Goal: Task Accomplishment & Management: Manage account settings

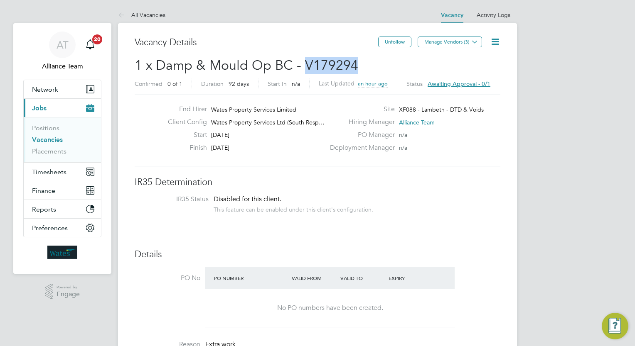
click at [50, 136] on link "Vacancies" at bounding box center [47, 140] width 31 height 8
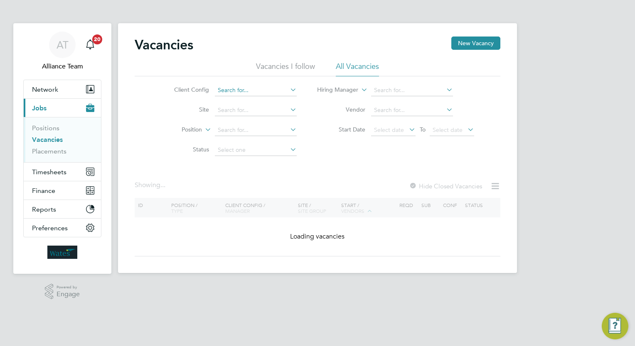
click at [253, 85] on input at bounding box center [256, 91] width 82 height 12
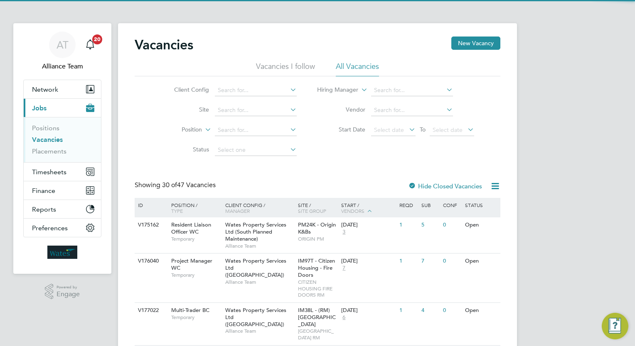
click at [322, 202] on li "Wates Property Services Ltd (South Responsive Maintenance)" at bounding box center [298, 203] width 169 height 11
type input "Wates Property Services Ltd (South Responsive Maintenance)"
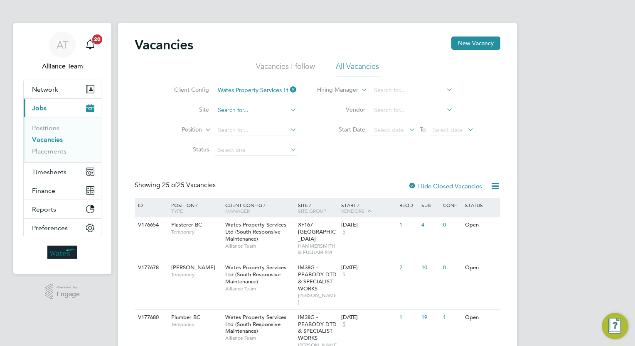
click at [231, 107] on input at bounding box center [256, 111] width 82 height 12
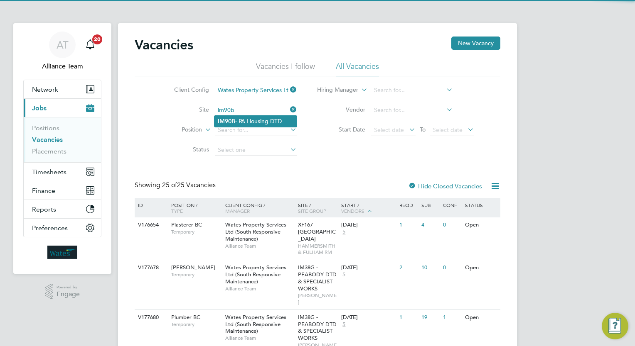
click at [253, 121] on li "IM90B - PA Housing DTD" at bounding box center [255, 121] width 82 height 11
type input "IM90B - PA Housing DTD"
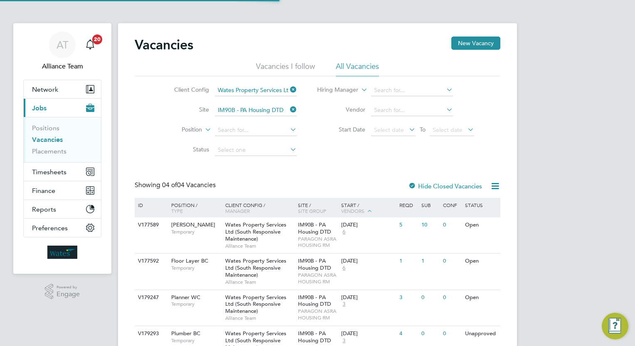
click at [345, 172] on div "Vacancies New Vacancy Vacancies I follow All Vacancies Client Config Wates Prop…" at bounding box center [317, 200] width 365 height 326
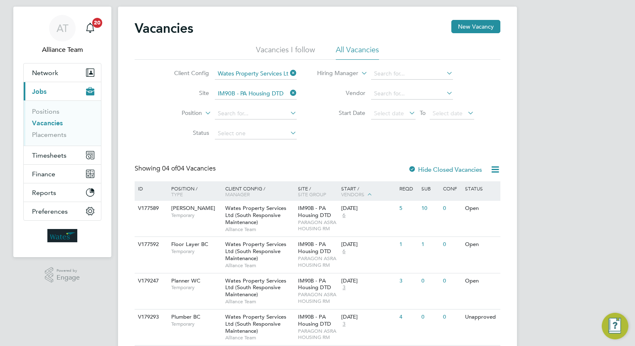
scroll to position [46, 0]
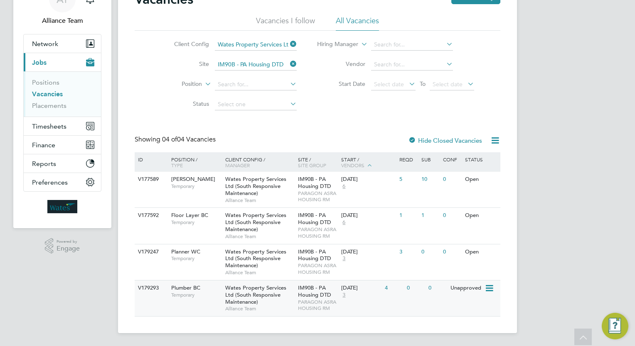
click at [399, 297] on div "V179293 Plumber BC Temporary Wates Property Services Ltd (South Responsive Main…" at bounding box center [317, 298] width 365 height 36
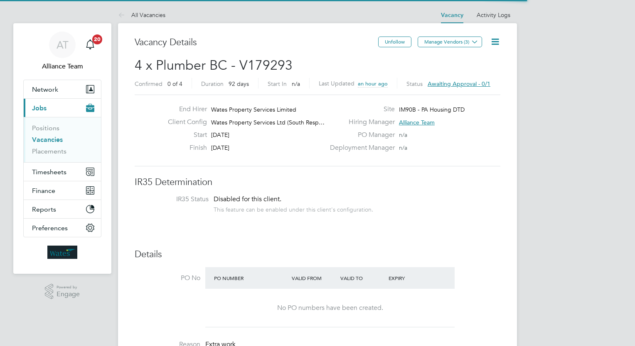
click at [497, 42] on icon at bounding box center [495, 42] width 10 height 10
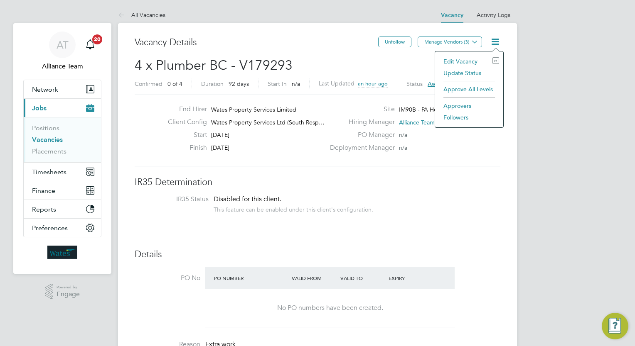
click at [458, 62] on li "Edit Vacancy e" at bounding box center [469, 62] width 60 height 12
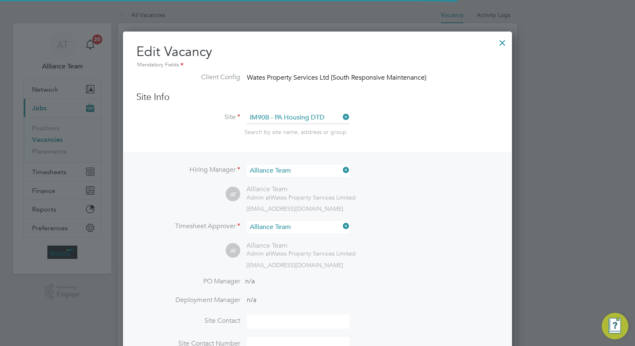
scroll to position [25, 43]
click at [430, 185] on div "AT Alliance Team Admin at Wates Property Services Limited wates@alliance-msp.co…" at bounding box center [362, 198] width 273 height 27
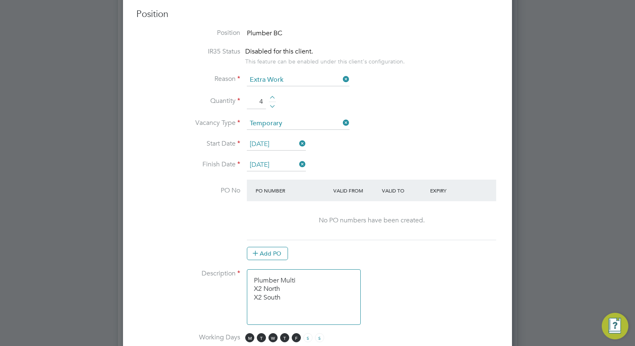
scroll to position [365, 0]
click at [271, 104] on div at bounding box center [272, 104] width 7 height 6
type input "1"
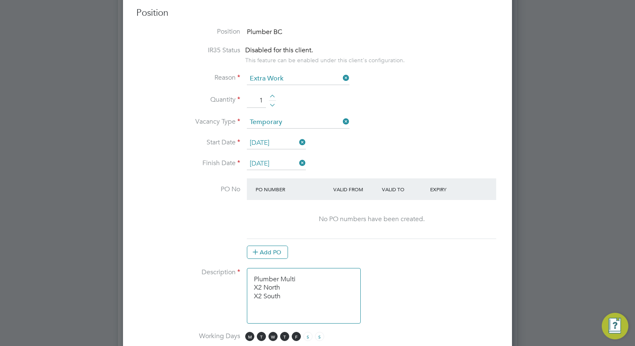
drag, startPoint x: 287, startPoint y: 294, endPoint x: 249, endPoint y: 292, distance: 37.9
click at [249, 292] on textarea "Plumber Multi X2 North X2 South" at bounding box center [304, 296] width 114 height 56
type textarea "Plumber Multi X1 North"
click at [427, 301] on li "Description Plumber Multi X1 North" at bounding box center [317, 300] width 362 height 64
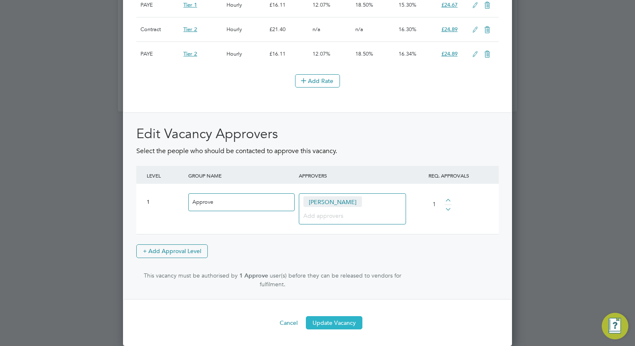
click at [352, 323] on button "Update Vacancy" at bounding box center [334, 322] width 56 height 13
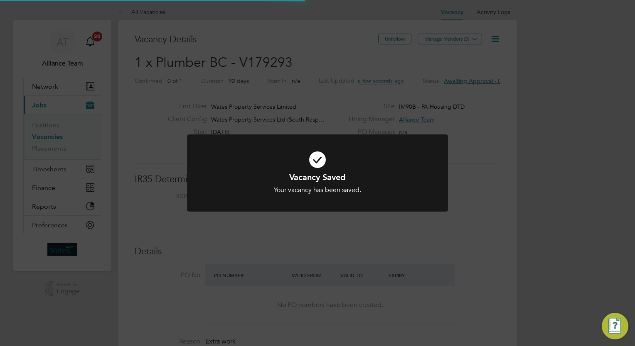
click at [539, 166] on div "Vacancy Saved Your vacancy has been saved. Cancel Okay" at bounding box center [317, 173] width 635 height 346
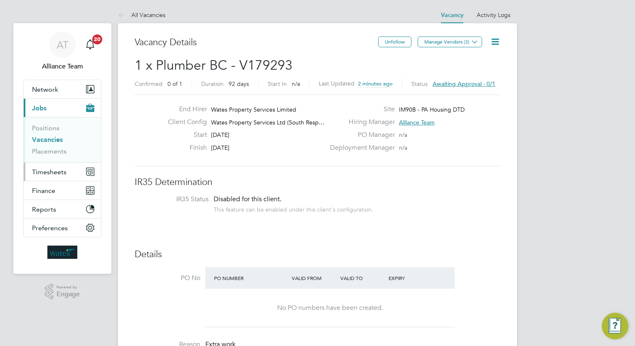
click at [50, 172] on span "Timesheets" at bounding box center [49, 172] width 34 height 8
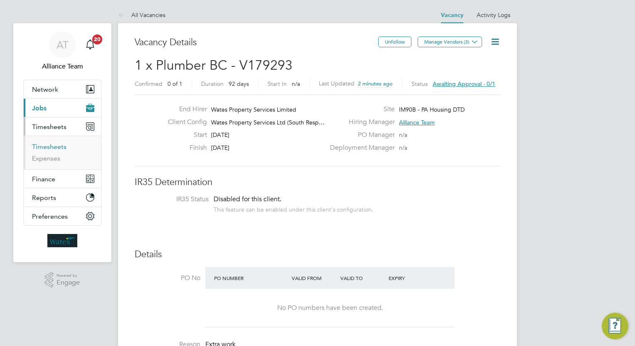
click at [61, 147] on link "Timesheets" at bounding box center [49, 147] width 34 height 8
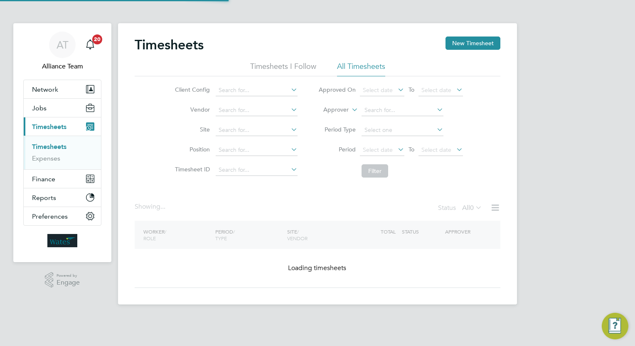
click at [331, 107] on label "Approver" at bounding box center [329, 110] width 37 height 8
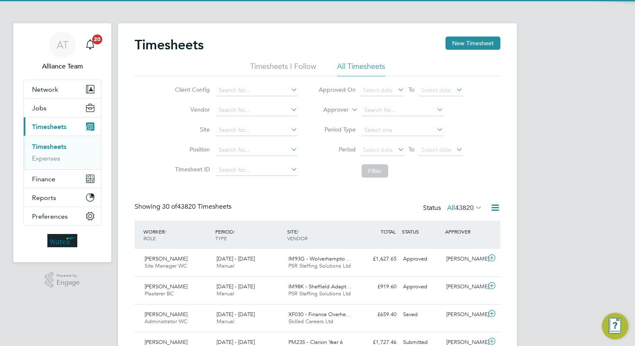
scroll to position [21, 72]
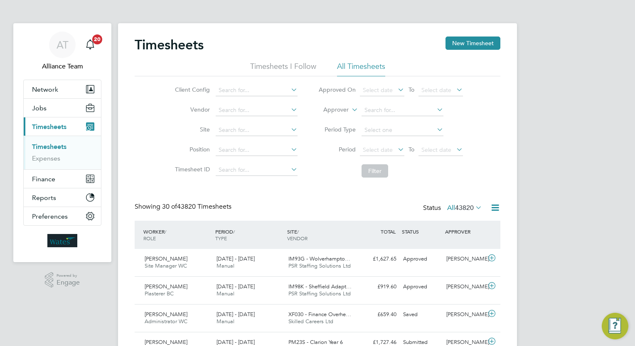
click at [334, 115] on li "Worker" at bounding box center [328, 119] width 41 height 11
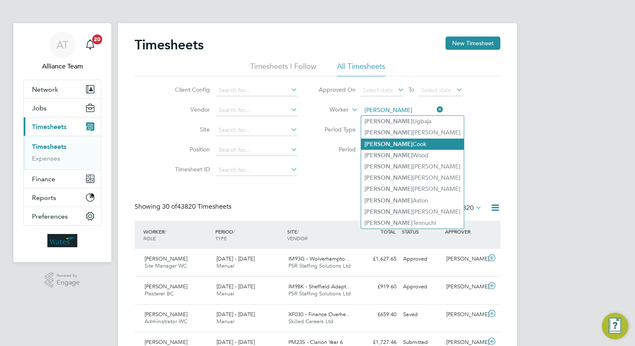
click at [407, 147] on li "Nathan Cook" at bounding box center [412, 144] width 103 height 11
type input "Nathan Cook"
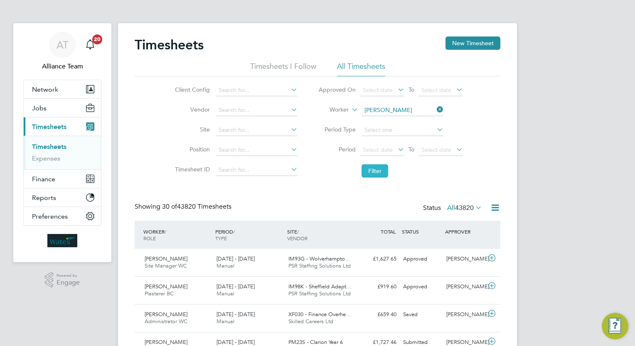
click at [376, 174] on button "Filter" at bounding box center [374, 170] width 27 height 13
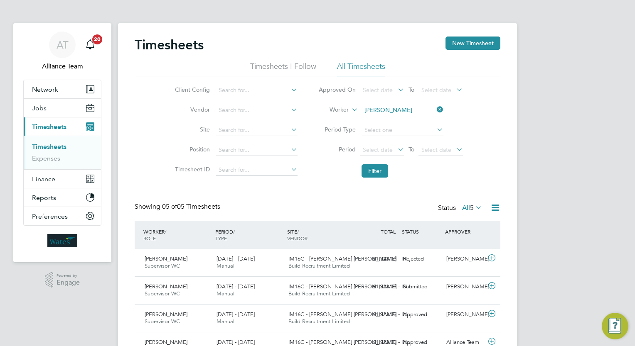
click at [591, 218] on div "AT Alliance Team Notifications 20 Applications: Network Team Members Businesses…" at bounding box center [317, 209] width 635 height 418
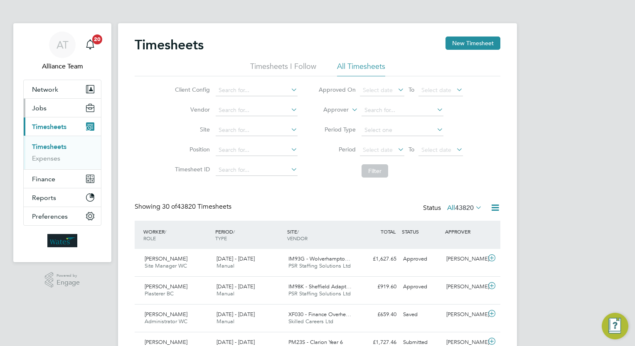
click at [49, 105] on button "Jobs" at bounding box center [62, 108] width 77 height 18
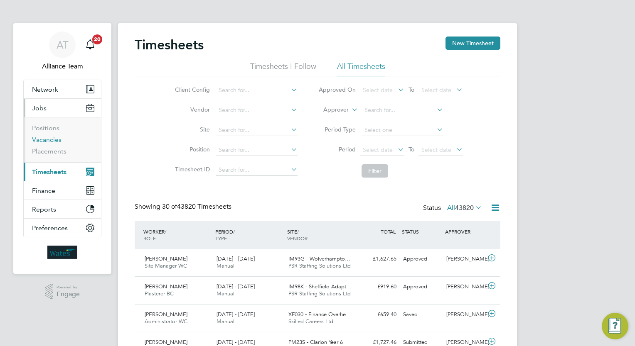
click at [52, 143] on link "Vacancies" at bounding box center [46, 140] width 29 height 8
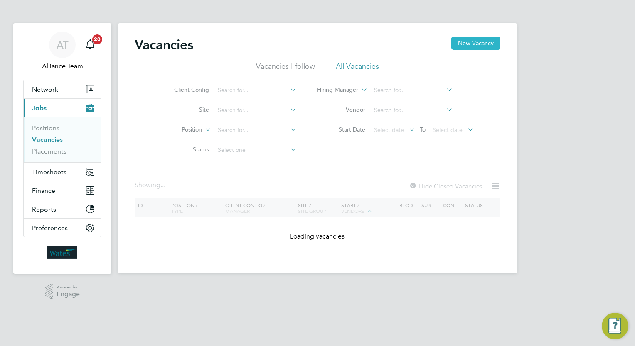
click at [488, 44] on button "New Vacancy" at bounding box center [475, 43] width 49 height 13
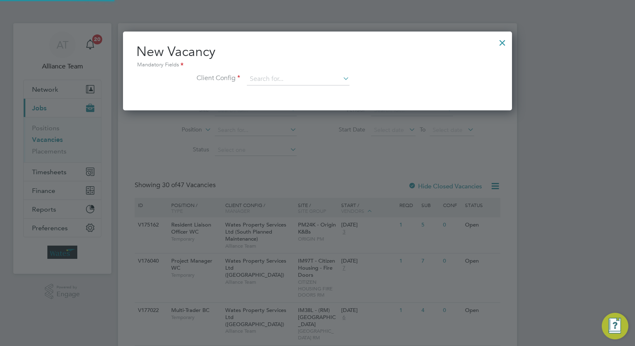
scroll to position [78, 389]
click at [301, 81] on input at bounding box center [298, 79] width 103 height 12
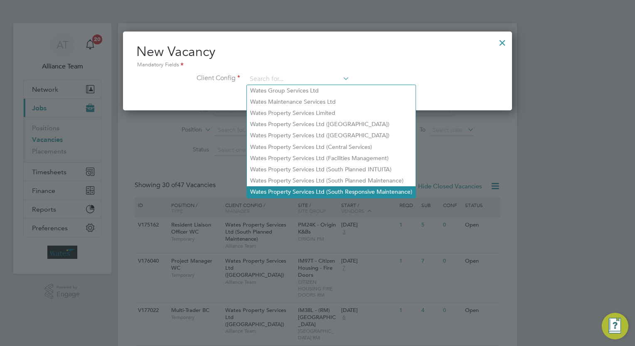
click at [356, 189] on li "Wates Property Services Ltd (South Responsive Maintenance)" at bounding box center [331, 191] width 169 height 11
type input "Wates Property Services Ltd (South Responsive Maintenance)"
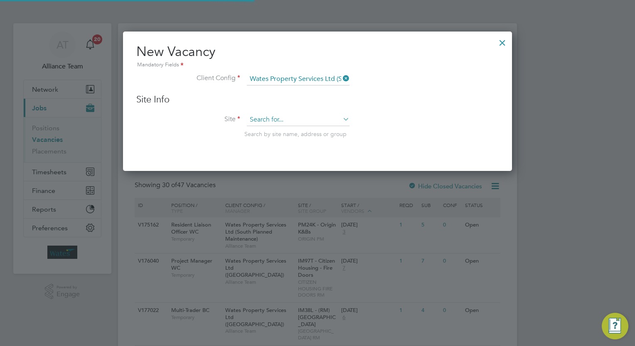
click at [284, 119] on input at bounding box center [298, 120] width 103 height 12
click at [285, 128] on li "IM90B - PA Housing DTD" at bounding box center [298, 130] width 103 height 11
type input "IM90B - PA Housing DTD"
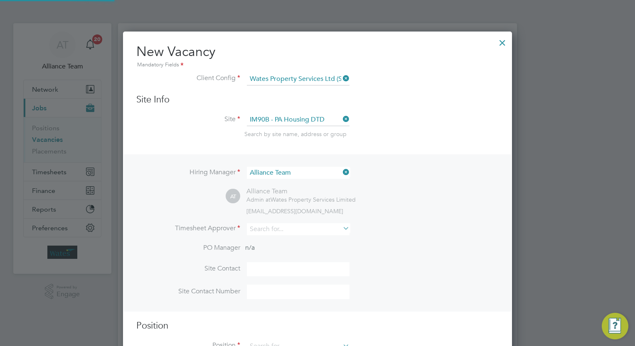
scroll to position [346, 389]
click at [307, 229] on input at bounding box center [298, 229] width 103 height 12
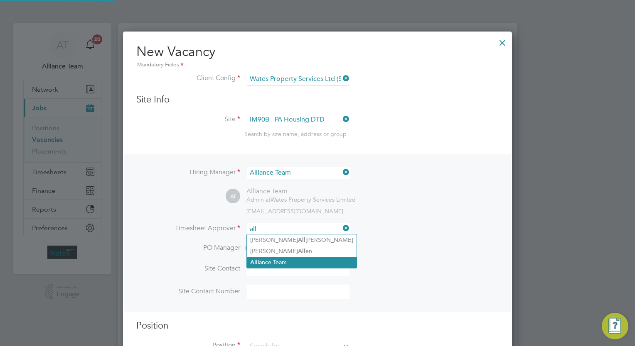
click at [297, 260] on li "All iance Team" at bounding box center [302, 262] width 110 height 11
type input "Alliance Team"
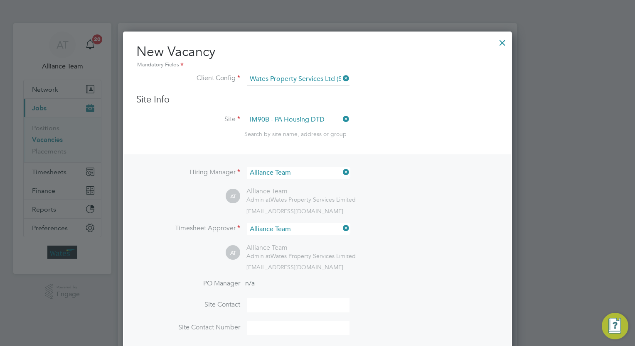
scroll to position [382, 389]
click at [437, 275] on div "Hiring Manager Alliance Team AT Alliance Team Admin at Wates Property Services …" at bounding box center [317, 250] width 387 height 193
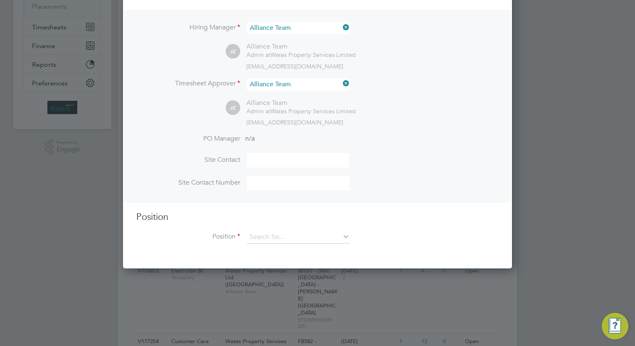
scroll to position [166, 0]
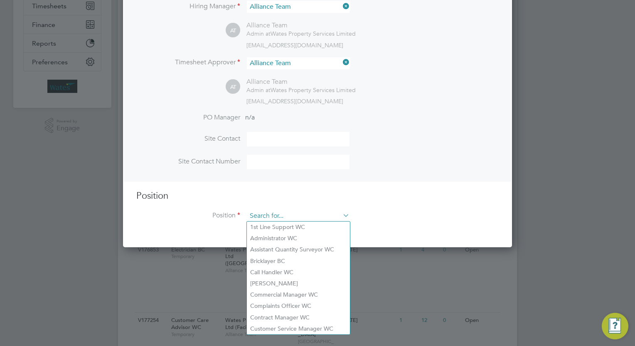
click at [304, 215] on input at bounding box center [298, 216] width 103 height 12
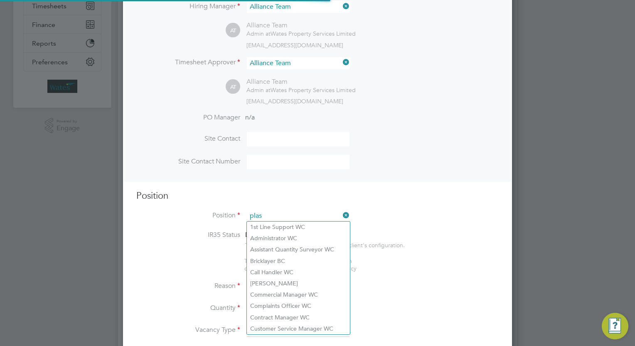
scroll to position [1192, 389]
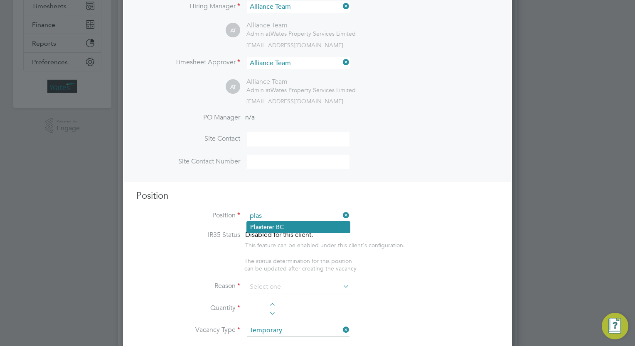
click at [294, 230] on li "Plas terer BC" at bounding box center [298, 227] width 103 height 11
type input "Plasterer BC"
type textarea "Plasterer"
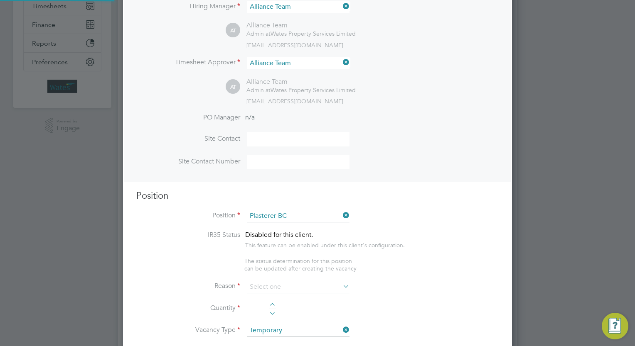
scroll to position [1288, 389]
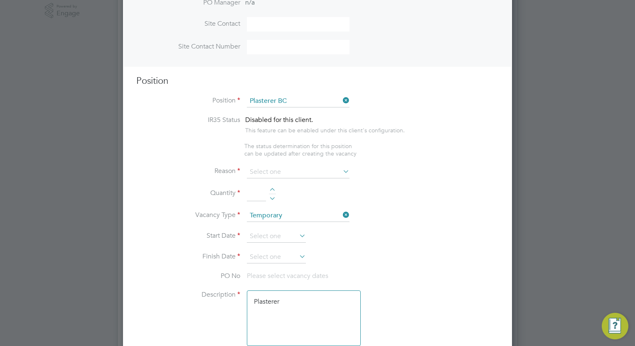
scroll to position [282, 0]
click at [307, 166] on input at bounding box center [298, 171] width 103 height 12
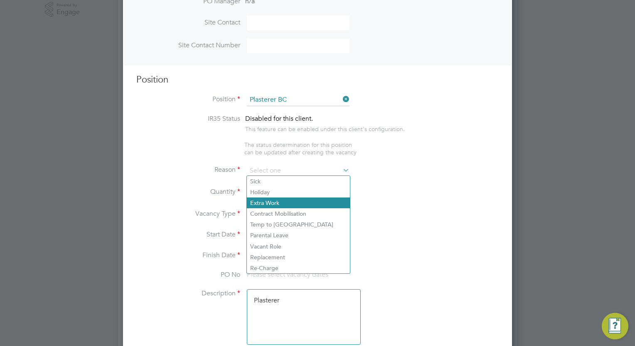
click at [294, 198] on li "Extra Work" at bounding box center [298, 203] width 103 height 11
type input "Extra Work"
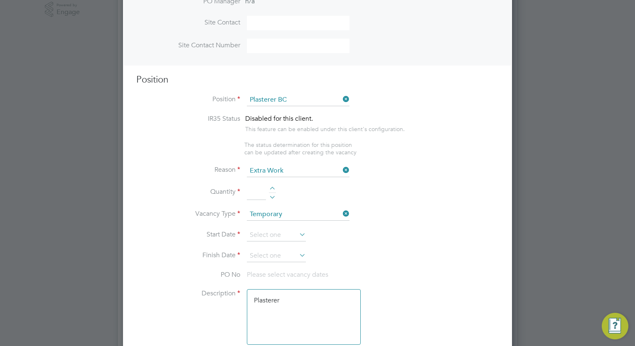
click at [272, 186] on li "Quantity" at bounding box center [317, 197] width 362 height 23
click at [272, 187] on div at bounding box center [272, 190] width 7 height 6
type input "1"
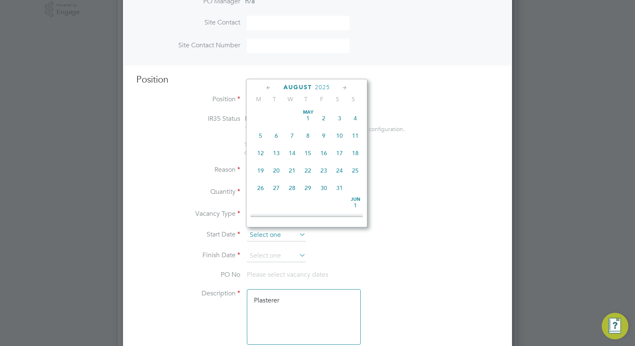
scroll to position [325, 0]
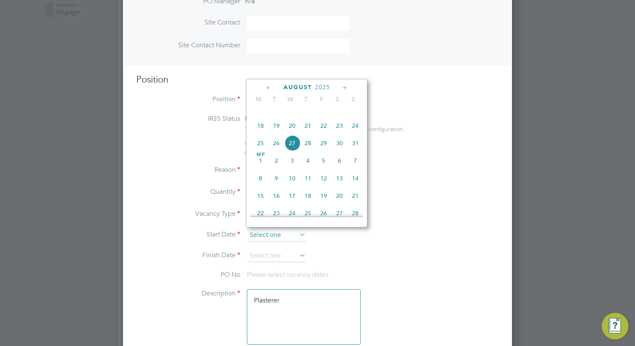
click at [260, 233] on input at bounding box center [276, 235] width 59 height 12
click at [292, 186] on span "10" at bounding box center [292, 179] width 16 height 16
type input "[DATE]"
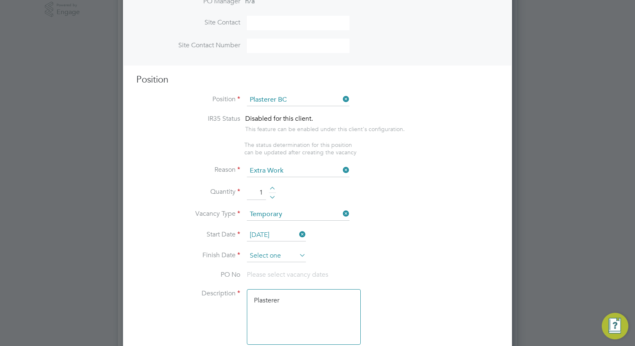
click at [274, 253] on input at bounding box center [276, 256] width 59 height 12
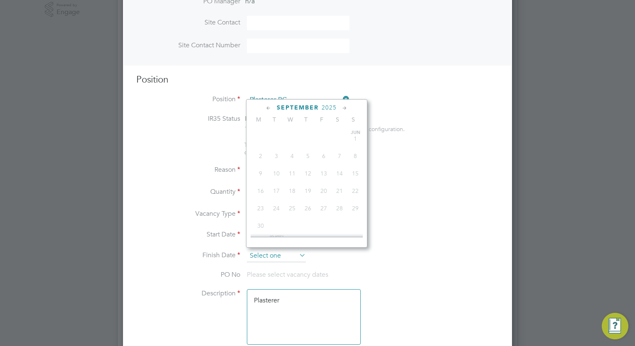
scroll to position [271, 0]
click at [345, 110] on icon at bounding box center [345, 108] width 8 height 9
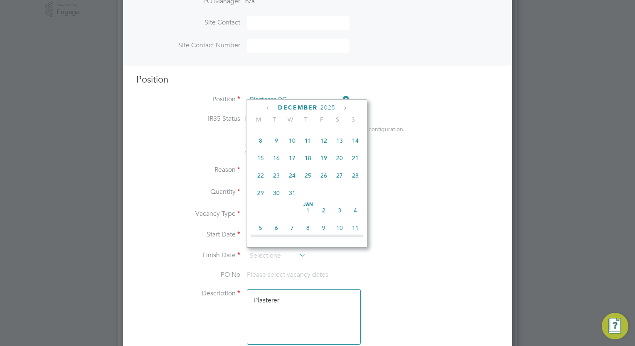
click at [290, 149] on span "10" at bounding box center [292, 141] width 16 height 16
type input "[DATE]"
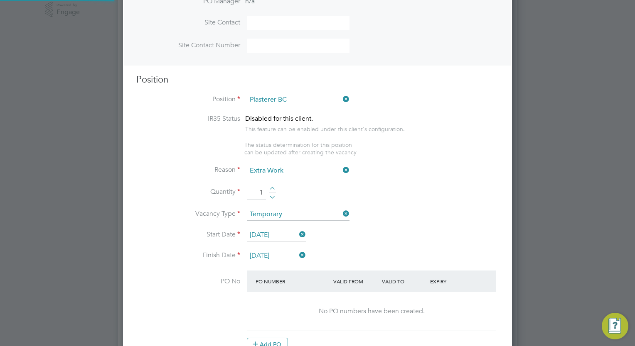
scroll to position [1358, 389]
click at [446, 206] on li "Quantity 1" at bounding box center [317, 197] width 362 height 23
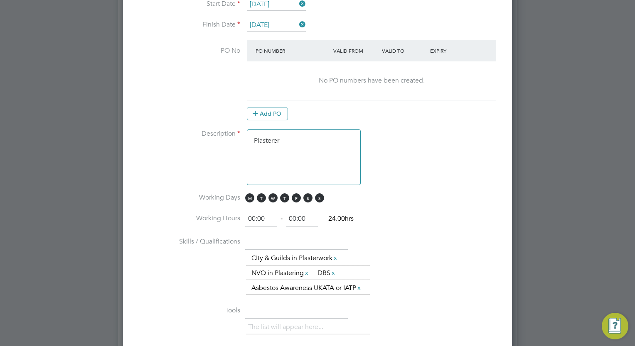
scroll to position [515, 0]
click at [320, 194] on span "S" at bounding box center [319, 196] width 9 height 9
click at [313, 194] on span "M T W T F S S" at bounding box center [285, 196] width 81 height 9
click at [306, 194] on span "S" at bounding box center [307, 196] width 9 height 9
click at [254, 218] on input "00:00" at bounding box center [261, 217] width 32 height 15
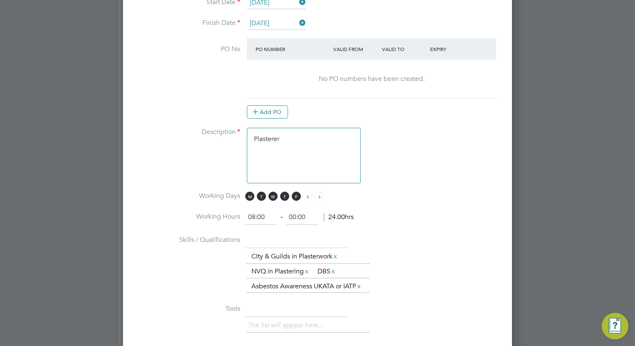
type input "08:00"
click at [295, 215] on input "00:00" at bounding box center [302, 217] width 32 height 15
type input "17:00"
click at [416, 225] on li "Working Hours 08:00 ‐ 17:00 16.00hrs" at bounding box center [317, 221] width 362 height 23
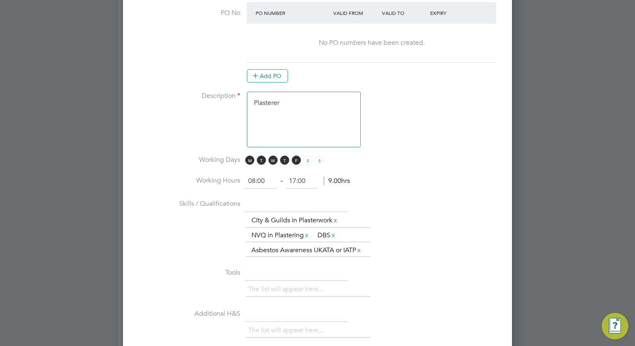
scroll to position [548, 0]
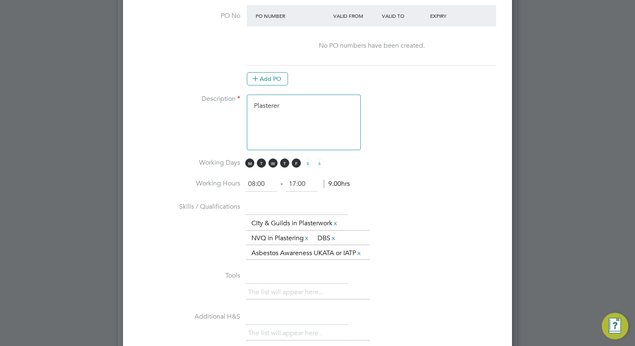
click at [315, 111] on textarea "Plasterer" at bounding box center [304, 123] width 114 height 56
type textarea "Plasterer X1 South"
click at [416, 211] on li "Skills / Qualifications The list will appear here... CIty & Guilds in Plasterwo…" at bounding box center [317, 234] width 362 height 69
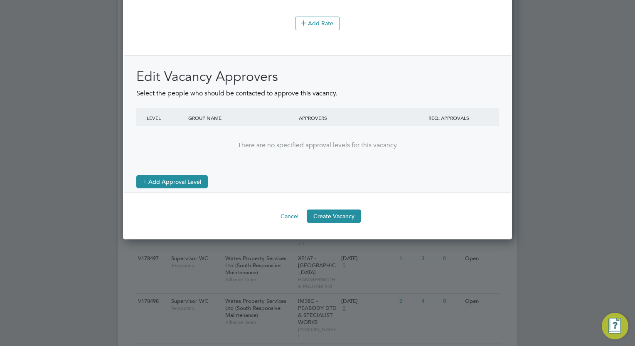
click at [197, 184] on button "+ Add Approval Level" at bounding box center [171, 181] width 71 height 13
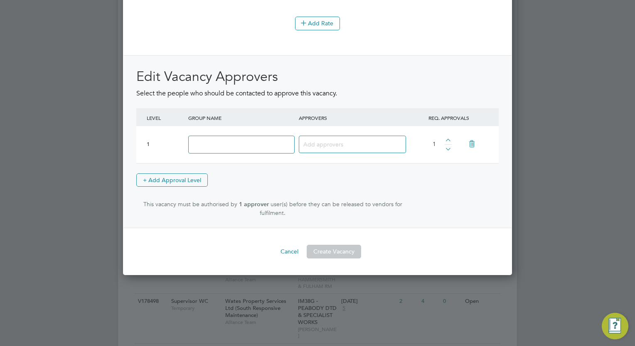
click at [260, 149] on input at bounding box center [241, 145] width 106 height 18
type input "Approve"
type input "Anthon"
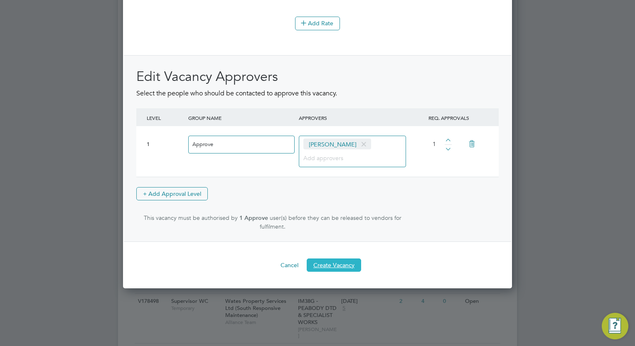
click at [348, 270] on button "Create Vacancy" at bounding box center [334, 265] width 54 height 13
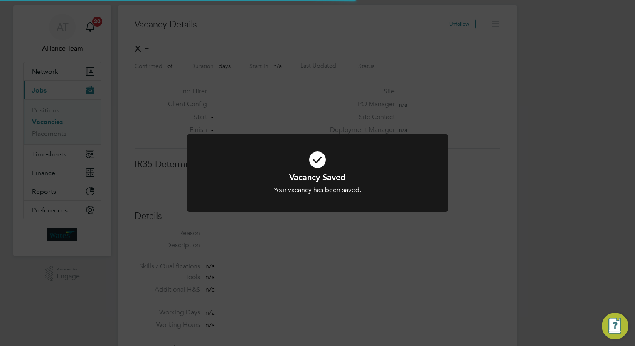
click at [562, 170] on div "Vacancy Saved Your vacancy has been saved. Cancel Okay" at bounding box center [317, 173] width 635 height 346
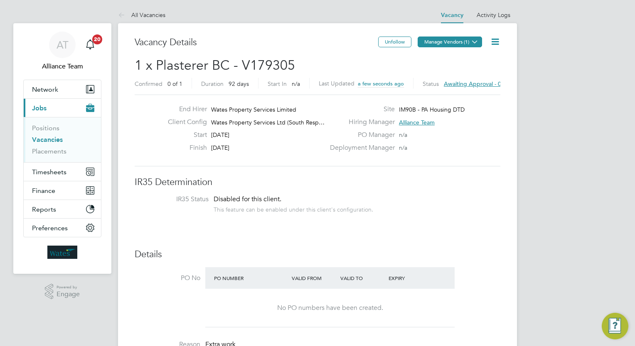
click at [449, 39] on button "Manage Vendors (1)" at bounding box center [449, 42] width 64 height 11
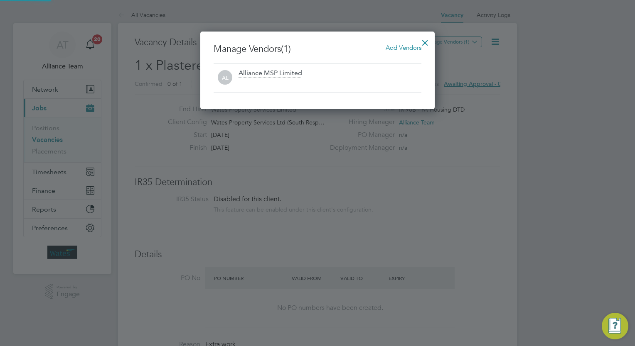
click at [390, 48] on span "Add Vendors" at bounding box center [403, 48] width 36 height 8
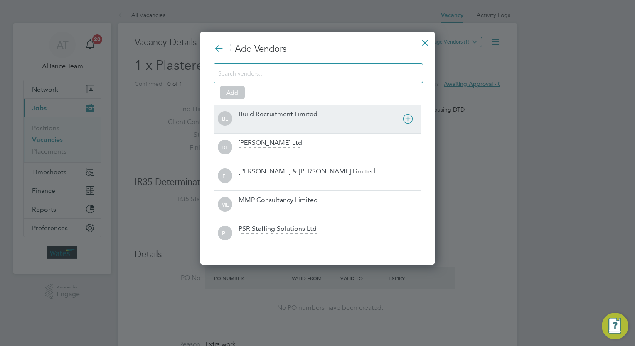
click at [294, 118] on div "Build Recruitment Limited" at bounding box center [277, 114] width 79 height 9
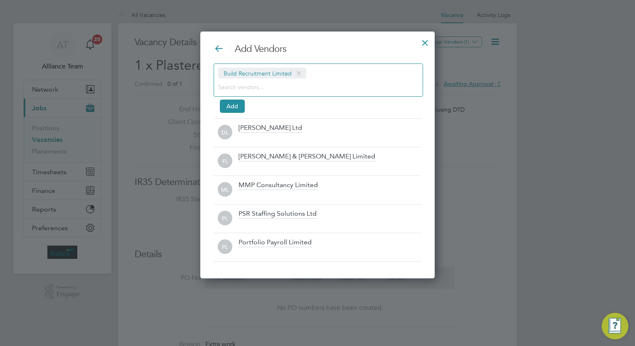
click at [285, 94] on div "Build Recruitment Limited" at bounding box center [317, 80] width 209 height 33
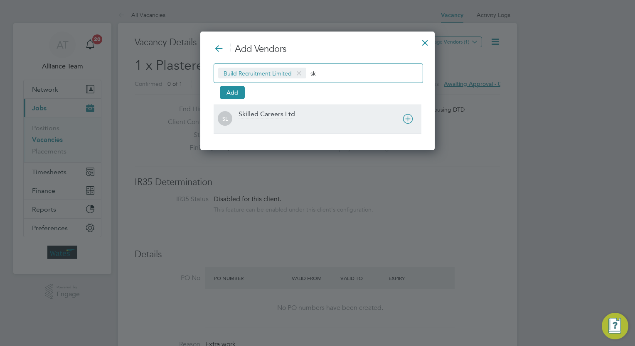
type input "sk"
click at [281, 120] on div at bounding box center [329, 124] width 183 height 8
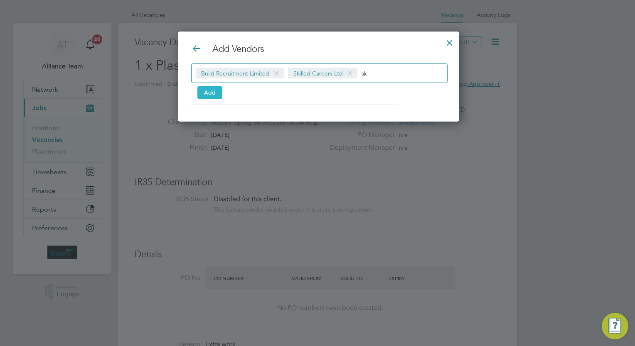
click at [203, 92] on button "Add" at bounding box center [209, 92] width 25 height 13
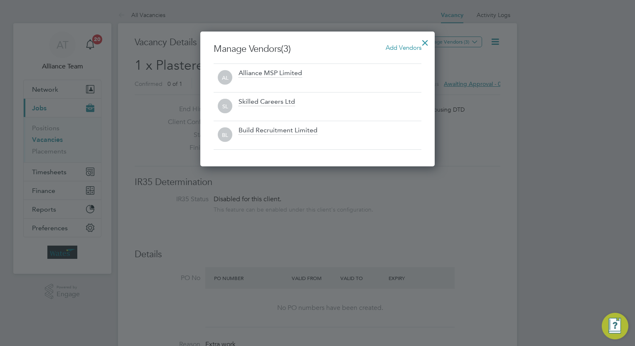
click at [424, 41] on div at bounding box center [424, 40] width 15 height 15
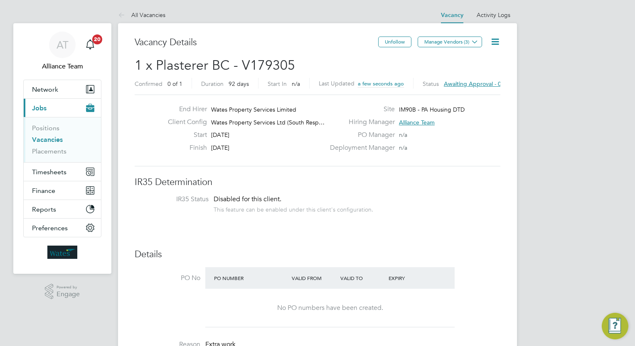
click at [495, 46] on icon at bounding box center [495, 42] width 10 height 10
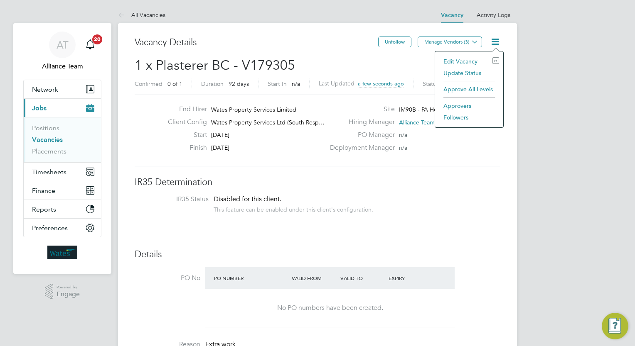
click at [452, 118] on li "Followers" at bounding box center [469, 118] width 60 height 12
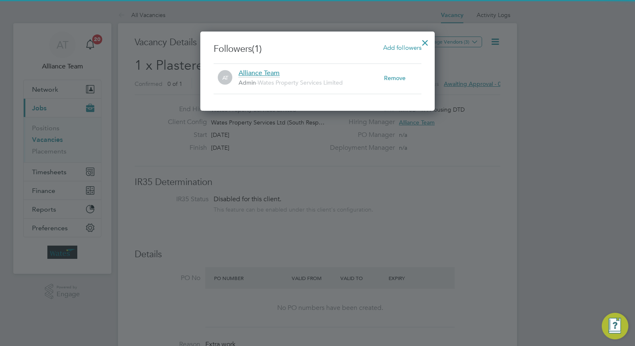
click at [386, 47] on span "Add followers" at bounding box center [402, 48] width 38 height 8
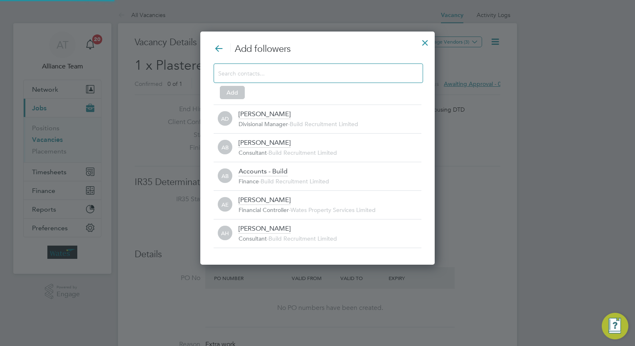
click at [319, 72] on input at bounding box center [311, 73] width 187 height 11
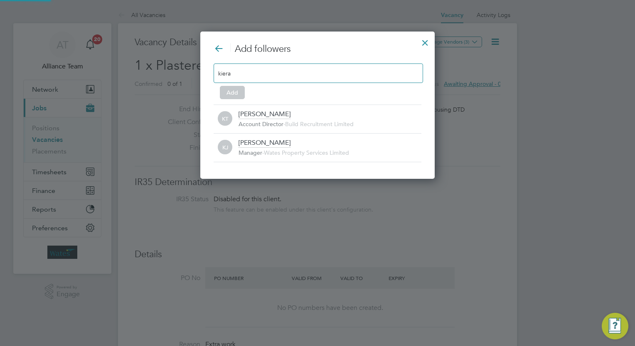
type input "kiera"
click at [293, 101] on div "Add followers kiera Add KT Kiera Troutt Account Director - Build Recruitment Li…" at bounding box center [317, 102] width 208 height 119
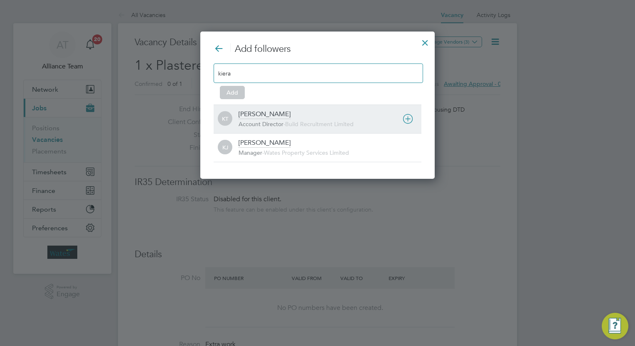
click at [289, 112] on div "Kiera Troutt Account Director - Build Recruitment Limited" at bounding box center [329, 119] width 183 height 18
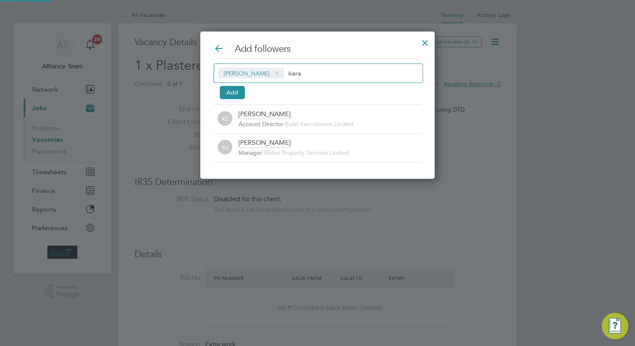
click at [353, 69] on div "Kiera Troutt kiera" at bounding box center [317, 74] width 209 height 20
type input "k"
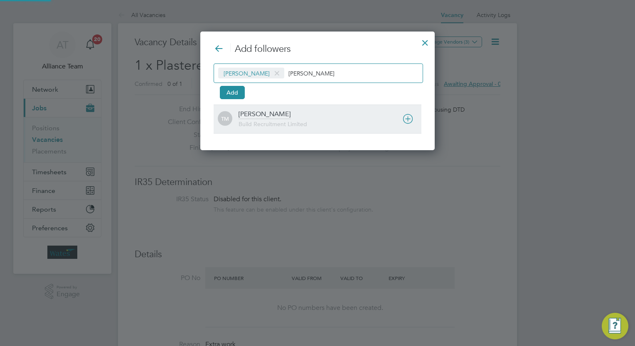
type input "tom mo"
click at [308, 110] on div "Tom Morgan Build Recruitment Limited" at bounding box center [329, 119] width 183 height 18
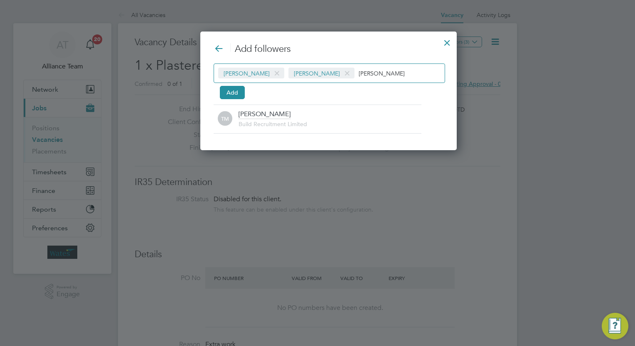
click at [372, 80] on div "Kiera Troutt Tom Morgan tom mo" at bounding box center [328, 74] width 231 height 20
type input "t"
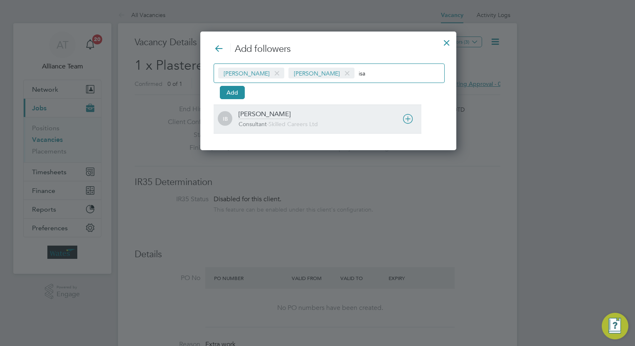
type input "isa"
click at [298, 112] on div "Isabelle Blackhall Consultant - Skilled Careers Ltd" at bounding box center [329, 119] width 183 height 18
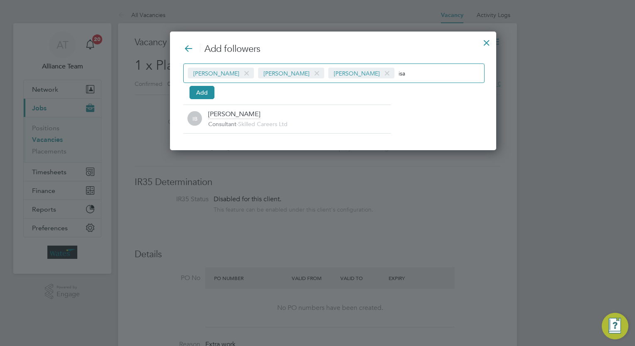
click at [413, 74] on input "isa" at bounding box center [424, 73] width 52 height 11
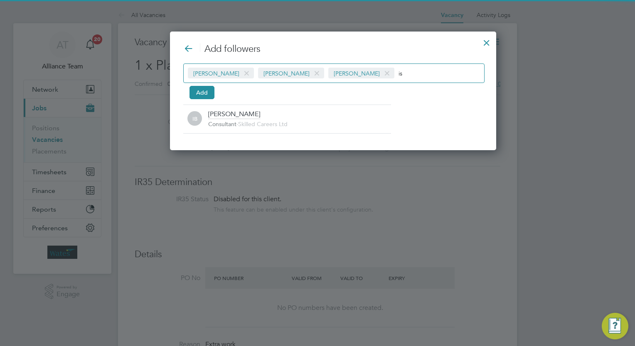
type input "i"
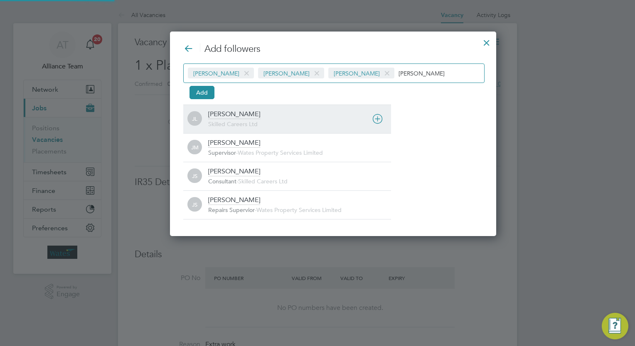
type input "joe"
click at [259, 128] on div "JL Joe Laws Skilled Careers Ltd" at bounding box center [287, 119] width 208 height 29
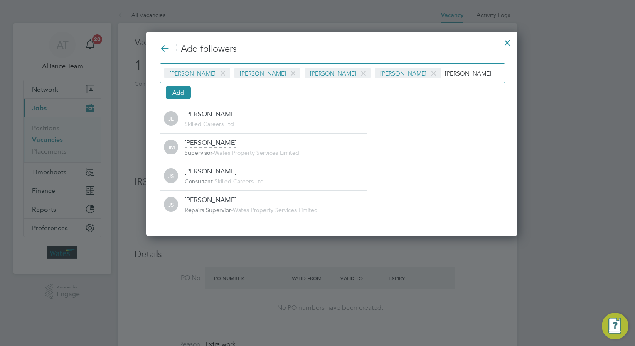
click at [445, 69] on input "joe" at bounding box center [471, 73] width 52 height 11
type input "j"
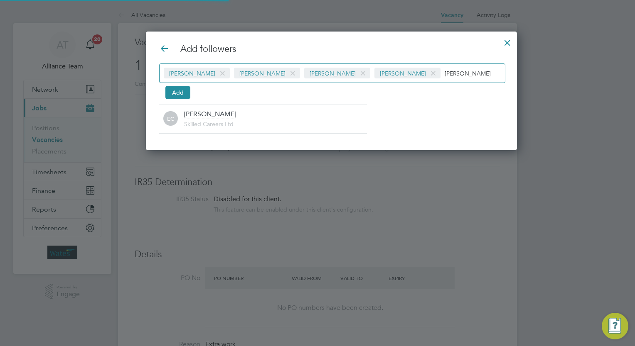
type input "ernie"
click at [179, 140] on div "Add followers Kiera Troutt Tom Morgan Isabelle Blackhall Joe Laws ernie Add EC …" at bounding box center [331, 91] width 371 height 119
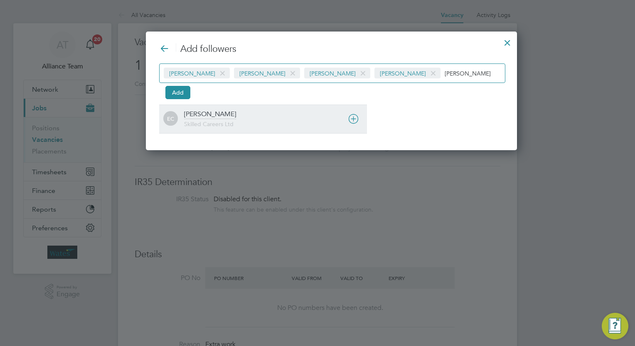
click at [213, 124] on span "Skilled Careers Ltd" at bounding box center [208, 123] width 49 height 7
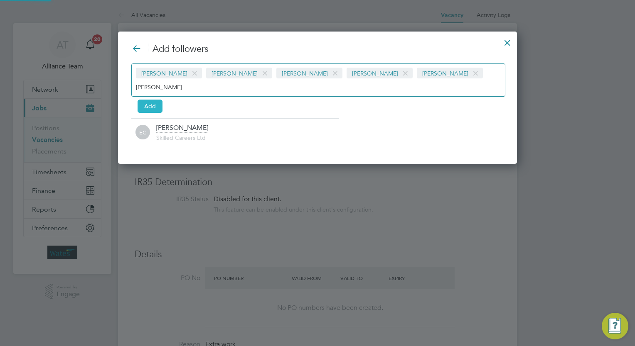
click at [158, 100] on button "Add" at bounding box center [149, 106] width 25 height 13
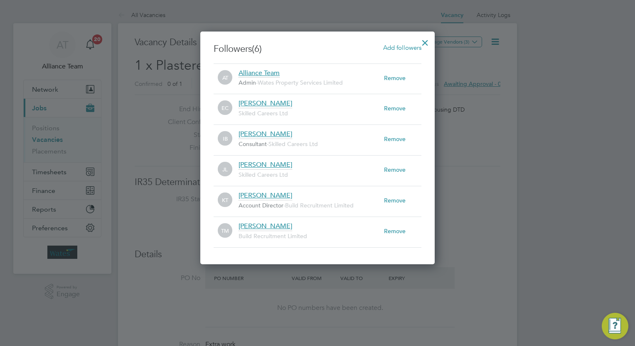
click at [425, 40] on div at bounding box center [424, 40] width 15 height 15
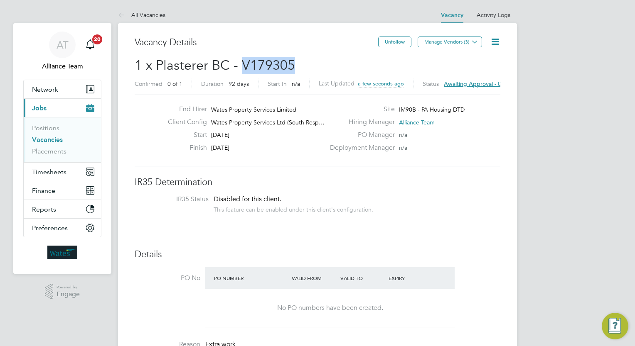
drag, startPoint x: 280, startPoint y: 65, endPoint x: 240, endPoint y: 66, distance: 39.5
click at [240, 66] on h2 "1 x Plasterer BC - V179305 Confirmed 0 of 1 Duration 92 days Start In n/a Last …" at bounding box center [317, 74] width 365 height 35
copy span "V179305"
click at [51, 142] on link "Vacancies" at bounding box center [47, 140] width 31 height 8
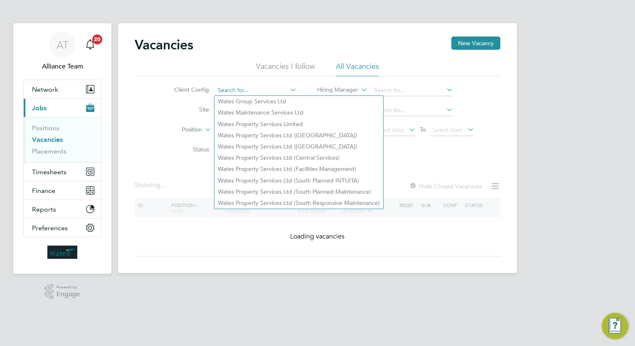
click at [262, 91] on input at bounding box center [256, 91] width 82 height 12
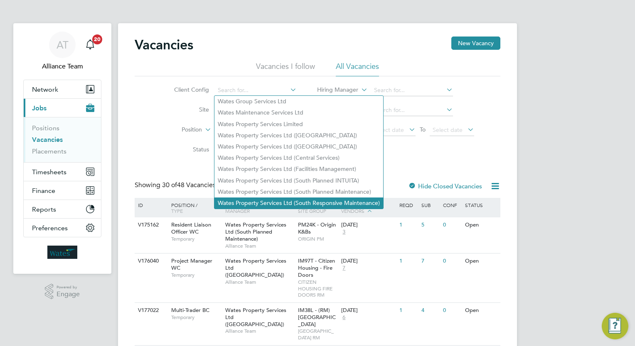
click at [323, 204] on li "Wates Property Services Ltd (South Responsive Maintenance)" at bounding box center [298, 203] width 169 height 11
type input "Wates Property Services Ltd (South Responsive Maintenance)"
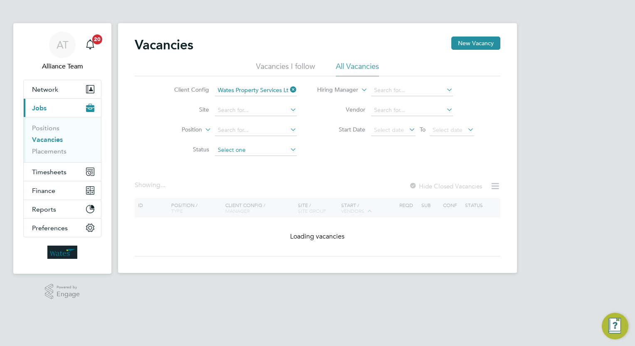
click at [235, 152] on input at bounding box center [256, 151] width 82 height 12
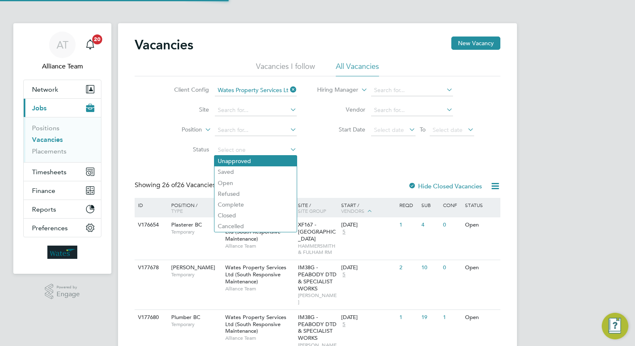
click at [240, 161] on li "Unapproved" at bounding box center [255, 161] width 82 height 11
type input "Unapproved"
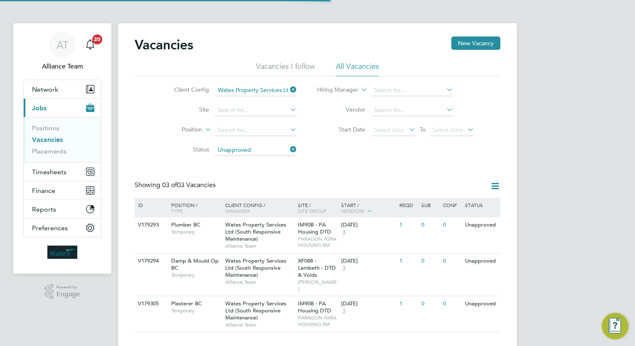
click at [299, 179] on div "Vacancies New Vacancy Vacancies I follow All Vacancies Client Config Wates Prop…" at bounding box center [317, 185] width 365 height 296
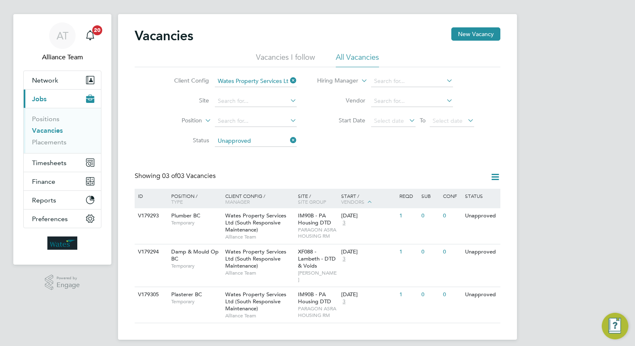
scroll to position [10, 0]
click at [305, 159] on div "Vacancies New Vacancy Vacancies I follow All Vacancies Client Config Wates Prop…" at bounding box center [317, 175] width 365 height 296
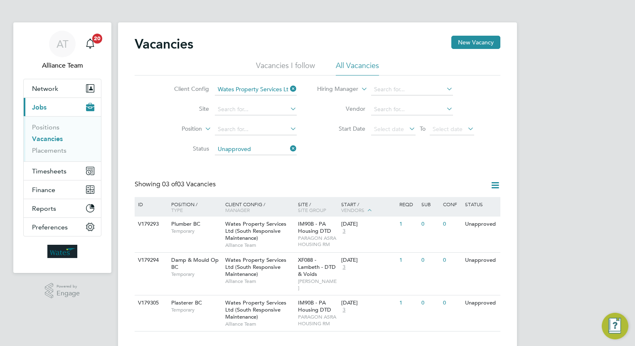
scroll to position [0, 0]
click at [57, 152] on link "Placements" at bounding box center [49, 151] width 34 height 8
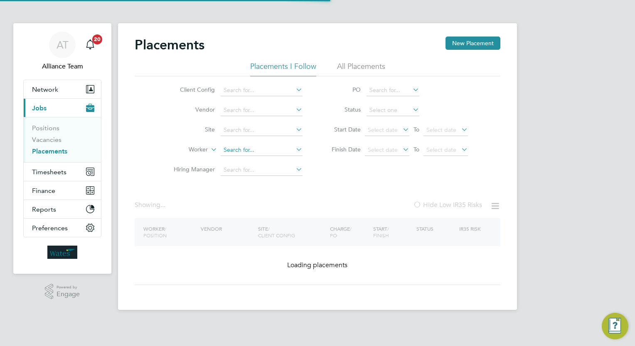
click at [256, 150] on input at bounding box center [262, 151] width 82 height 12
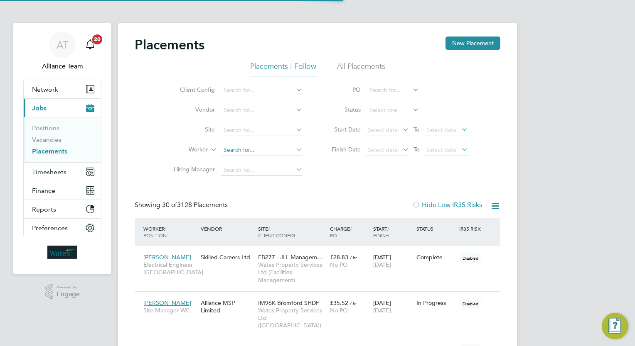
scroll to position [31, 58]
click at [266, 157] on li "Jor dan Con nolly" at bounding box center [264, 161] width 86 height 11
type input "Jordan Connolly"
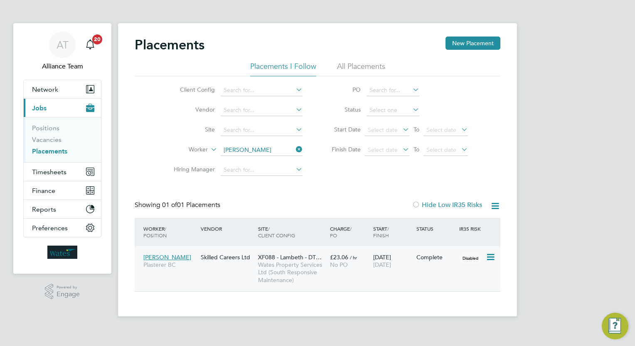
click at [368, 274] on div "Jordan Connolly Plasterer BC Skilled Careers Ltd XF088 - Lambeth - DT… Wates Pr…" at bounding box center [317, 268] width 365 height 45
click at [384, 267] on span "18 Nov 2024" at bounding box center [382, 264] width 18 height 7
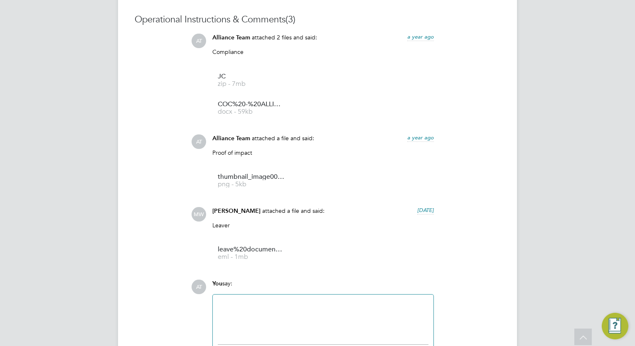
scroll to position [665, 0]
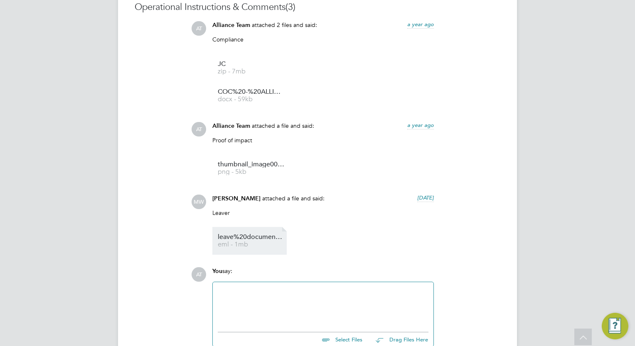
click at [252, 234] on li "leave%20document%20 eml - 1mb" at bounding box center [249, 241] width 74 height 28
click at [248, 244] on span "eml - 1mb" at bounding box center [251, 245] width 66 height 6
click at [241, 238] on span "leave%20document%20" at bounding box center [251, 237] width 66 height 6
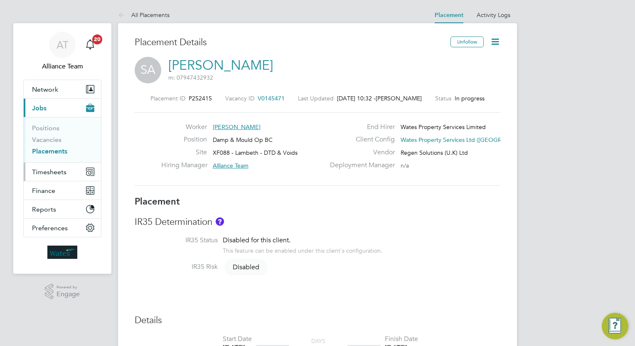
click at [45, 168] on span "Timesheets" at bounding box center [49, 172] width 34 height 8
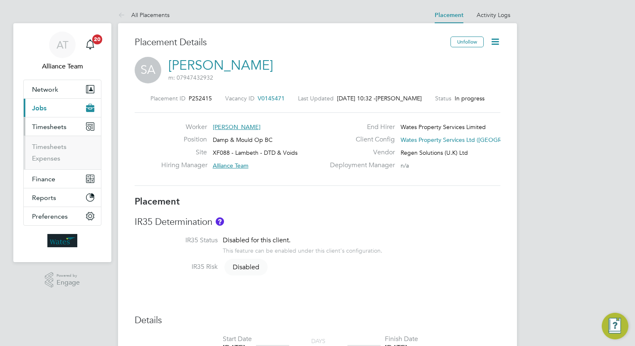
click at [49, 150] on li "Timesheets" at bounding box center [63, 149] width 62 height 12
click at [50, 141] on ul "Timesheets Expenses" at bounding box center [62, 153] width 77 height 34
click at [54, 145] on link "Timesheets" at bounding box center [49, 147] width 34 height 8
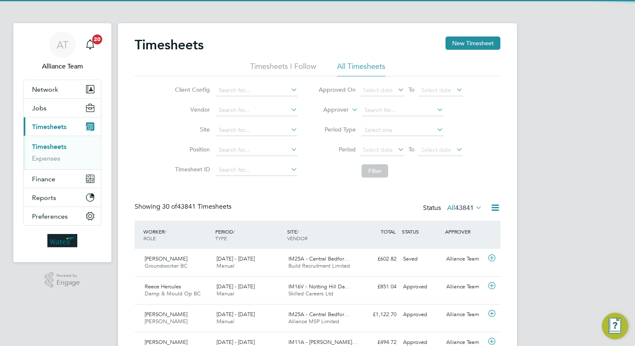
scroll to position [21, 72]
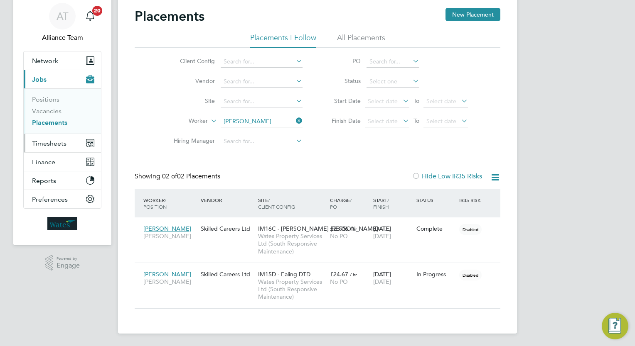
scroll to position [39, 72]
click at [52, 110] on link "Vacancies" at bounding box center [46, 111] width 29 height 8
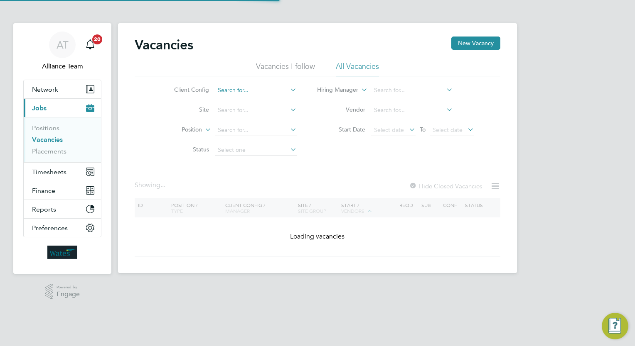
click at [251, 86] on input at bounding box center [256, 91] width 82 height 12
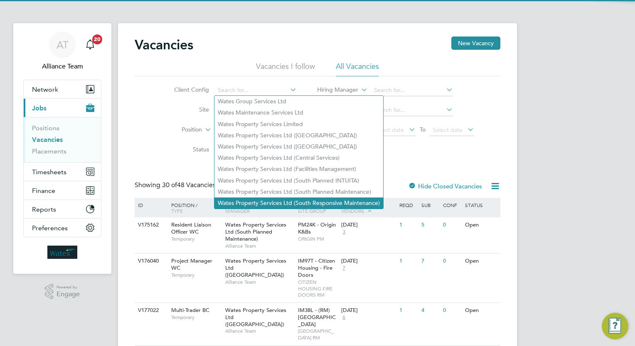
click at [327, 205] on li "Wates Property Services Ltd (South Responsive Maintenance)" at bounding box center [298, 203] width 169 height 11
type input "Wates Property Services Ltd (South Responsive Maintenance)"
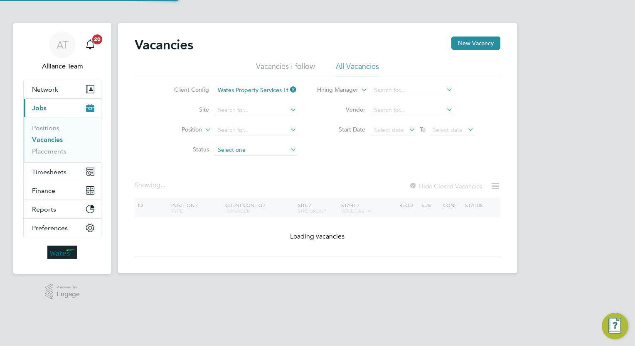
click at [260, 150] on input at bounding box center [256, 151] width 82 height 12
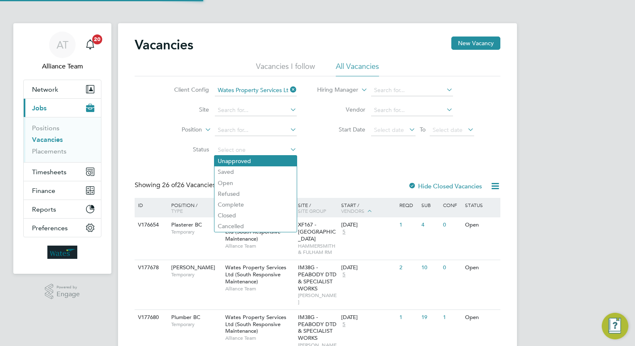
click at [258, 162] on li "Unapproved" at bounding box center [255, 161] width 82 height 11
type input "Unapproved"
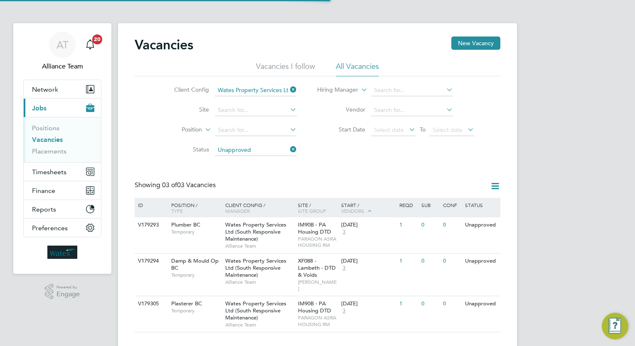
click at [324, 162] on div "Vacancies New Vacancy Vacancies I follow All Vacancies Client Config Wates Prop…" at bounding box center [317, 185] width 365 height 296
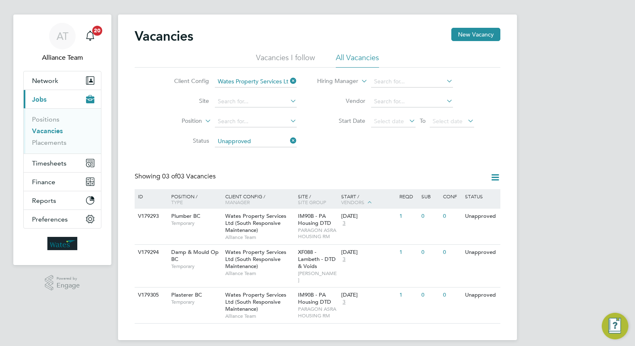
scroll to position [10, 0]
click at [489, 216] on icon at bounding box center [488, 216] width 8 height 10
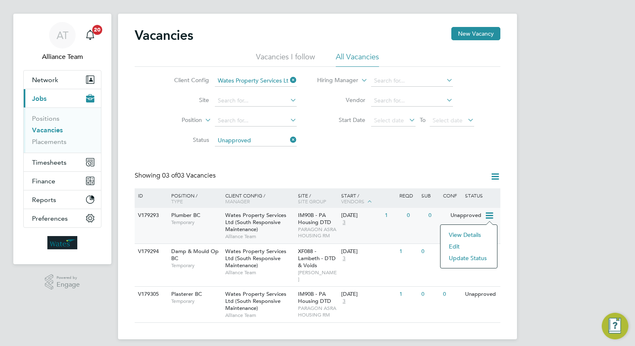
click at [467, 256] on li "Update Status" at bounding box center [468, 259] width 48 height 12
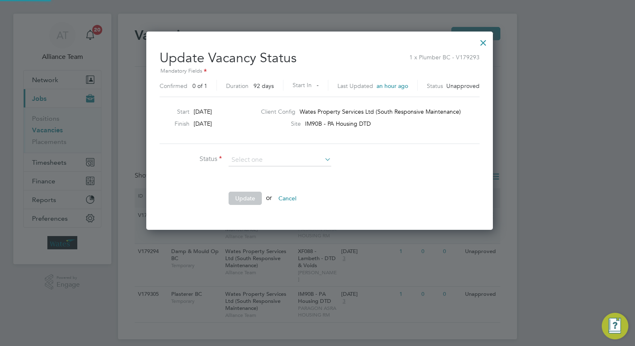
scroll to position [197, 342]
click at [294, 197] on button "Cancel" at bounding box center [287, 198] width 31 height 13
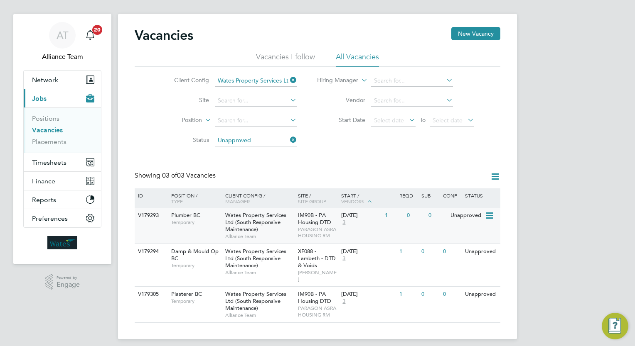
click at [475, 225] on div "V179293 Plumber BC Temporary Wates Property Services Ltd (South Responsive Main…" at bounding box center [317, 226] width 365 height 36
click at [280, 247] on div "Wates Property Services Ltd (South Responsive Maintenance) Alliance Team" at bounding box center [259, 262] width 73 height 36
click at [292, 290] on div "Wates Property Services Ltd (South Responsive Maintenance) Alliance Team" at bounding box center [259, 305] width 73 height 36
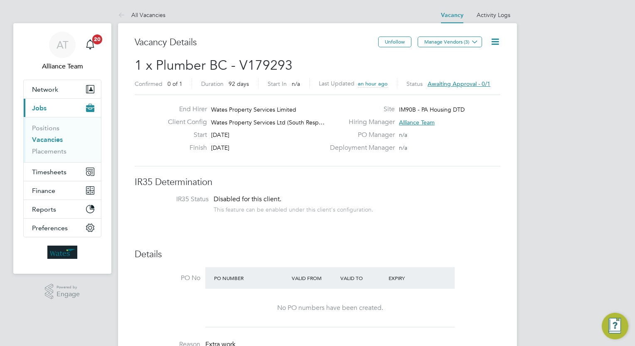
click at [495, 41] on icon at bounding box center [495, 42] width 10 height 10
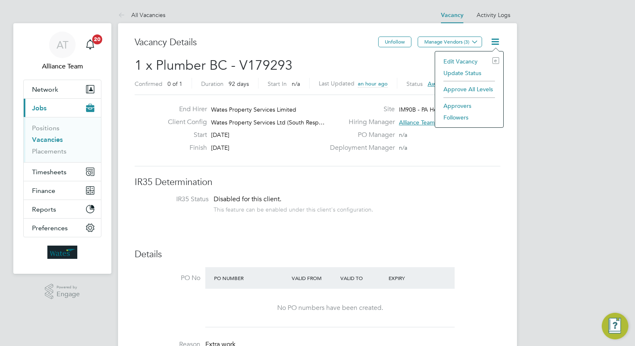
click at [465, 90] on li "Approve All Levels" at bounding box center [469, 89] width 60 height 12
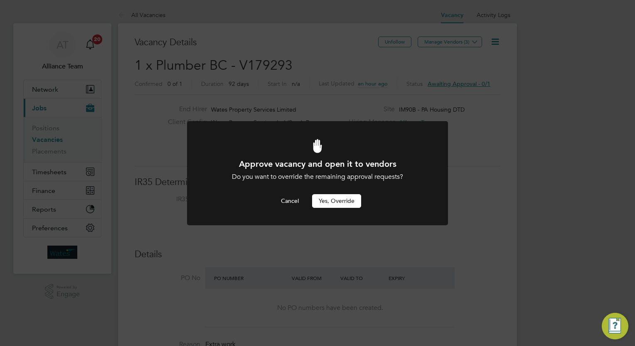
click at [336, 206] on button "Yes, Override" at bounding box center [336, 200] width 49 height 13
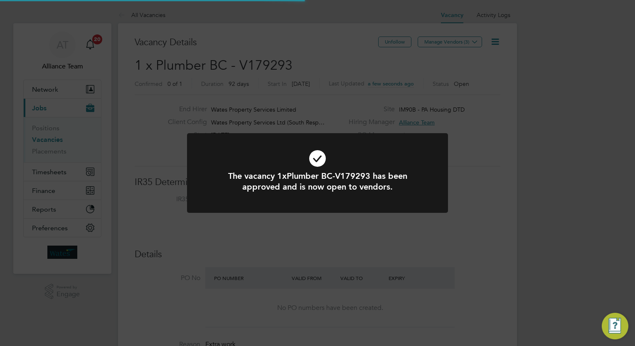
scroll to position [15, 130]
click at [455, 210] on div "The vacancy 1xPlumber BC-V179293 has been approved and is now open to vendors. …" at bounding box center [317, 173] width 635 height 346
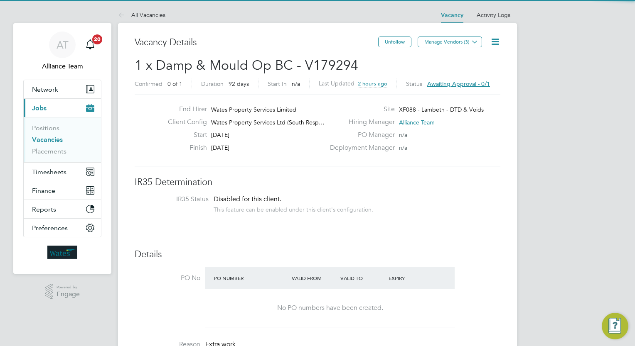
click at [500, 41] on icon at bounding box center [495, 42] width 10 height 10
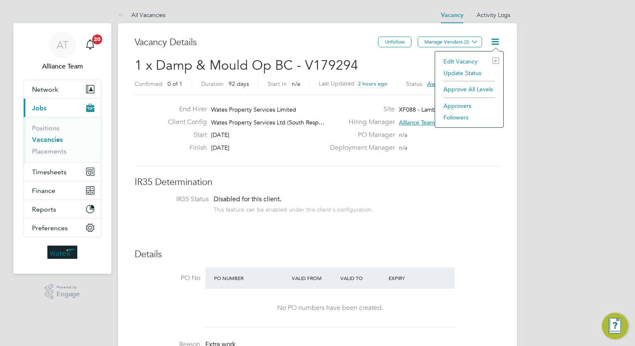
scroll to position [0, 3]
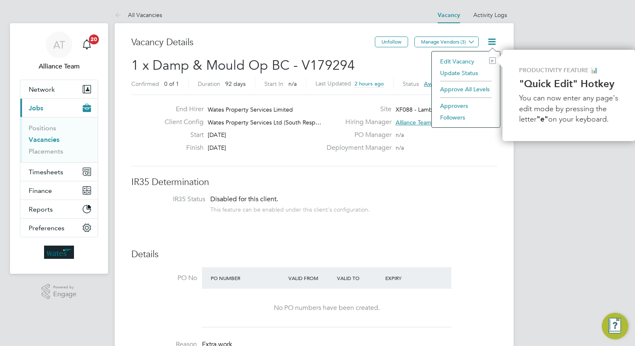
click at [482, 88] on li "Approve All Levels" at bounding box center [466, 89] width 60 height 12
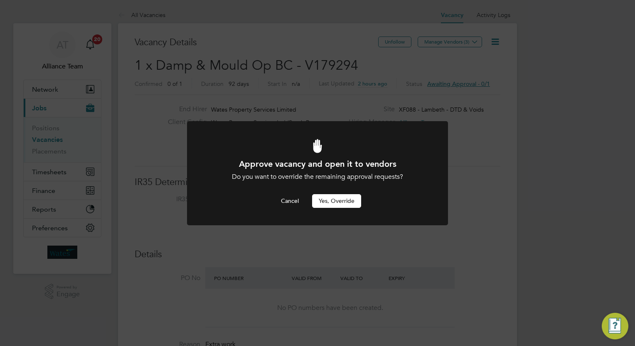
click at [349, 205] on button "Yes, Override" at bounding box center [336, 200] width 49 height 13
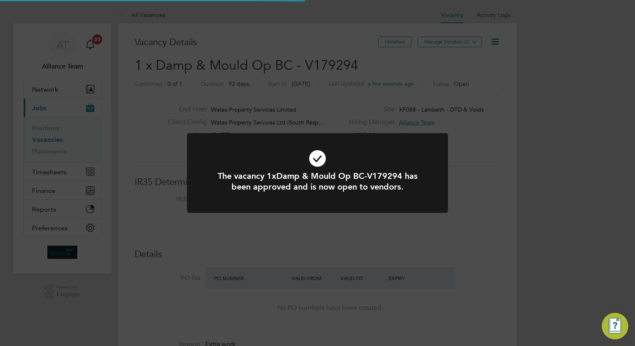
scroll to position [15, 130]
click at [443, 218] on div "The vacancy 1xDamp & Mould Op BC-V179294 has been approved and is now open to v…" at bounding box center [317, 178] width 261 height 90
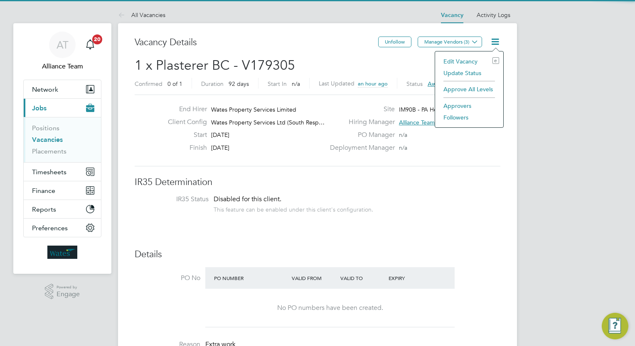
click at [475, 88] on li "Approve All Levels" at bounding box center [469, 89] width 60 height 12
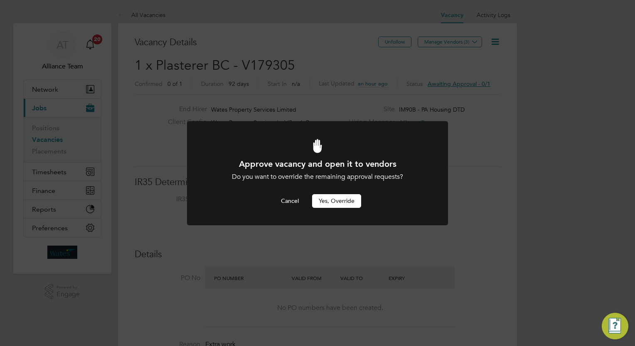
click at [328, 203] on button "Yes, Override" at bounding box center [336, 200] width 49 height 13
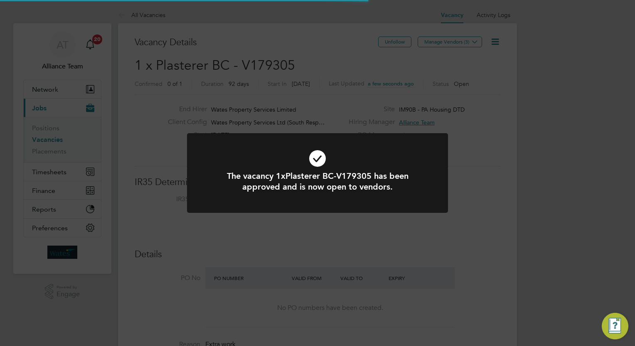
scroll to position [15, 130]
click at [515, 199] on div "The vacancy 1xPlasterer BC-V179305 has been approved and is now open to vendors…" at bounding box center [317, 173] width 635 height 346
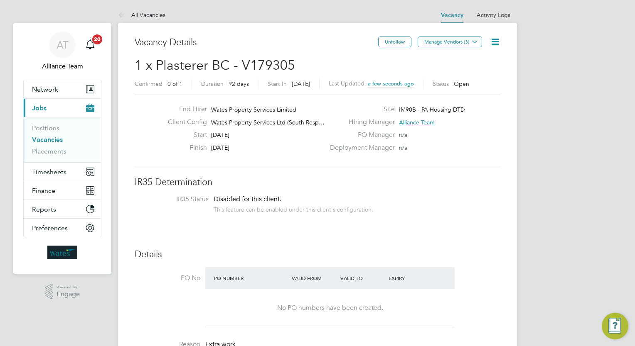
click at [51, 140] on link "Vacancies" at bounding box center [47, 140] width 31 height 8
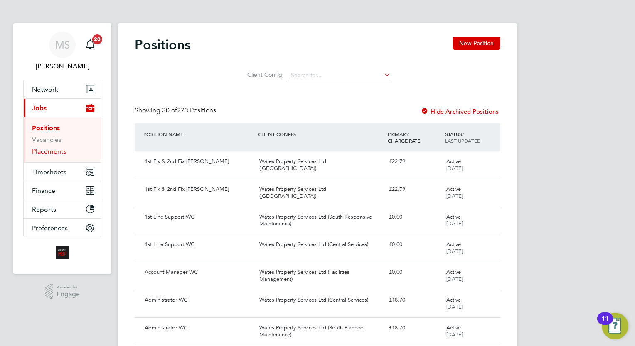
click at [55, 152] on link "Placements" at bounding box center [49, 151] width 34 height 8
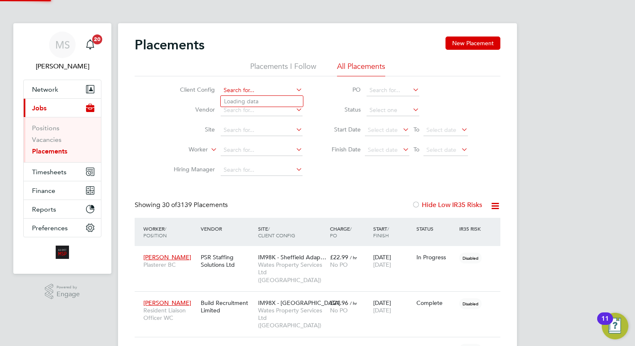
click at [234, 91] on input at bounding box center [262, 91] width 82 height 12
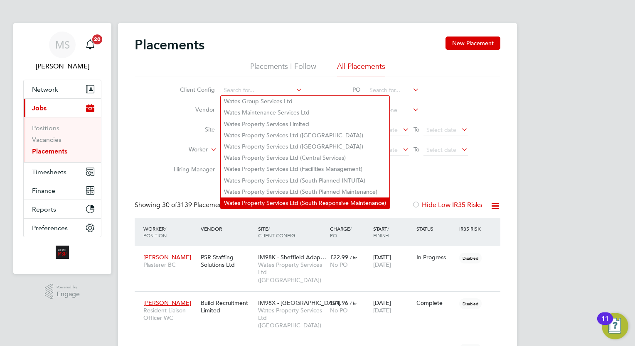
click at [329, 202] on li "Wates Property Services Ltd (South Responsive Maintenance)" at bounding box center [305, 203] width 169 height 11
type input "Wates Property Services Ltd (South Responsive Maintenance)"
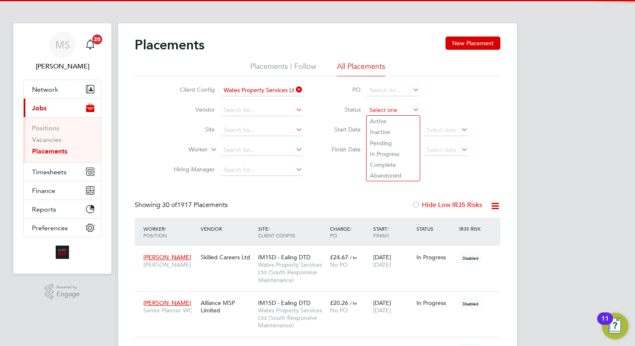
click at [389, 108] on input at bounding box center [392, 111] width 53 height 12
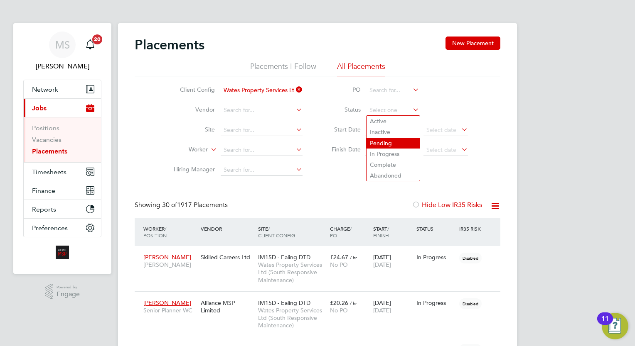
click at [392, 138] on li "Pending" at bounding box center [392, 143] width 53 height 11
type input "Pending"
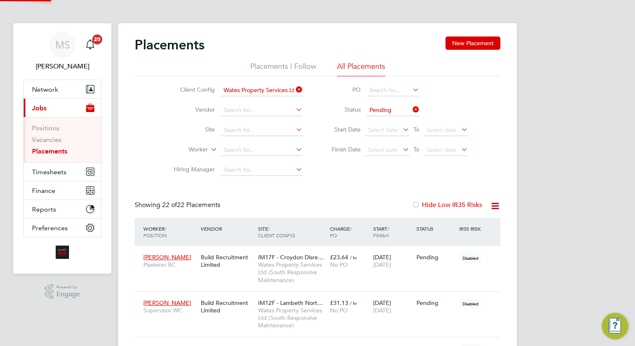
click at [498, 208] on icon at bounding box center [495, 206] width 10 height 10
click at [475, 228] on li "Download Placements Report" at bounding box center [454, 226] width 88 height 12
click at [249, 152] on input at bounding box center [262, 151] width 82 height 12
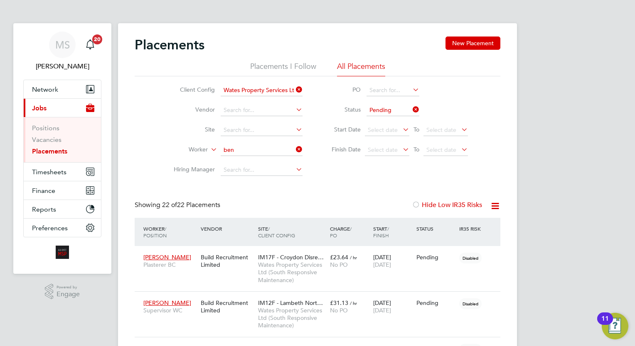
click at [252, 159] on li "Ben Olayiwola" at bounding box center [262, 161] width 82 height 11
type input "[PERSON_NAME]"
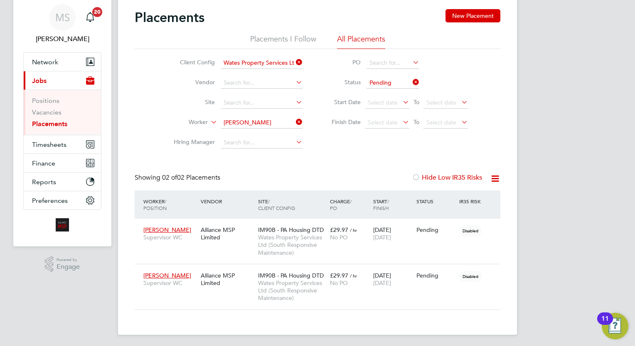
scroll to position [29, 0]
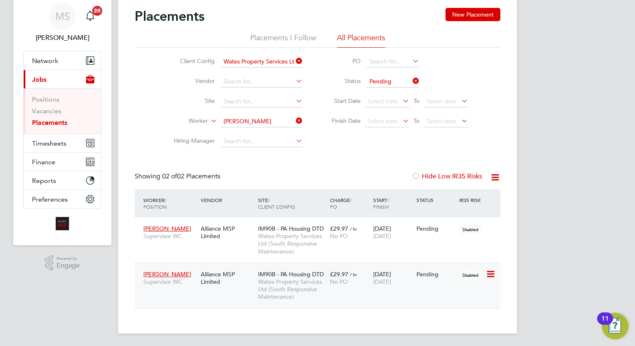
click at [489, 273] on icon at bounding box center [490, 275] width 8 height 10
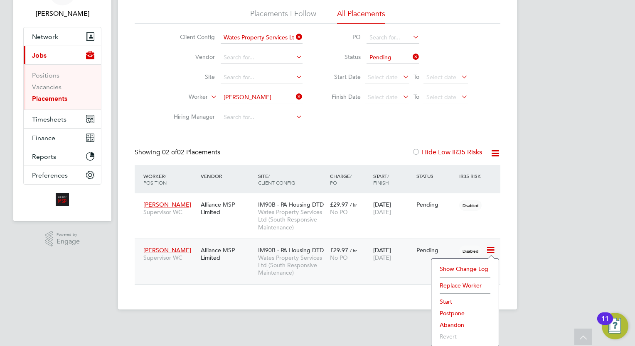
scroll to position [53, 0]
click at [410, 213] on div "26 Aug 2025 26 Nov 2025" at bounding box center [392, 207] width 43 height 23
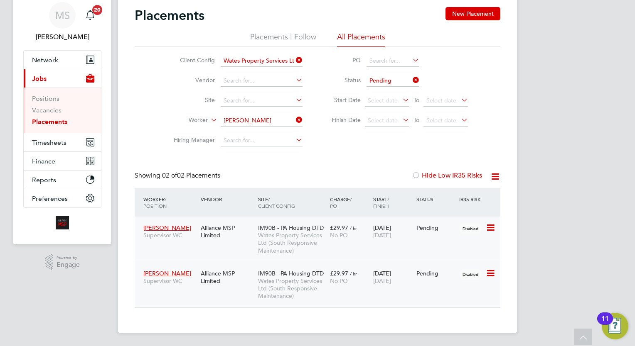
scroll to position [29, 0]
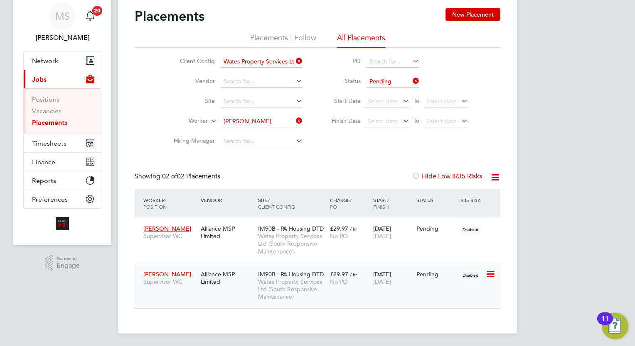
click at [416, 277] on div "Pending" at bounding box center [435, 274] width 39 height 7
click at [365, 238] on div "No PO" at bounding box center [349, 236] width 39 height 7
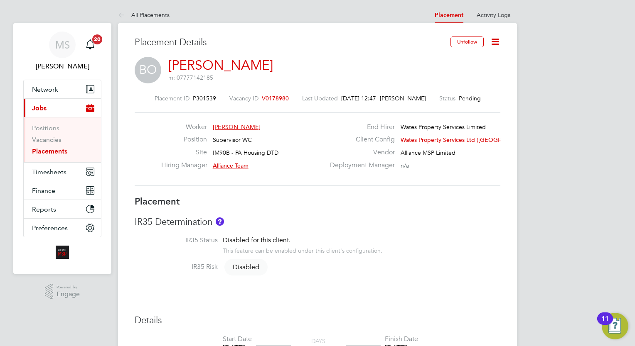
click at [497, 41] on icon at bounding box center [495, 42] width 10 height 10
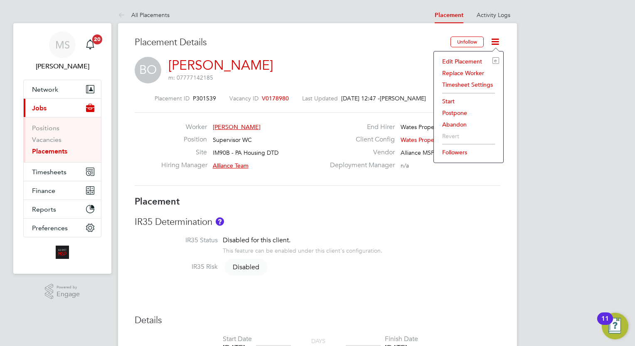
click at [454, 122] on li "Abandon" at bounding box center [468, 125] width 61 height 12
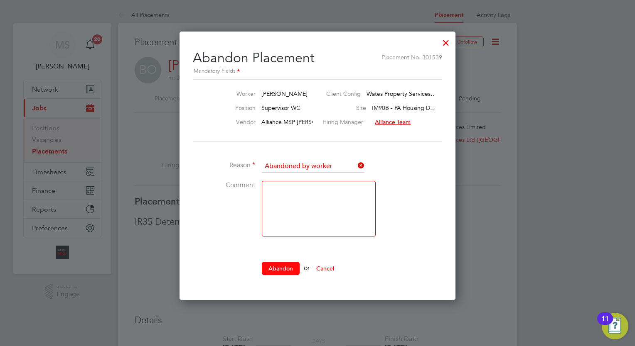
click at [287, 267] on button "Abandon" at bounding box center [281, 268] width 38 height 13
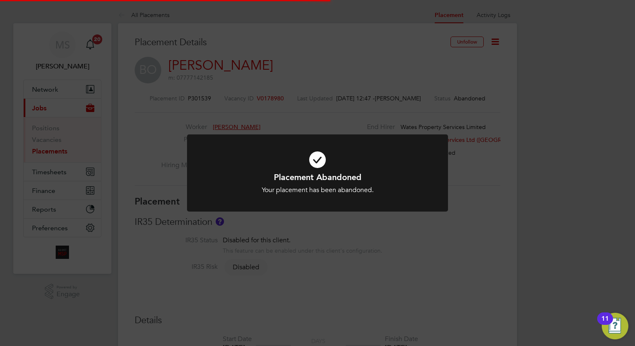
click at [570, 74] on div "Placement Abandoned Your placement has been abandoned. Cancel Okay" at bounding box center [317, 173] width 635 height 346
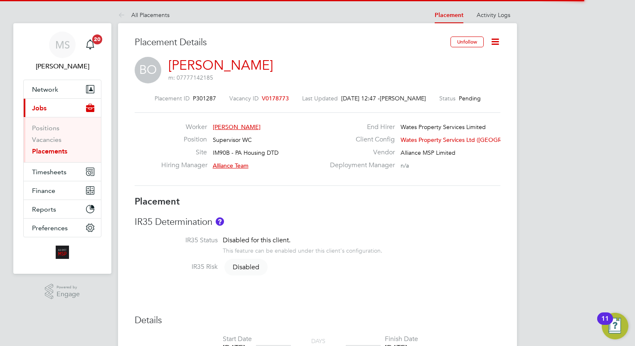
click at [493, 41] on icon at bounding box center [495, 42] width 10 height 10
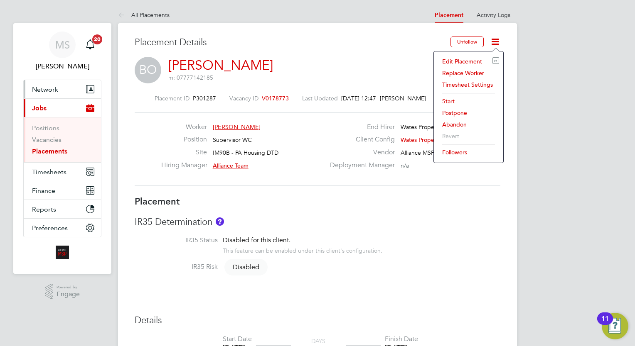
click at [53, 83] on button "Network" at bounding box center [62, 89] width 77 height 18
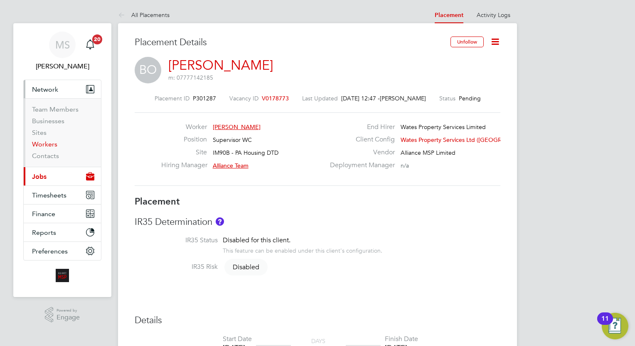
click at [53, 147] on link "Workers" at bounding box center [44, 144] width 25 height 8
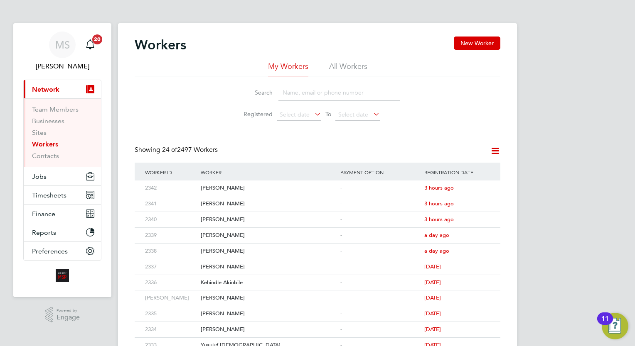
click at [316, 98] on input at bounding box center [338, 93] width 121 height 16
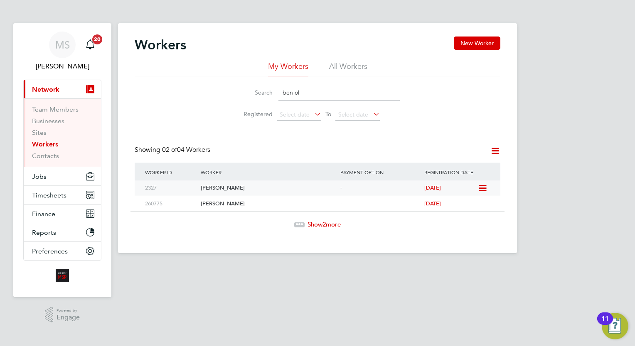
type input "ben ol"
click at [309, 192] on div "[PERSON_NAME]" at bounding box center [269, 188] width 140 height 15
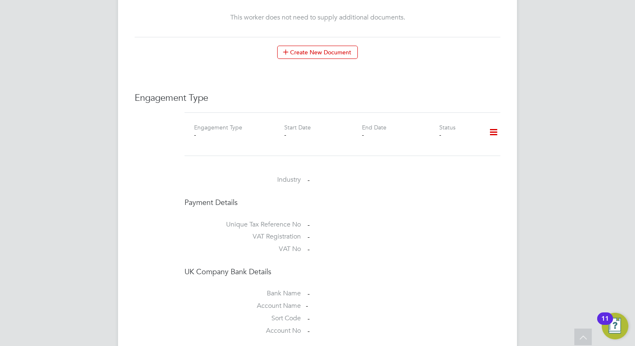
scroll to position [482, 0]
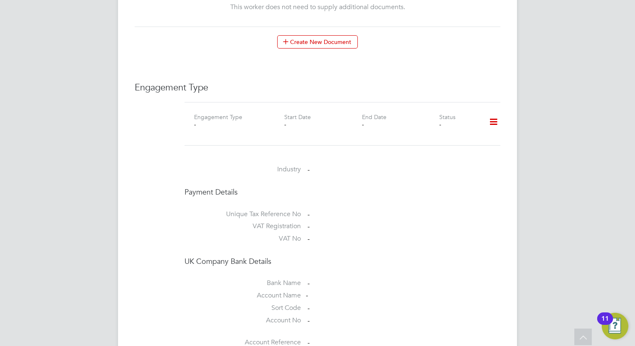
click at [495, 120] on icon at bounding box center [493, 122] width 15 height 19
click at [448, 157] on li "Add Engagement Type" at bounding box center [451, 158] width 94 height 12
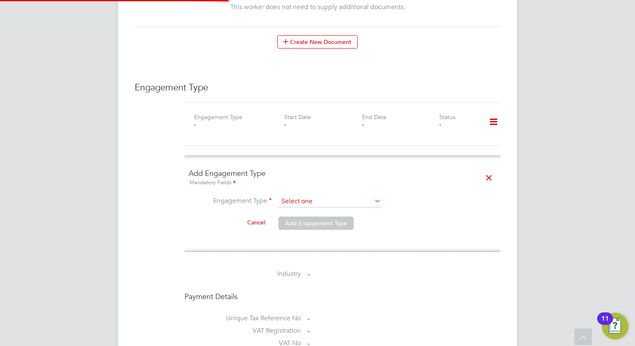
click at [315, 203] on input at bounding box center [329, 202] width 103 height 12
click at [318, 249] on li "Umbrella" at bounding box center [329, 249] width 103 height 12
type input "Umbrella"
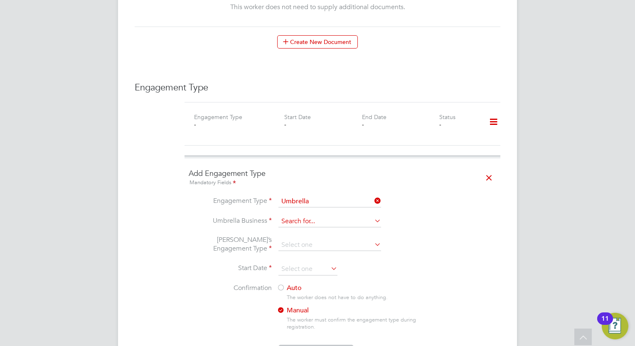
click at [314, 219] on input at bounding box center [329, 222] width 103 height 12
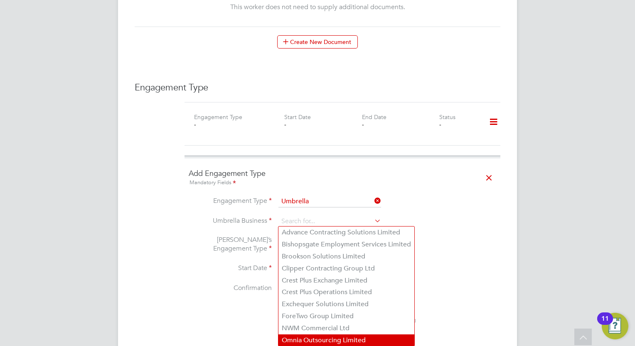
click at [383, 343] on li "Omnia Outsourcing Limited" at bounding box center [346, 341] width 136 height 12
type input "Omnia Outsourcing Limited"
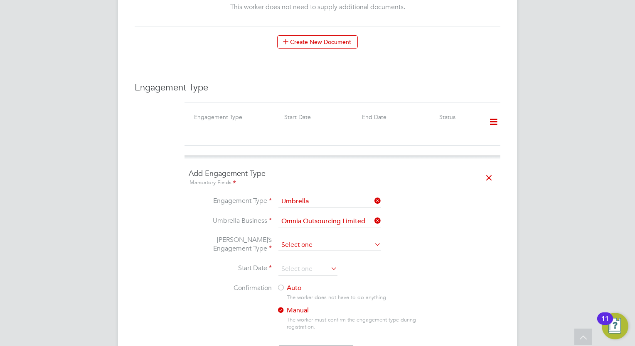
click at [332, 242] on input at bounding box center [329, 246] width 103 height 12
click at [335, 268] on li "CIS Self-employed" at bounding box center [329, 268] width 103 height 12
type input "CIS Self-employed"
click at [313, 276] on li "Start Date" at bounding box center [342, 273] width 307 height 21
click at [311, 271] on input at bounding box center [307, 269] width 59 height 12
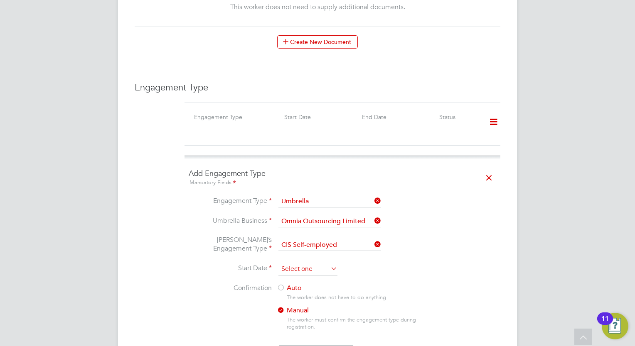
scroll to position [325, 0]
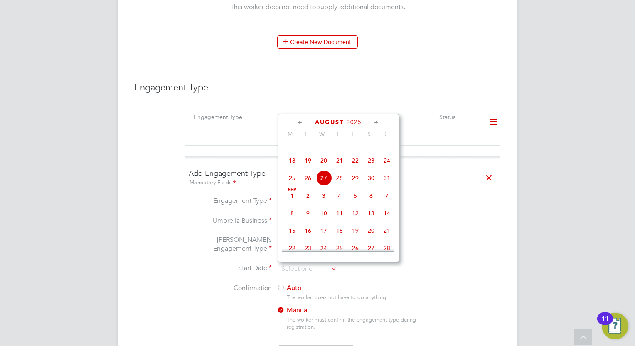
click at [309, 183] on span "26" at bounding box center [308, 178] width 16 height 16
type input "[DATE]"
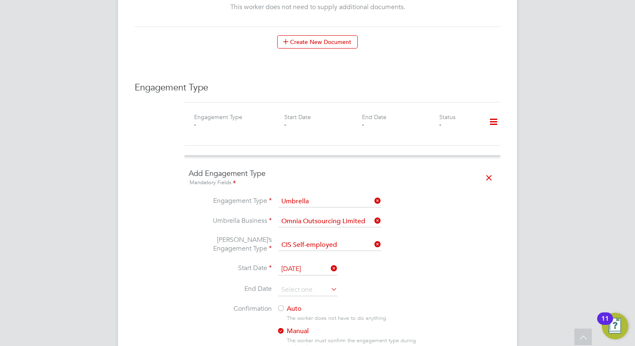
click at [282, 308] on div at bounding box center [281, 309] width 8 height 8
click at [445, 284] on li "End Date" at bounding box center [342, 294] width 307 height 21
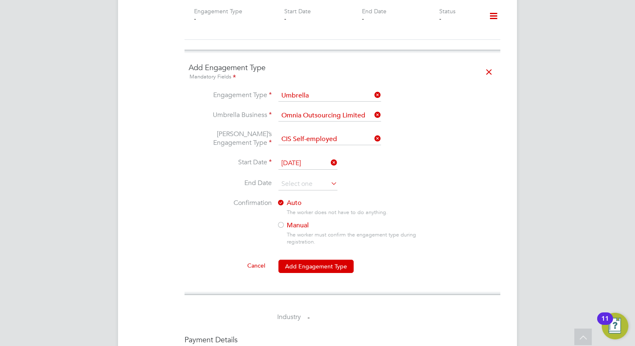
scroll to position [714, 0]
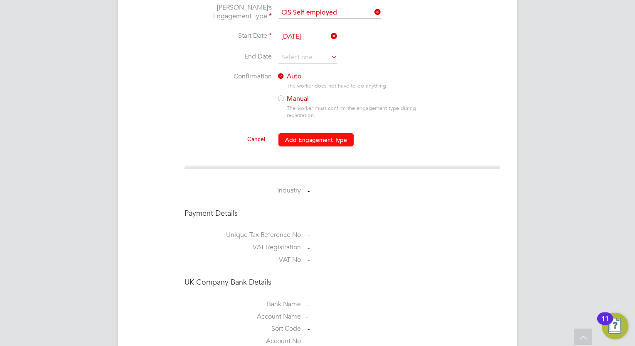
click at [316, 138] on button "Add Engagement Type" at bounding box center [315, 139] width 75 height 13
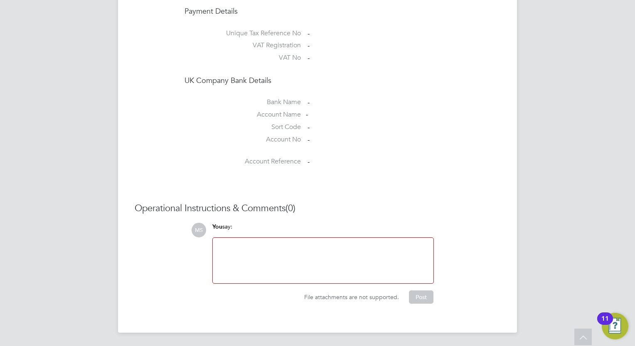
scroll to position [662, 0]
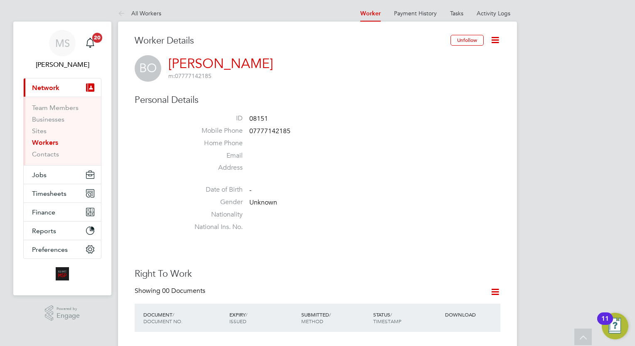
scroll to position [0, 0]
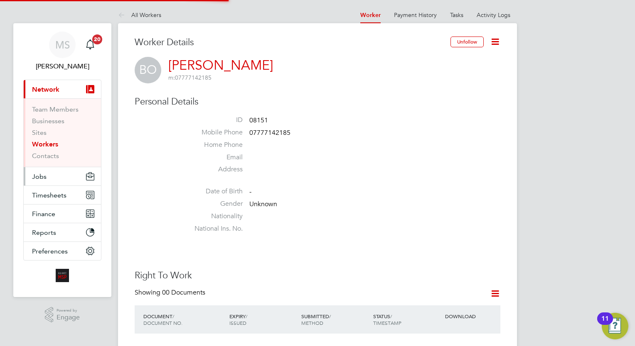
click at [37, 183] on button "Jobs" at bounding box center [62, 176] width 77 height 18
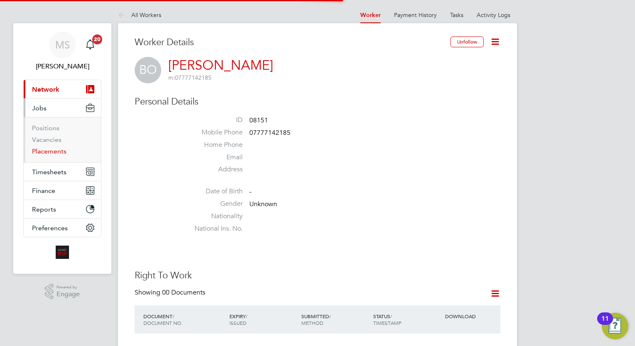
click at [58, 152] on link "Placements" at bounding box center [49, 151] width 34 height 8
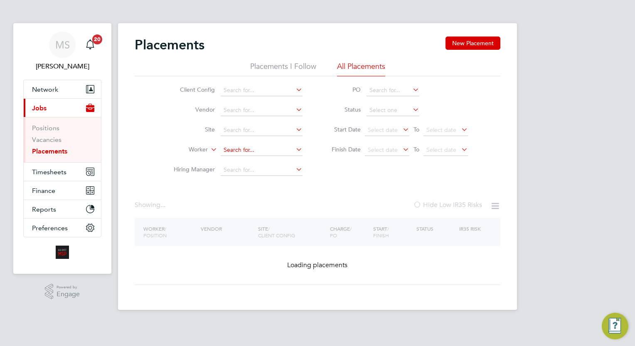
click at [268, 147] on input at bounding box center [262, 151] width 82 height 12
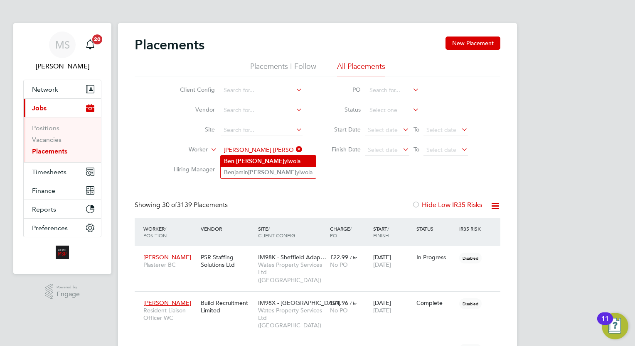
click at [268, 160] on li "Ben Ola yiwola" at bounding box center [268, 161] width 95 height 11
type input "Ben Olayiwola"
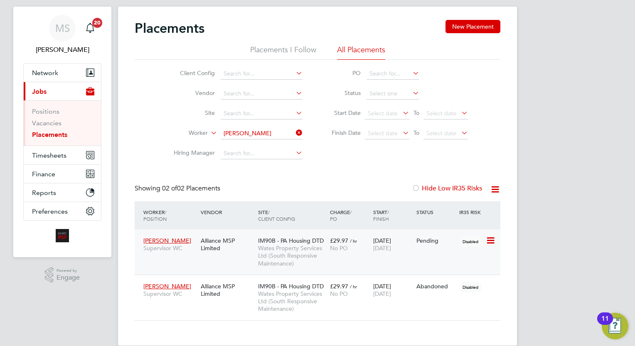
click at [372, 250] on div "26 Aug 2025 26 Nov 2025" at bounding box center [392, 244] width 43 height 23
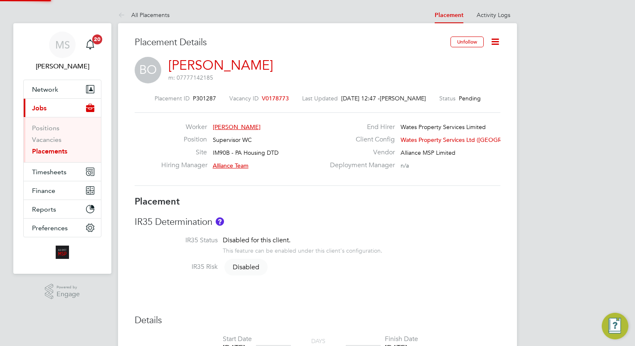
click at [495, 45] on icon at bounding box center [495, 42] width 10 height 10
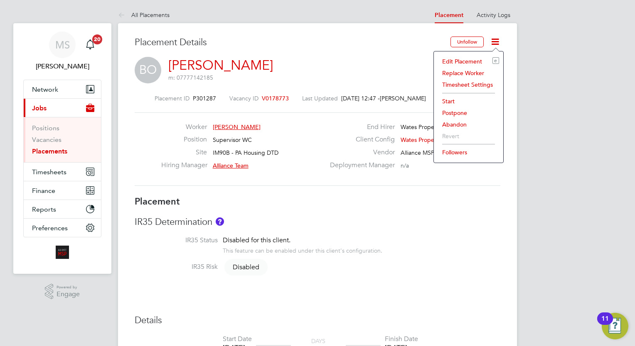
click at [455, 100] on li "Start" at bounding box center [468, 102] width 61 height 12
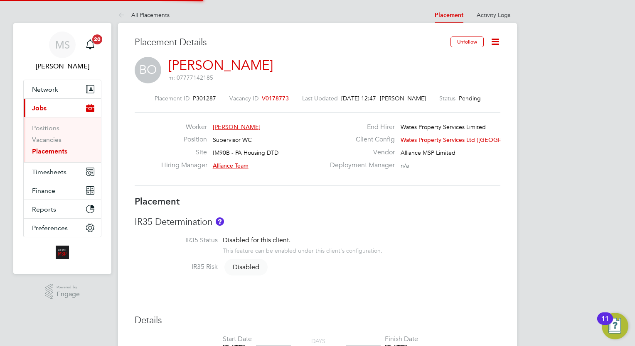
scroll to position [4, 4]
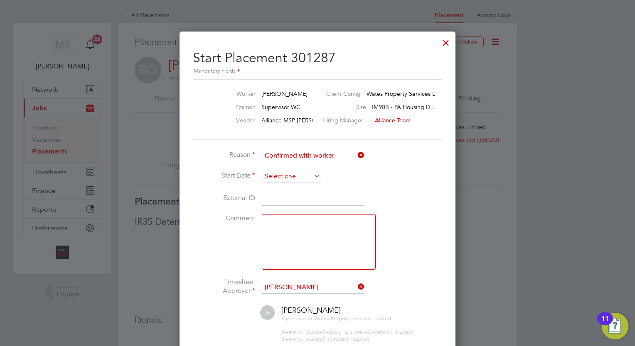
click at [287, 180] on input at bounding box center [291, 177] width 59 height 12
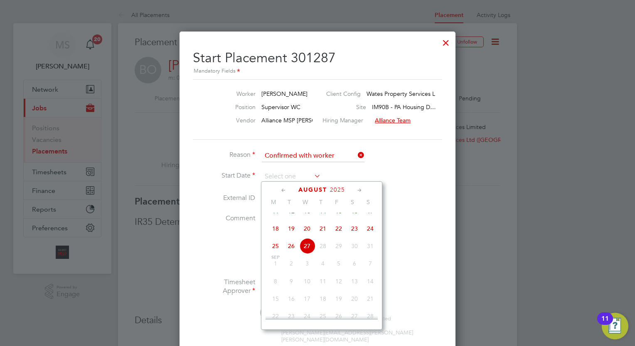
click at [295, 254] on span "26" at bounding box center [291, 246] width 16 height 16
type input "[DATE]"
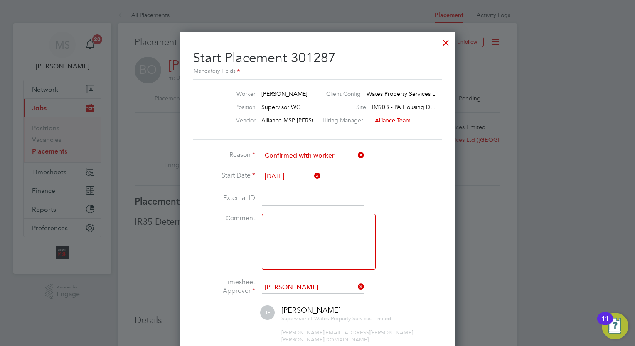
click at [292, 189] on li "Start Date 26 Aug 2025" at bounding box center [317, 181] width 249 height 21
click at [294, 195] on input at bounding box center [313, 198] width 103 height 15
paste input "08151"
type input "08151"
click at [407, 212] on li "External ID 08151" at bounding box center [317, 202] width 249 height 23
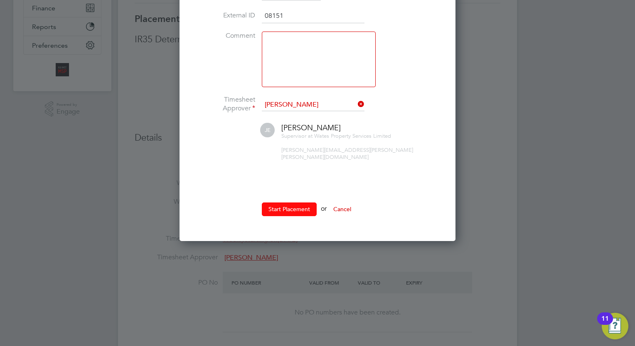
click at [287, 203] on button "Start Placement" at bounding box center [289, 209] width 55 height 13
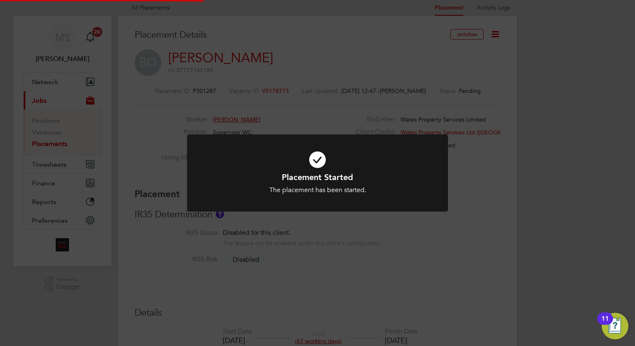
click at [526, 149] on div "Placement Started The placement has been started. Cancel Okay" at bounding box center [317, 173] width 635 height 346
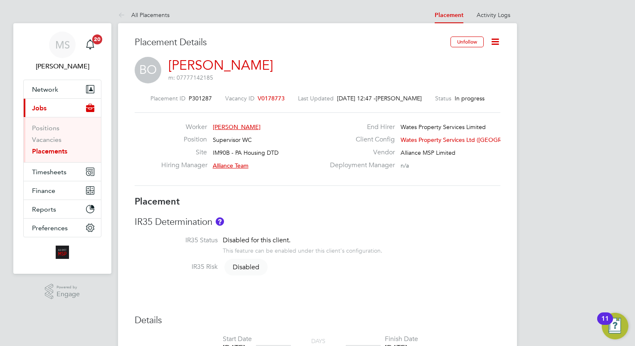
click at [498, 42] on icon at bounding box center [495, 42] width 10 height 10
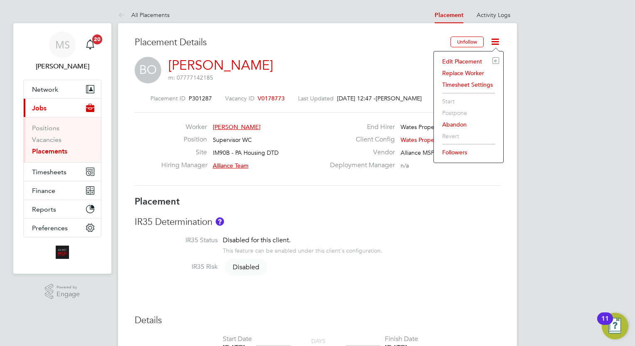
click at [467, 84] on li "Timesheet Settings" at bounding box center [468, 85] width 61 height 12
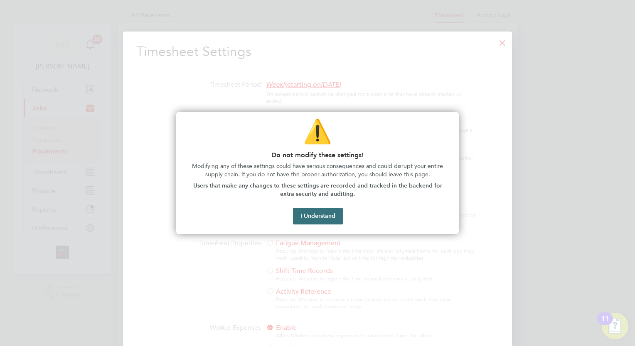
click at [312, 212] on button "I Understand" at bounding box center [318, 216] width 50 height 17
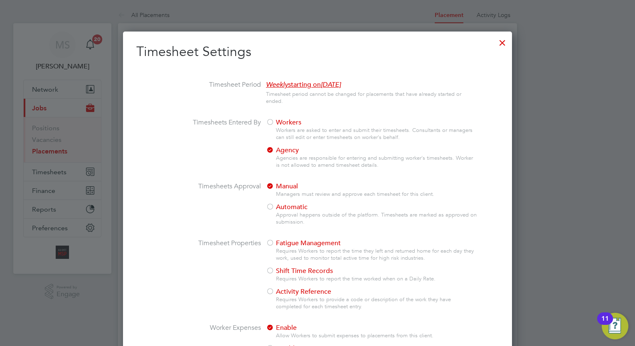
click at [274, 123] on span "Workers" at bounding box center [283, 122] width 35 height 8
click at [196, 169] on li "Timesheets Entered By Workers Workers are asked to enter and submit their times…" at bounding box center [317, 150] width 362 height 64
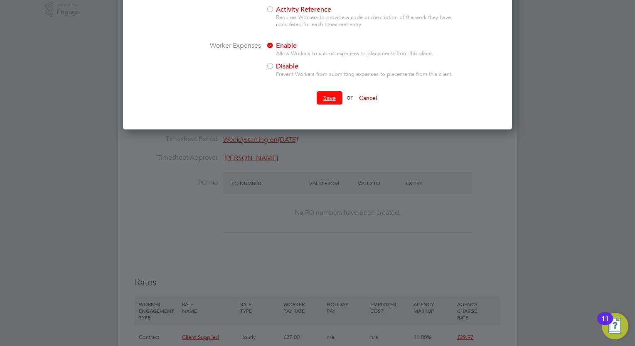
click at [330, 99] on button "Save" at bounding box center [329, 97] width 26 height 13
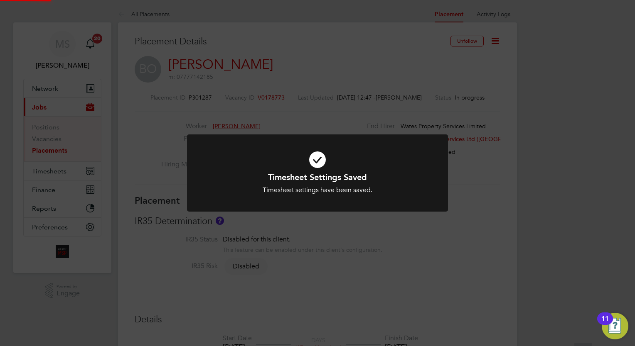
click at [577, 145] on div "Timesheet Settings Saved Timesheet settings have been saved. Cancel Okay" at bounding box center [317, 173] width 635 height 346
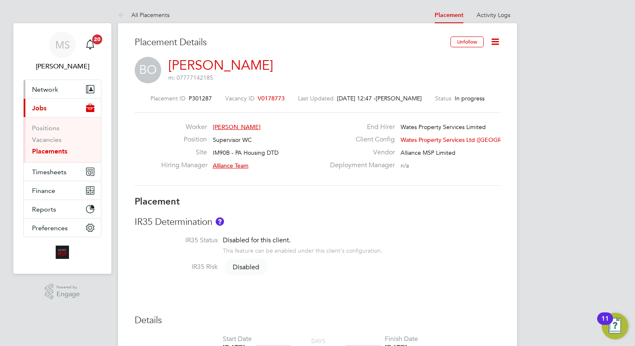
click at [46, 86] on span "Network" at bounding box center [45, 90] width 26 height 8
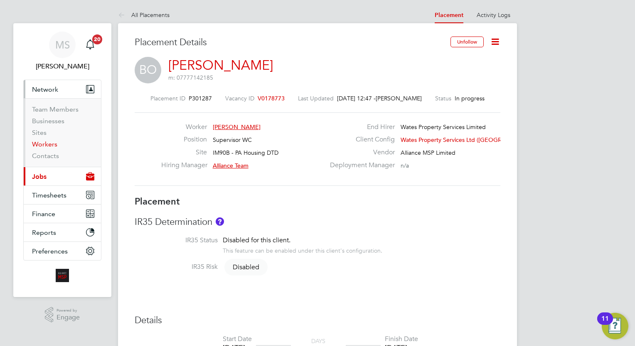
click at [50, 147] on link "Workers" at bounding box center [44, 144] width 25 height 8
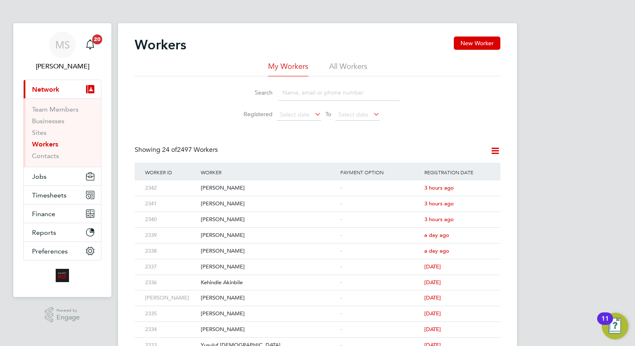
click at [309, 97] on input at bounding box center [338, 93] width 121 height 16
type input "simon"
click at [291, 187] on div "M [PERSON_NAME]" at bounding box center [269, 188] width 140 height 15
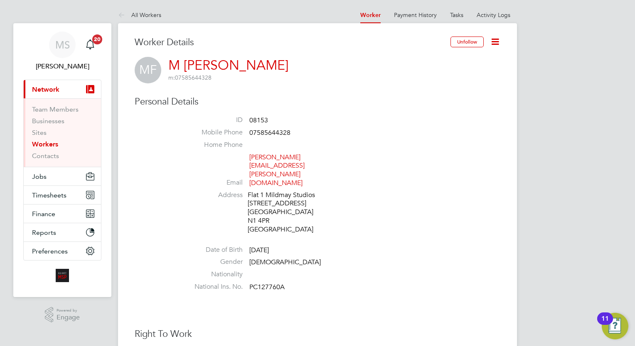
click at [495, 44] on icon at bounding box center [495, 42] width 10 height 10
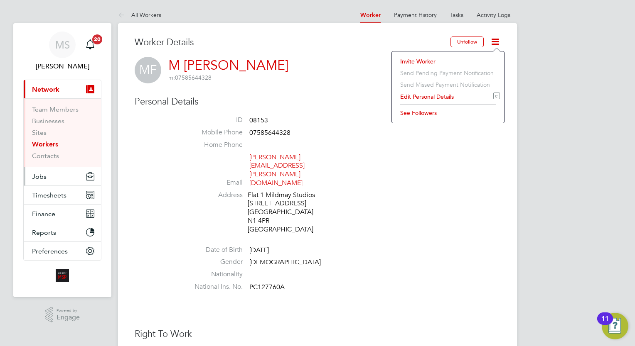
click at [46, 169] on button "Jobs" at bounding box center [62, 176] width 77 height 18
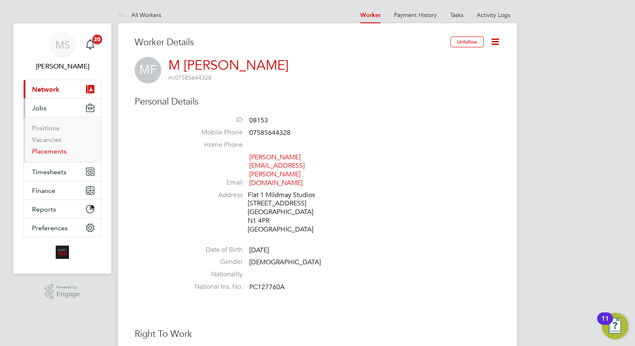
click at [53, 152] on link "Placements" at bounding box center [49, 151] width 34 height 8
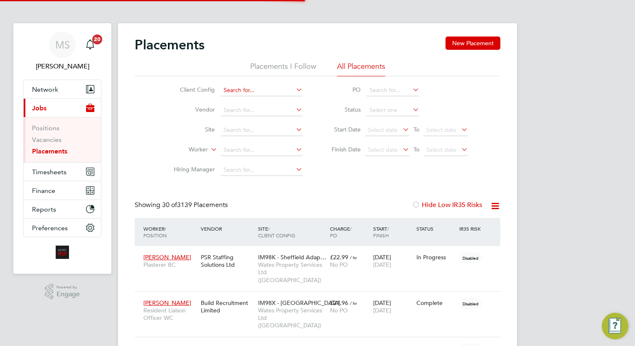
click at [262, 92] on input at bounding box center [262, 91] width 82 height 12
click at [327, 201] on li "Wates Property Services Ltd (South Responsive Maintenance)" at bounding box center [305, 203] width 169 height 11
type input "Wates Property Services Ltd (South Responsive Maintenance)"
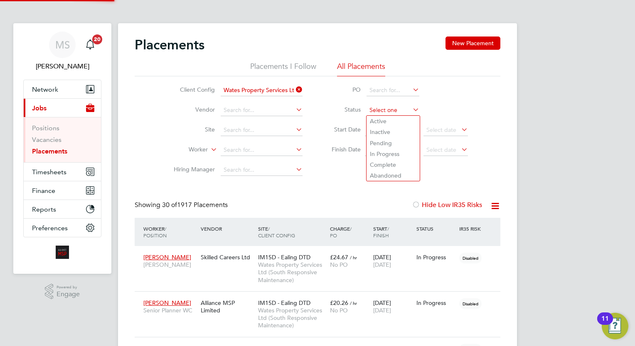
click at [382, 109] on input at bounding box center [392, 111] width 53 height 12
click at [405, 147] on li "Pending" at bounding box center [392, 143] width 53 height 11
type input "Pending"
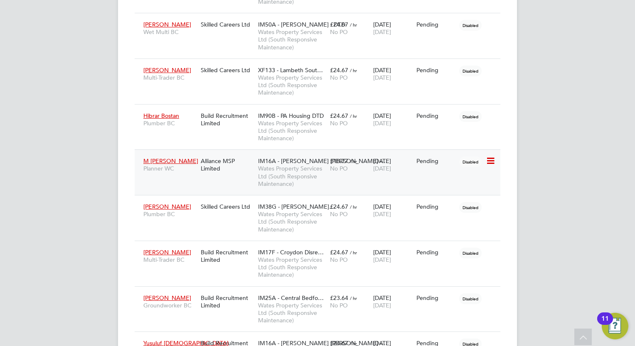
click at [391, 166] on span "[DATE]" at bounding box center [382, 168] width 18 height 7
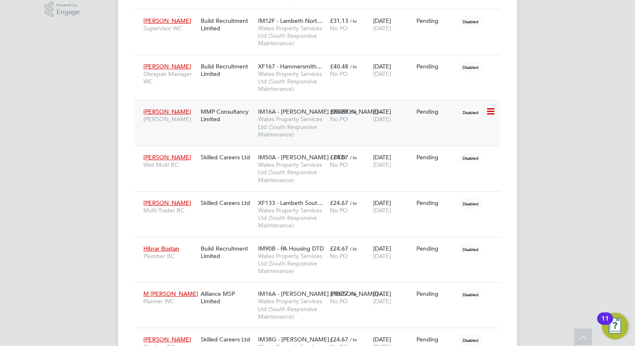
click at [412, 140] on div "[PERSON_NAME] [PERSON_NAME] MMP Consultancy Limited IM16A - [PERSON_NAME] [PERS…" at bounding box center [317, 123] width 365 height 46
click at [446, 125] on div "Gaston Edwards Carpenter BC MMP Consultancy Limited IM16A - NOTT HILL -… Wates …" at bounding box center [317, 123] width 365 height 46
click at [488, 110] on icon at bounding box center [490, 112] width 8 height 10
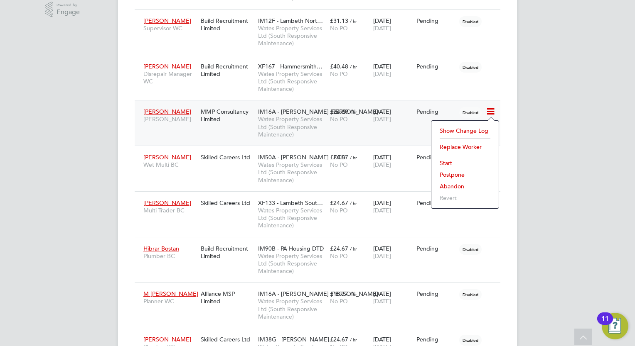
click at [419, 132] on div "Gaston Edwards Carpenter BC MMP Consultancy Limited IM16A - NOTT HILL -… Wates …" at bounding box center [317, 123] width 365 height 46
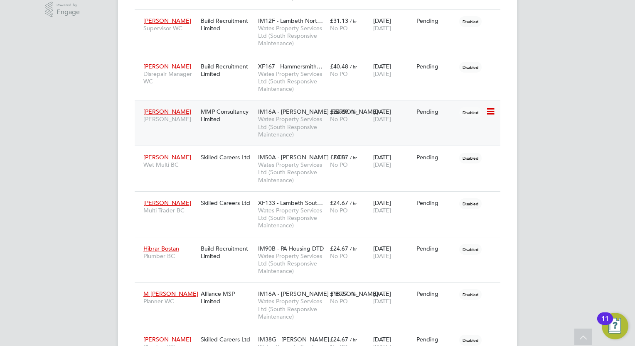
click at [490, 111] on icon at bounding box center [490, 112] width 8 height 10
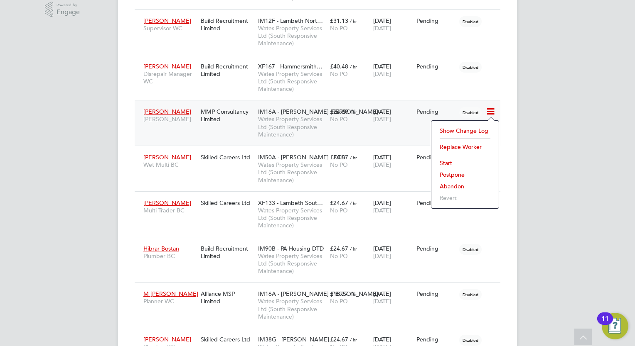
click at [448, 157] on li "Start" at bounding box center [464, 163] width 59 height 12
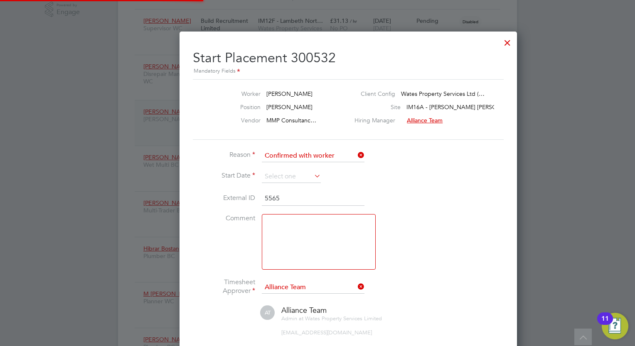
scroll to position [8, 103]
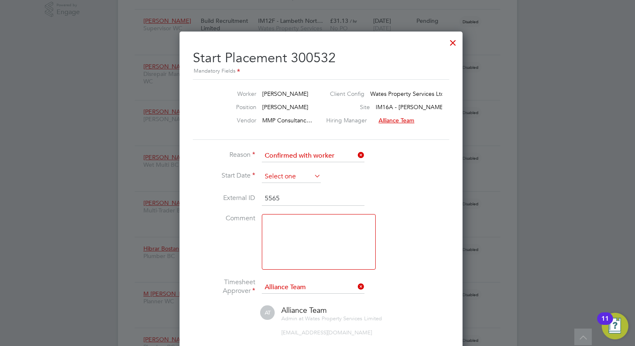
click at [296, 175] on input at bounding box center [291, 177] width 59 height 12
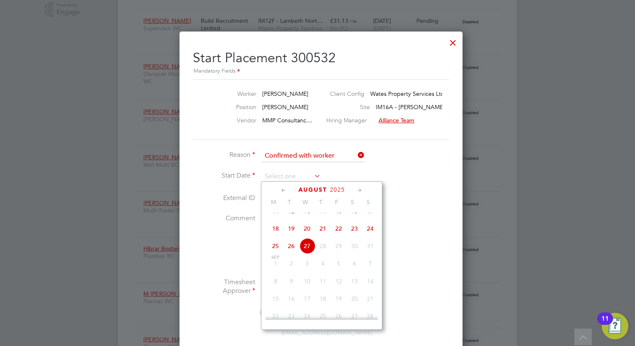
click at [292, 254] on span "26" at bounding box center [291, 246] width 16 height 16
type input "[DATE]"
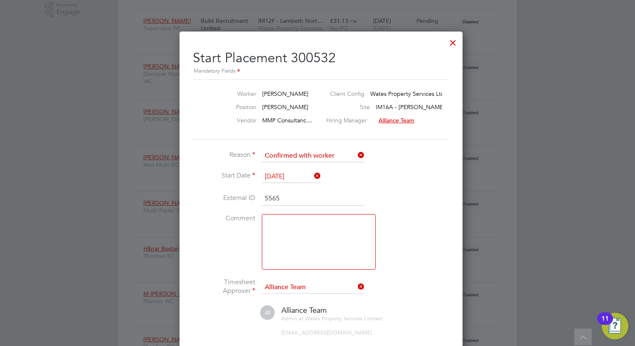
click at [400, 225] on li "Comment" at bounding box center [317, 246] width 249 height 64
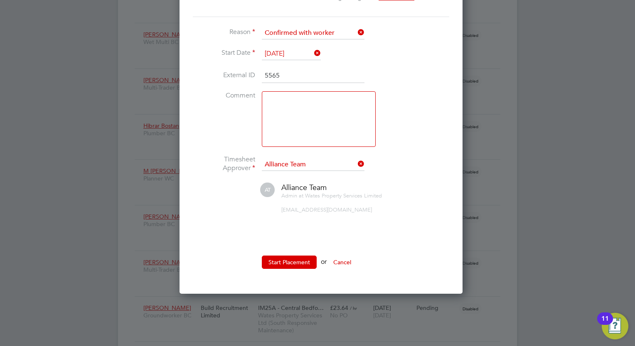
scroll to position [415, 0]
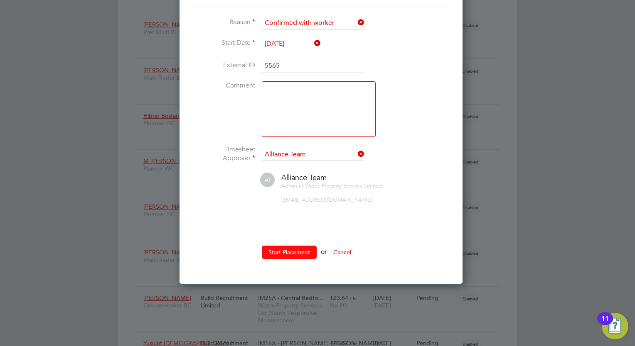
click at [283, 253] on button "Start Placement" at bounding box center [289, 252] width 55 height 13
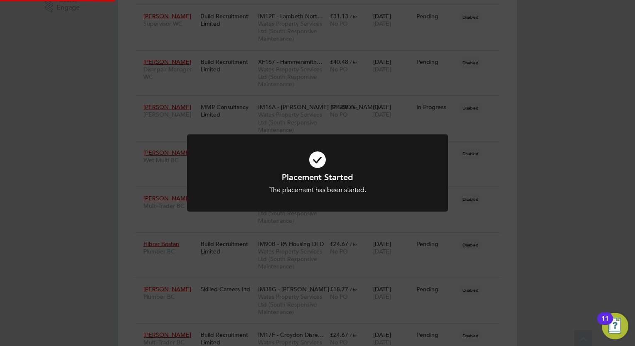
scroll to position [282, 0]
click at [543, 179] on div "Placement Started The placement has been started. Cancel Okay" at bounding box center [317, 173] width 635 height 346
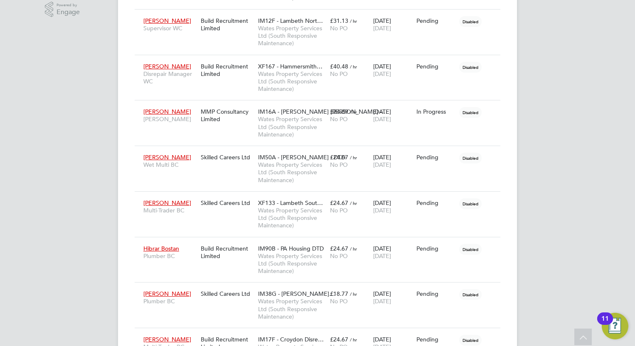
click at [74, 170] on div "MS Megan Sheppard Notifications 20 Applications: Network Team Members Businesse…" at bounding box center [317, 293] width 635 height 1150
click at [48, 201] on div "MS Megan Sheppard Notifications 20 Applications: Network Team Members Businesse…" at bounding box center [317, 293] width 635 height 1150
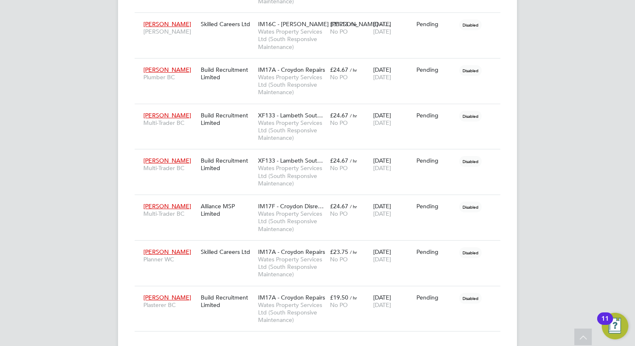
scroll to position [797, 0]
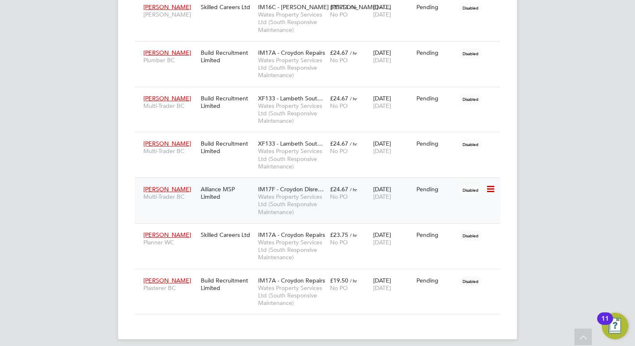
click at [334, 203] on div "£24.67 / hr No PO" at bounding box center [349, 192] width 43 height 23
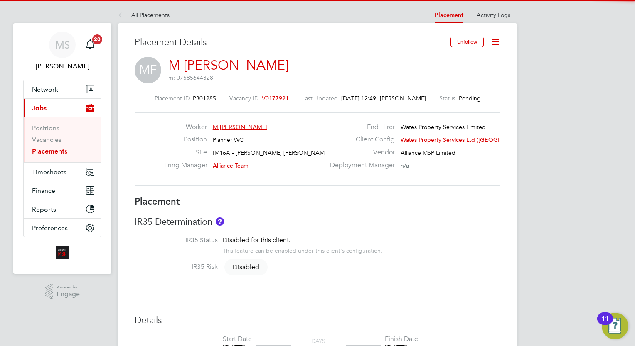
click at [497, 42] on icon at bounding box center [495, 42] width 10 height 10
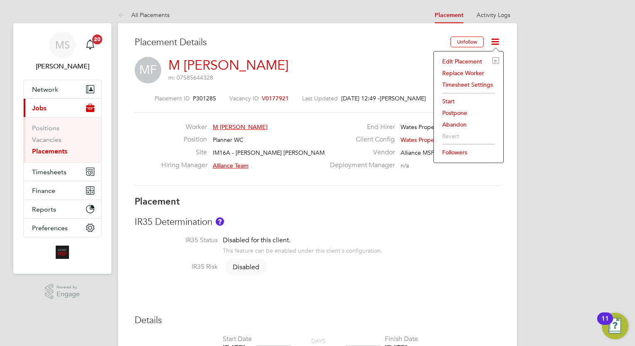
click at [454, 97] on li "Start" at bounding box center [468, 102] width 61 height 12
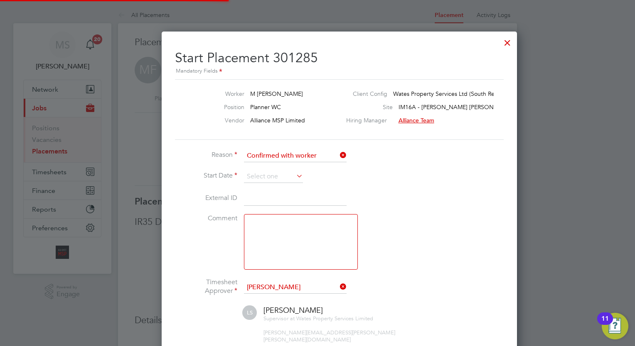
scroll to position [4, 4]
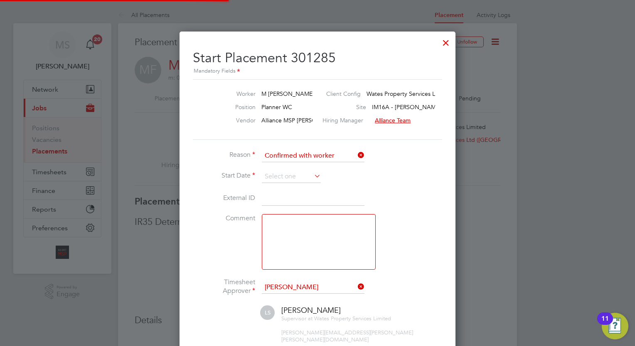
click at [363, 240] on textarea at bounding box center [319, 242] width 114 height 56
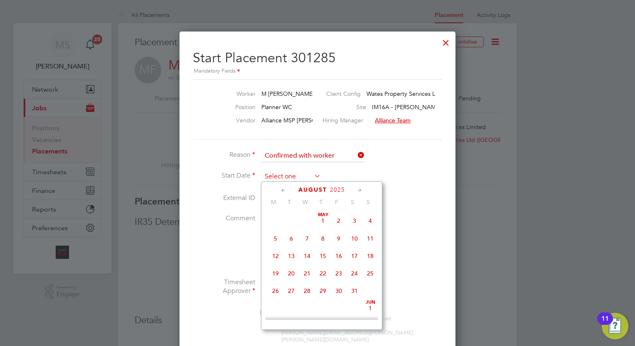
click at [289, 179] on input at bounding box center [291, 177] width 59 height 12
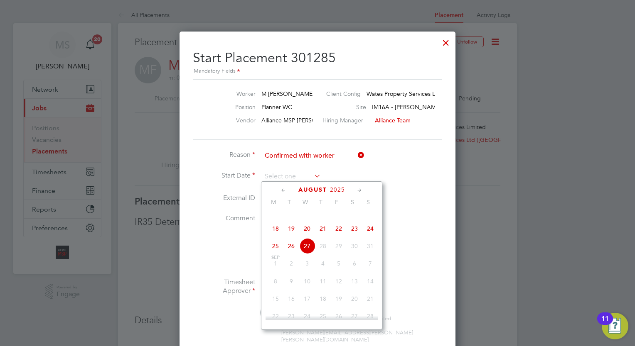
click at [292, 254] on span "26" at bounding box center [291, 246] width 16 height 16
type input "[DATE]"
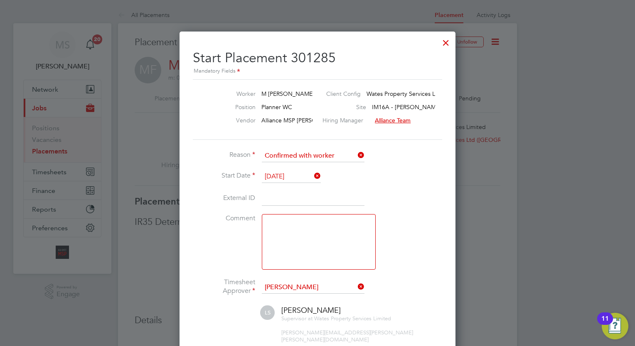
click at [289, 201] on input at bounding box center [313, 198] width 103 height 15
paste input "08153"
type input "08153"
click at [390, 193] on li "External ID 08153" at bounding box center [317, 202] width 249 height 23
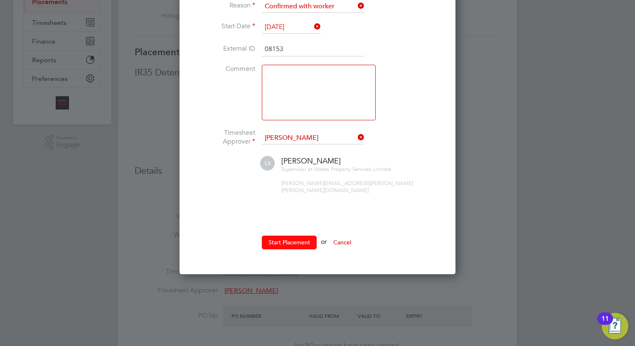
click at [303, 236] on button "Start Placement" at bounding box center [289, 242] width 55 height 13
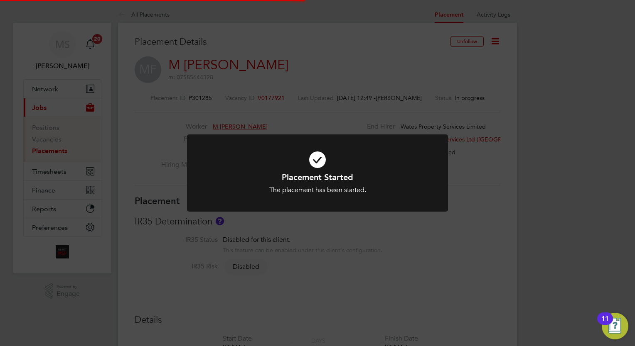
click at [543, 153] on div "Placement Started The placement has been started. Cancel Okay" at bounding box center [317, 173] width 635 height 346
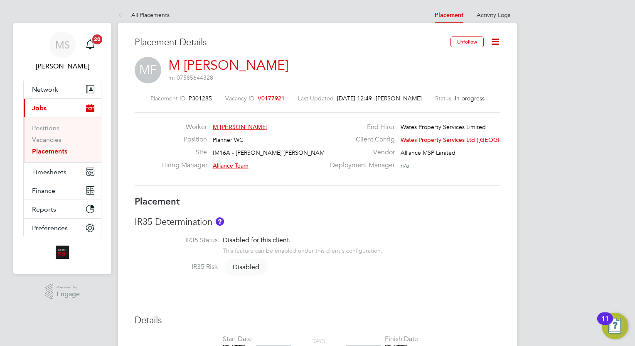
click at [491, 39] on icon at bounding box center [495, 42] width 10 height 10
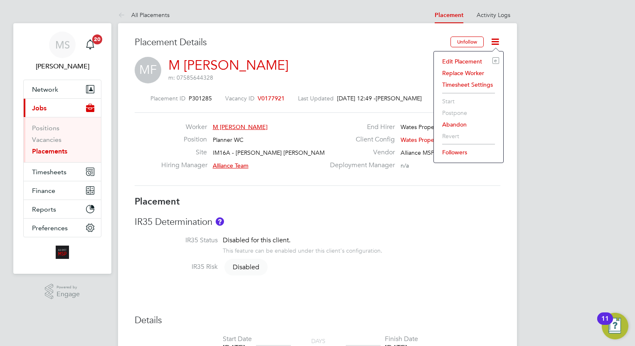
click at [462, 83] on li "Timesheet Settings" at bounding box center [468, 85] width 61 height 12
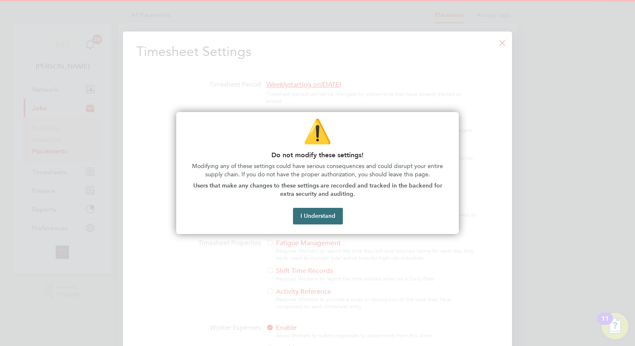
click at [329, 220] on button "I Understand" at bounding box center [318, 216] width 50 height 17
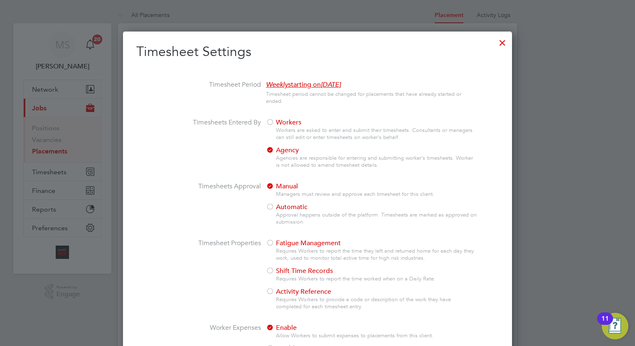
click at [282, 123] on span "Workers" at bounding box center [283, 122] width 35 height 8
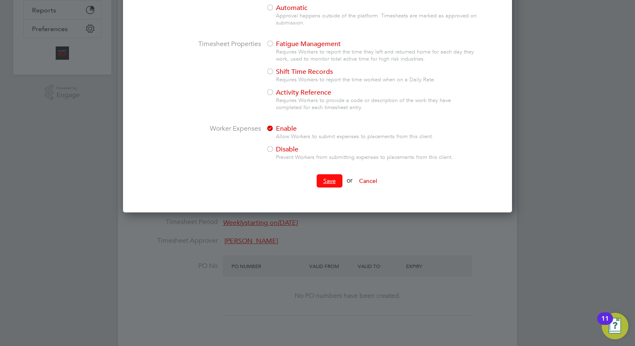
click at [334, 181] on button "Save" at bounding box center [329, 180] width 26 height 13
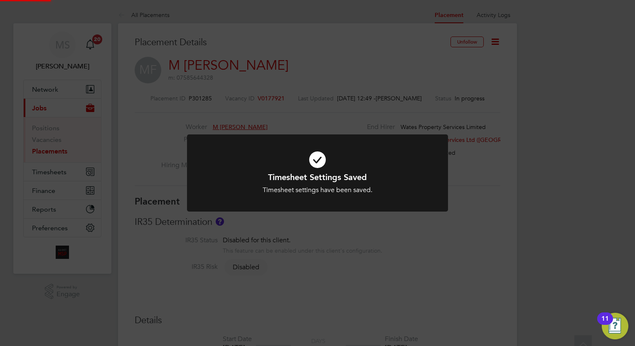
click at [554, 128] on div "Timesheet Settings Saved Timesheet settings have been saved. Cancel Okay" at bounding box center [317, 173] width 635 height 346
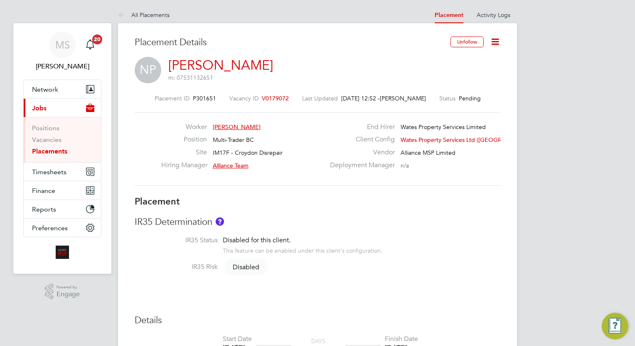
click at [230, 61] on link "[PERSON_NAME]" at bounding box center [220, 65] width 105 height 16
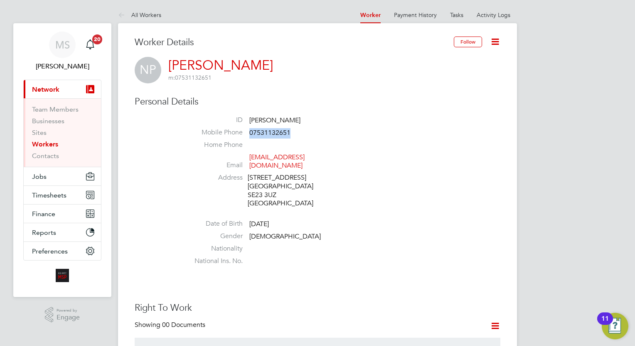
drag, startPoint x: 301, startPoint y: 133, endPoint x: 249, endPoint y: 132, distance: 51.9
click at [249, 132] on li "Mobile Phone [PHONE_NUMBER]" at bounding box center [342, 134] width 316 height 12
copy span "07531132651"
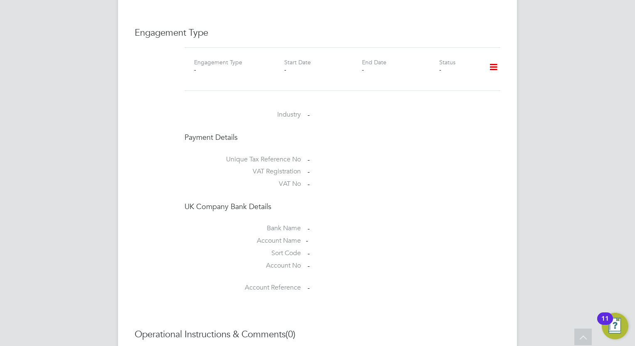
scroll to position [454, 0]
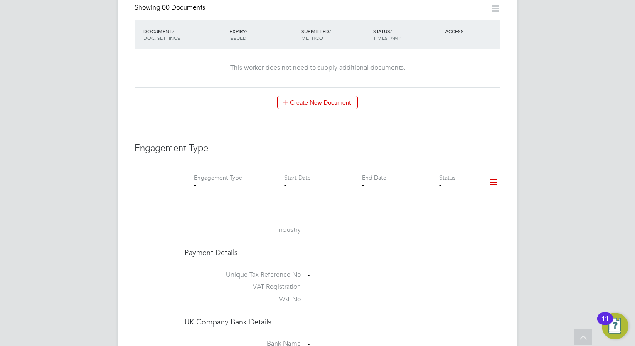
click at [494, 173] on icon at bounding box center [493, 182] width 15 height 19
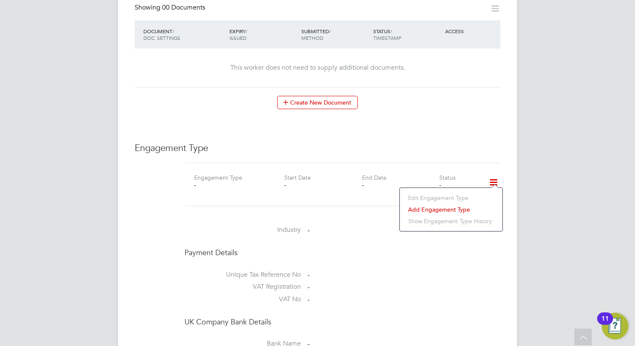
click at [450, 206] on li "Add Engagement Type" at bounding box center [451, 210] width 94 height 12
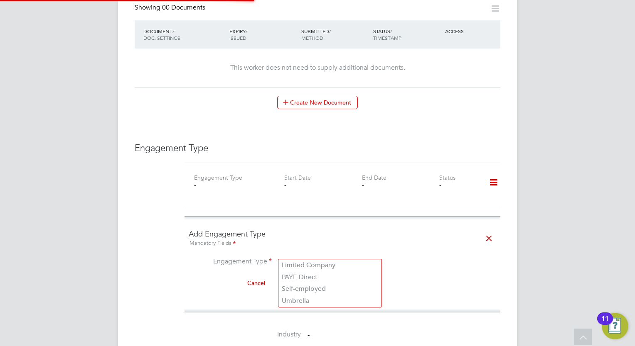
click at [307, 257] on input at bounding box center [329, 263] width 103 height 12
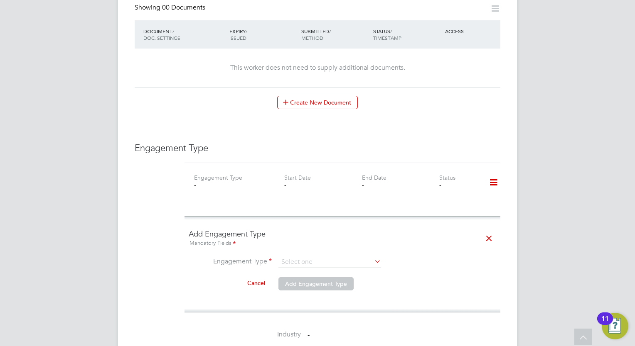
click at [319, 298] on li "Umbrella" at bounding box center [329, 301] width 103 height 12
type input "Umbrella"
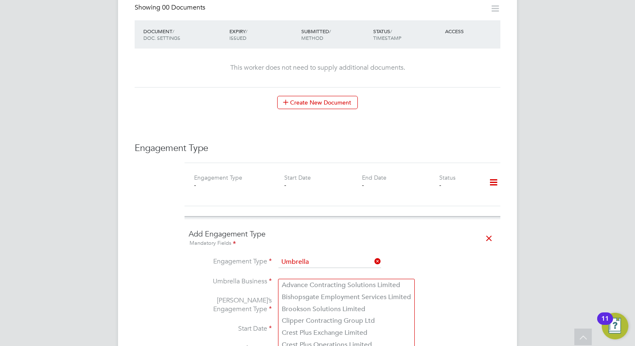
click at [311, 277] on input at bounding box center [329, 283] width 103 height 12
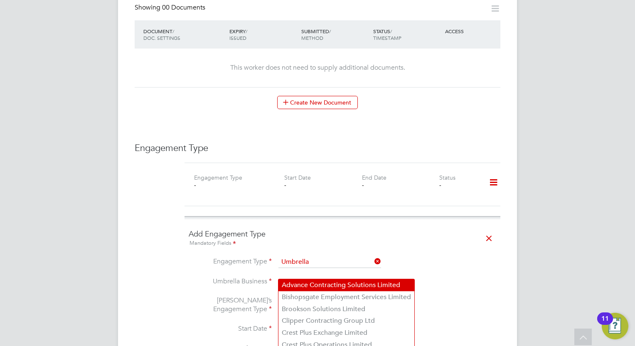
click at [487, 260] on li "Engagement Type Umbrella" at bounding box center [342, 267] width 307 height 20
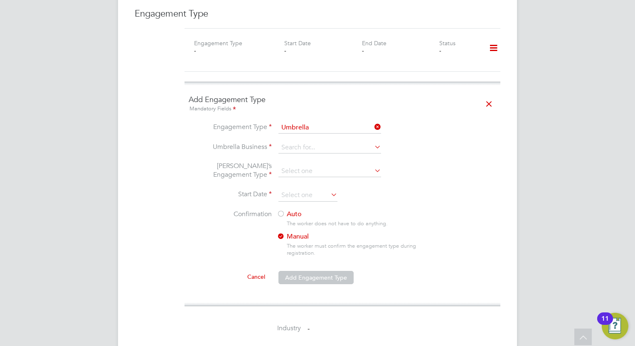
scroll to position [636, 0]
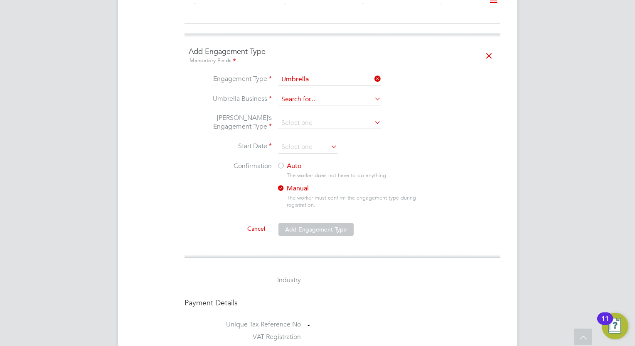
click at [315, 94] on input at bounding box center [329, 100] width 103 height 12
click at [335, 210] on li "Omnia Outsourcing Limited" at bounding box center [346, 210] width 136 height 12
type input "Omnia Outsourcing Limited"
click at [317, 118] on input at bounding box center [329, 124] width 103 height 12
click at [324, 139] on li "CIS Self-employed" at bounding box center [329, 138] width 103 height 12
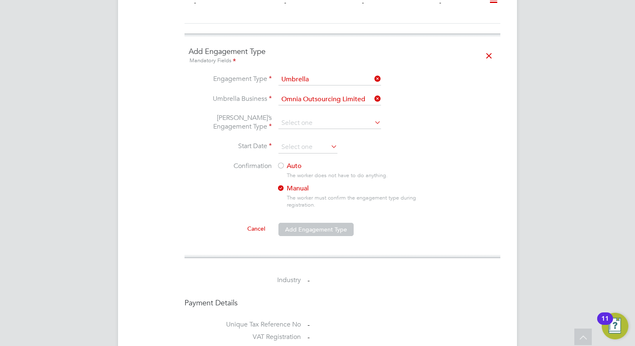
type input "CIS Self-employed"
click at [318, 141] on input at bounding box center [307, 147] width 59 height 12
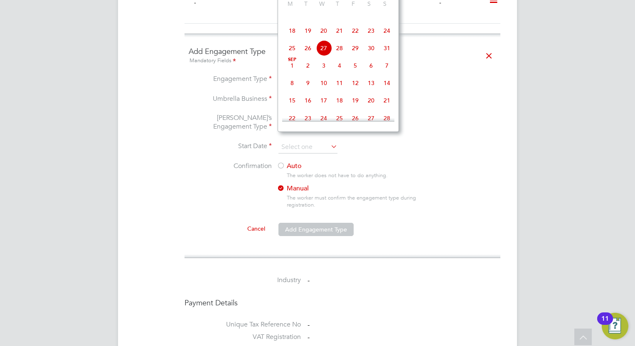
click at [309, 56] on span "26" at bounding box center [308, 48] width 16 height 16
type input "[DATE]"
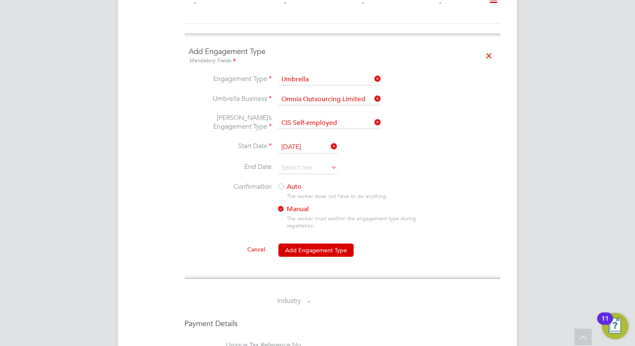
click at [284, 183] on div at bounding box center [281, 187] width 8 height 8
click at [415, 145] on li "Start Date 26 Aug 2025" at bounding box center [342, 151] width 307 height 21
click at [336, 244] on button "Add Engagement Type" at bounding box center [315, 250] width 75 height 13
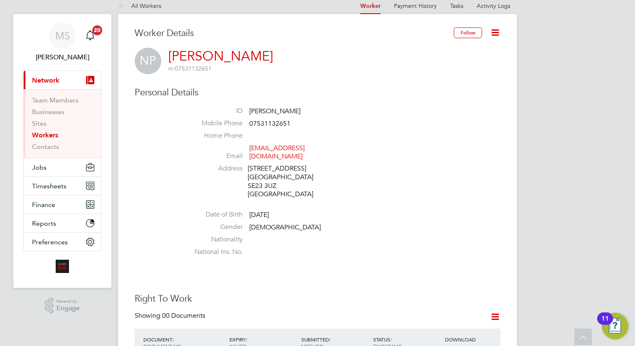
scroll to position [0, 0]
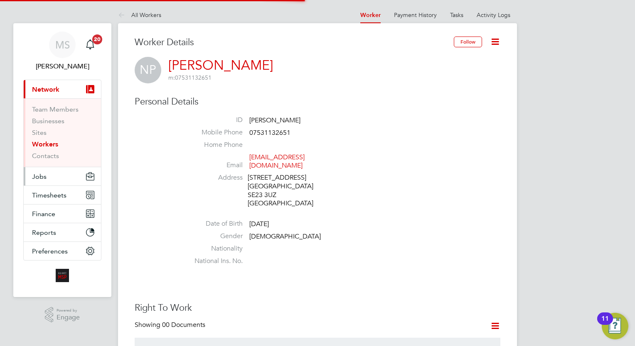
click at [51, 177] on button "Jobs" at bounding box center [62, 176] width 77 height 18
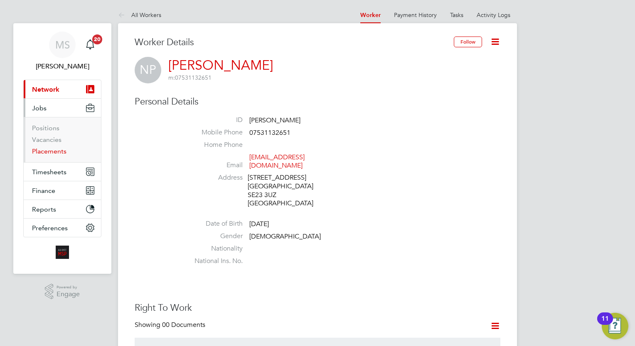
click at [50, 150] on link "Placements" at bounding box center [49, 151] width 34 height 8
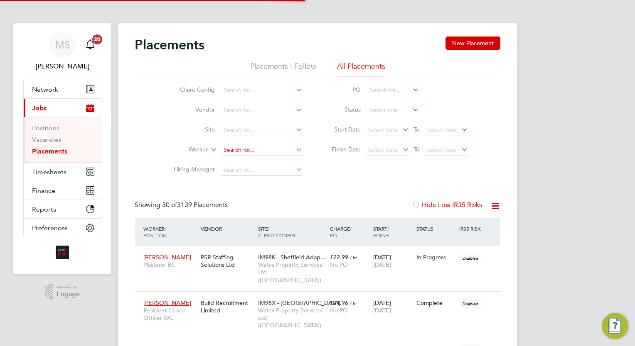
click at [265, 154] on input at bounding box center [262, 151] width 82 height 12
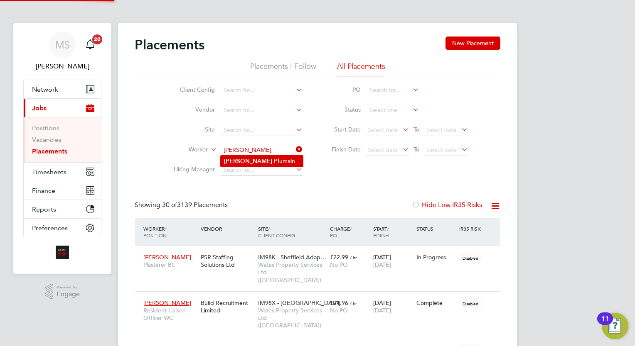
click at [268, 159] on li "Nicolas Pl umain" at bounding box center [262, 161] width 82 height 11
type input "Nicolas Plumain"
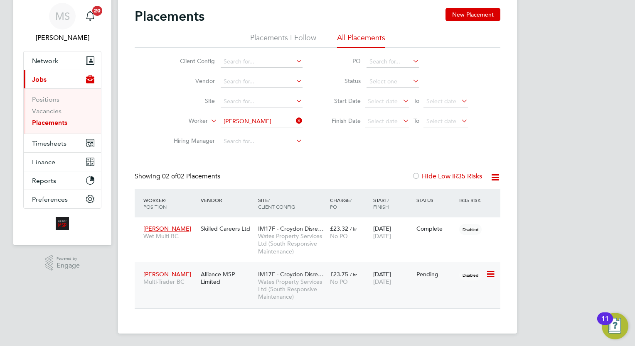
click at [358, 268] on div "£23.75 / hr No PO" at bounding box center [349, 278] width 43 height 23
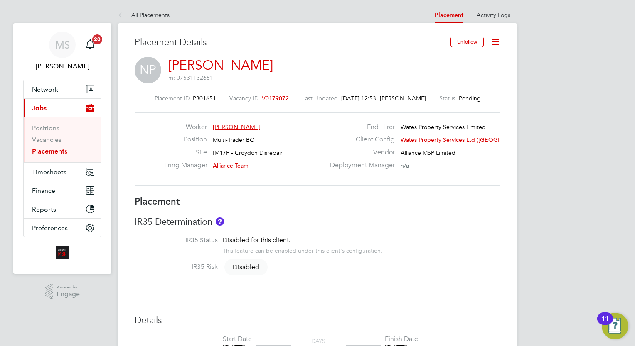
click at [496, 37] on icon at bounding box center [495, 42] width 10 height 10
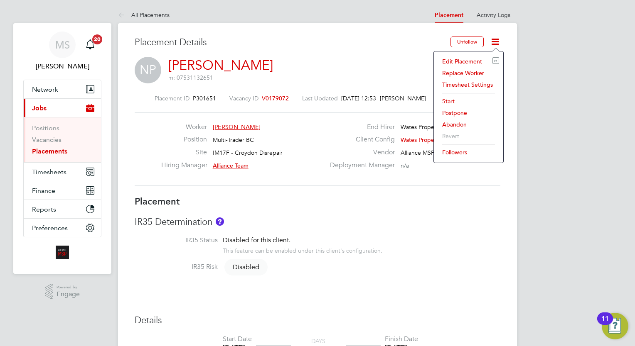
click at [458, 63] on li "Edit Placement e" at bounding box center [468, 62] width 61 height 12
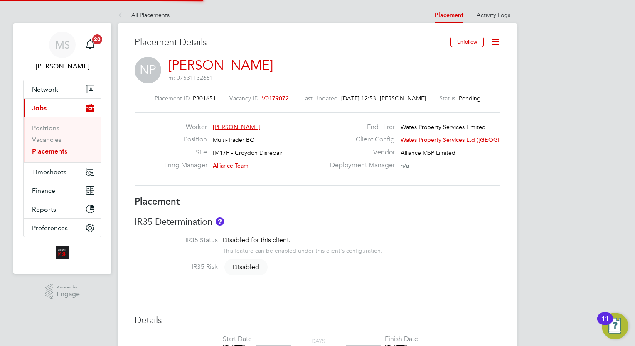
type input "Alliance Team"
type input "[DATE]"
type input "08:00"
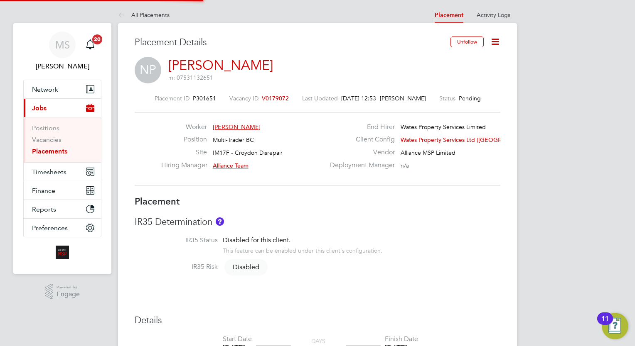
type input "17:00"
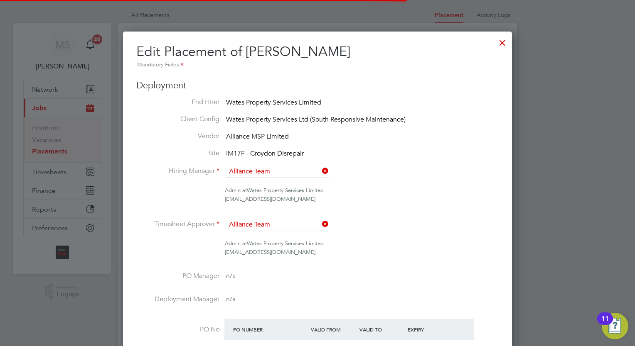
click at [365, 228] on li "Timesheet Approver Alliance Team" at bounding box center [317, 229] width 362 height 21
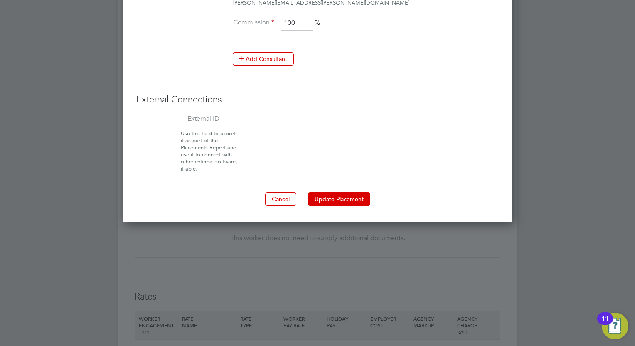
click at [290, 117] on input at bounding box center [277, 119] width 103 height 15
paste input "8112"
type input "8112"
click at [375, 137] on li "Use this field to export it as part of the Placements Report and use it to conn…" at bounding box center [317, 151] width 369 height 42
click at [347, 198] on button "Update Placement" at bounding box center [339, 199] width 62 height 13
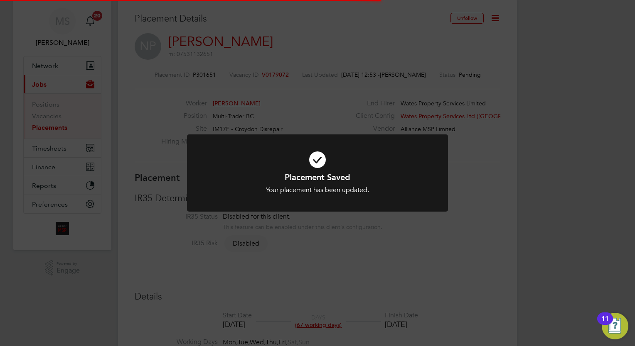
click at [540, 103] on div "Placement Saved Your placement has been updated. Cancel Okay" at bounding box center [317, 173] width 635 height 346
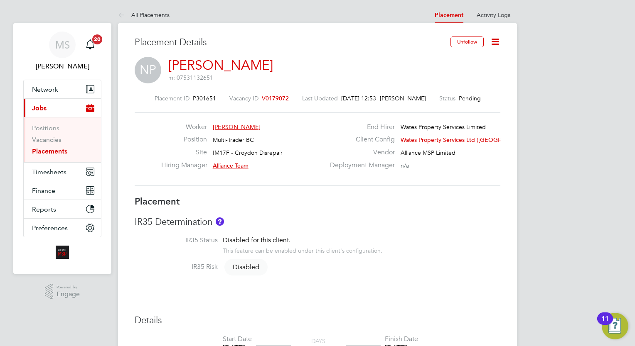
click at [495, 39] on icon at bounding box center [495, 42] width 10 height 10
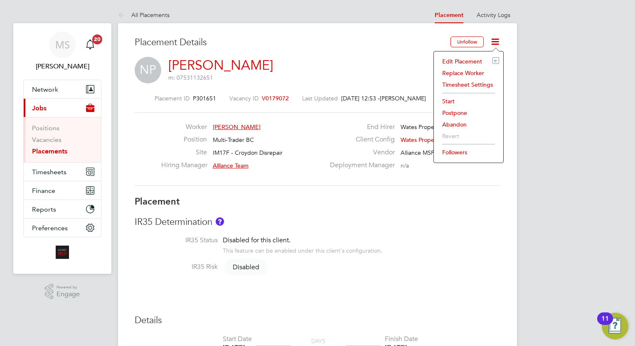
click at [450, 96] on li "Start" at bounding box center [468, 102] width 61 height 12
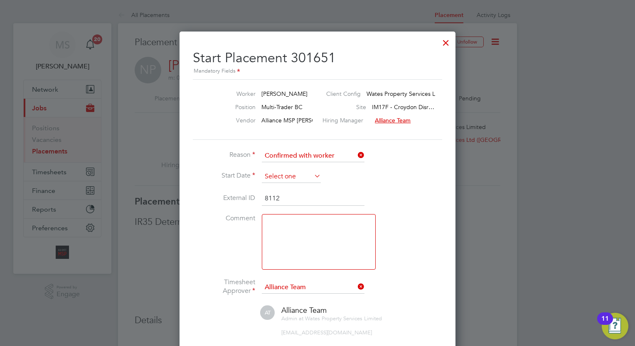
click at [286, 174] on input at bounding box center [291, 177] width 59 height 12
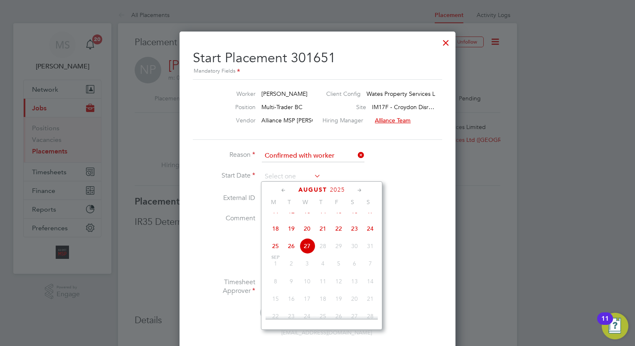
click at [292, 254] on span "26" at bounding box center [291, 246] width 16 height 16
type input "[DATE]"
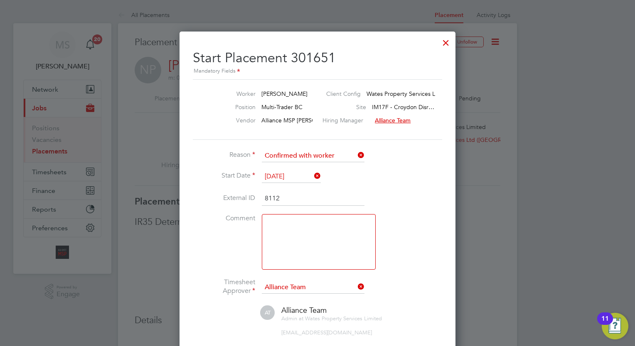
click at [394, 237] on li "Comment" at bounding box center [317, 246] width 249 height 64
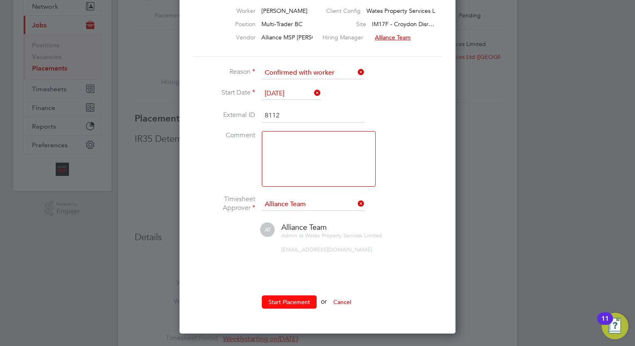
click at [300, 302] on button "Start Placement" at bounding box center [289, 302] width 55 height 13
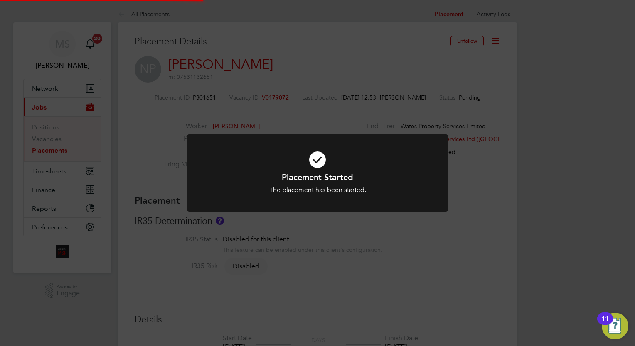
click at [520, 150] on div "Placement Started The placement has been started. Cancel Okay" at bounding box center [317, 173] width 635 height 346
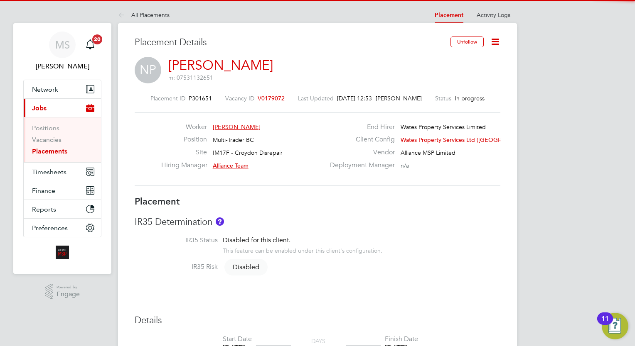
click at [495, 38] on icon at bounding box center [495, 42] width 10 height 10
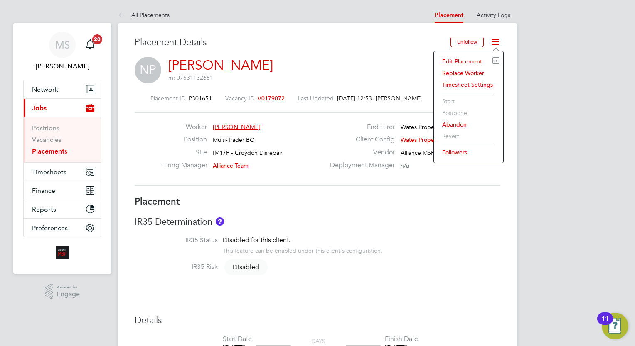
click at [470, 86] on li "Timesheet Settings" at bounding box center [468, 85] width 61 height 12
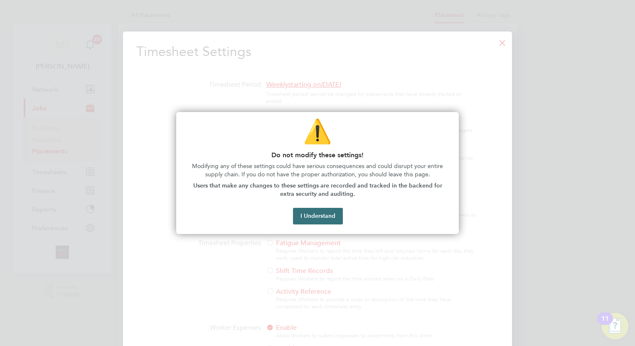
click at [332, 208] on button "I Understand" at bounding box center [318, 216] width 50 height 17
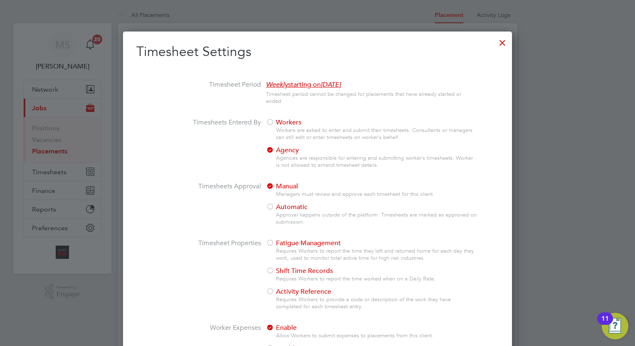
click at [270, 123] on div at bounding box center [270, 123] width 8 height 8
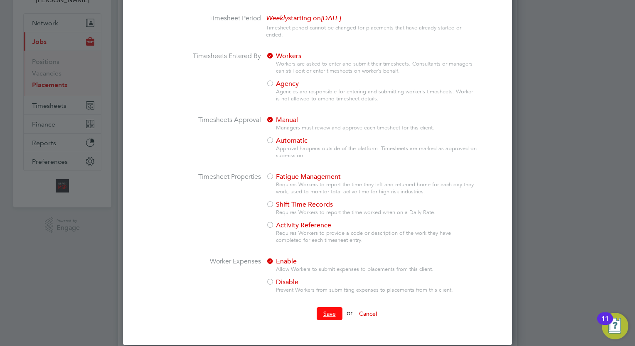
click at [327, 310] on button "Save" at bounding box center [329, 313] width 26 height 13
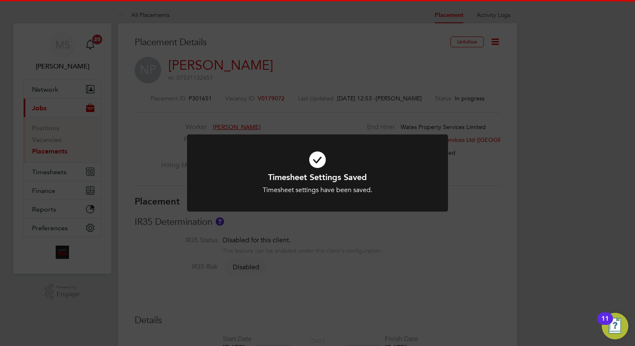
click at [557, 86] on div "Timesheet Settings Saved Timesheet settings have been saved. Cancel Okay" at bounding box center [317, 173] width 635 height 346
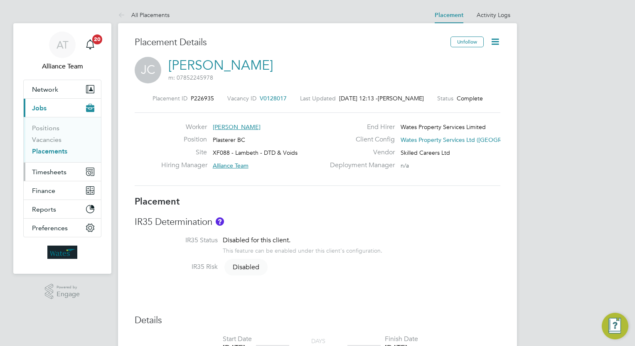
click at [51, 169] on span "Timesheets" at bounding box center [49, 172] width 34 height 8
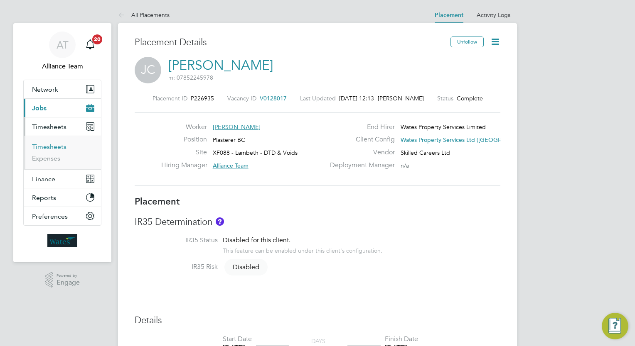
click at [51, 148] on link "Timesheets" at bounding box center [49, 147] width 34 height 8
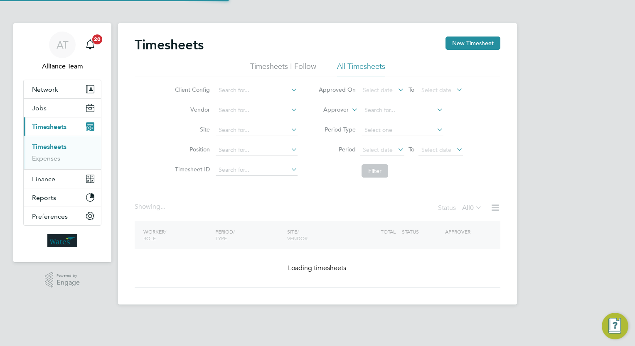
click at [338, 108] on label "Approver" at bounding box center [329, 110] width 37 height 8
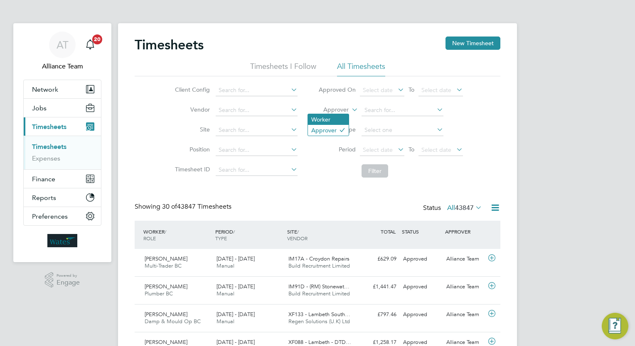
scroll to position [4, 4]
click at [331, 117] on li "Worker" at bounding box center [328, 119] width 41 height 11
click at [389, 109] on input at bounding box center [402, 111] width 82 height 12
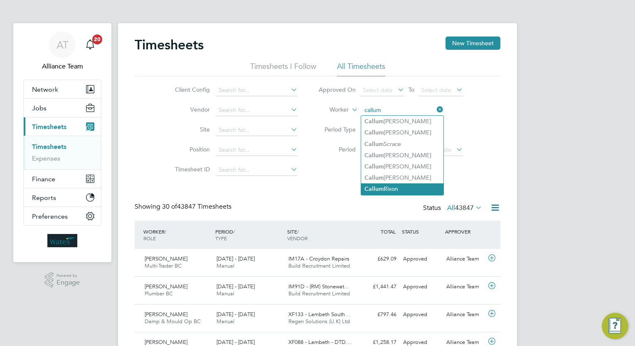
click at [411, 191] on li "[PERSON_NAME]" at bounding box center [402, 189] width 82 height 11
type input "[PERSON_NAME]"
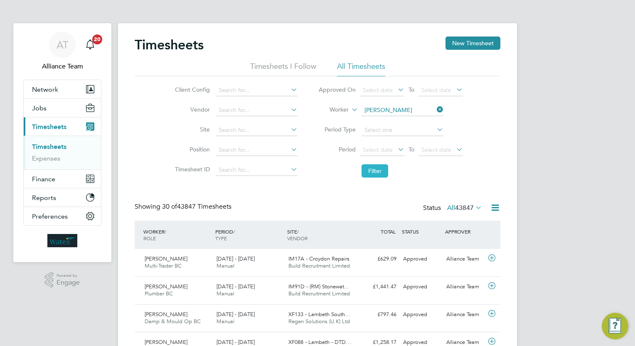
click at [370, 170] on button "Filter" at bounding box center [374, 170] width 27 height 13
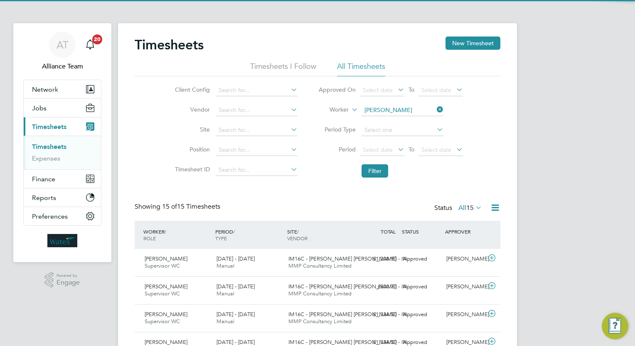
click at [577, 142] on div "AT Alliance Team Notifications 20 Applications: Network Team Members Businesses…" at bounding box center [317, 347] width 635 height 695
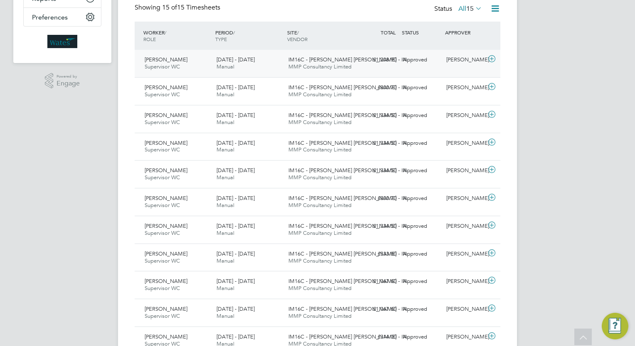
click at [449, 64] on div "[PERSON_NAME]" at bounding box center [464, 60] width 43 height 14
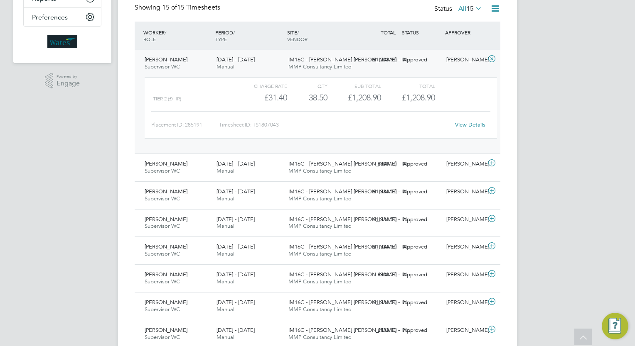
click at [449, 64] on div "[PERSON_NAME]" at bounding box center [464, 60] width 43 height 14
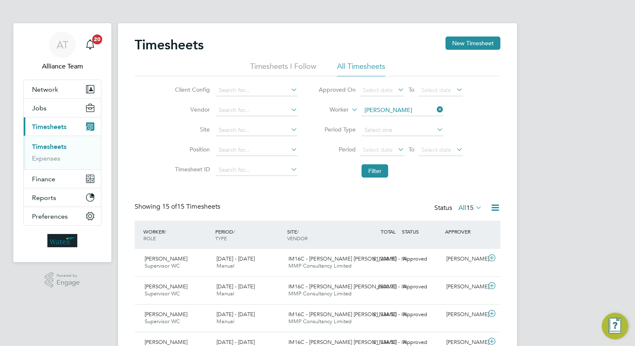
click at [599, 185] on div "AT Alliance Team Notifications 20 Applications: Network Team Members Businesses…" at bounding box center [317, 347] width 635 height 695
click at [39, 105] on span "Jobs" at bounding box center [39, 108] width 15 height 8
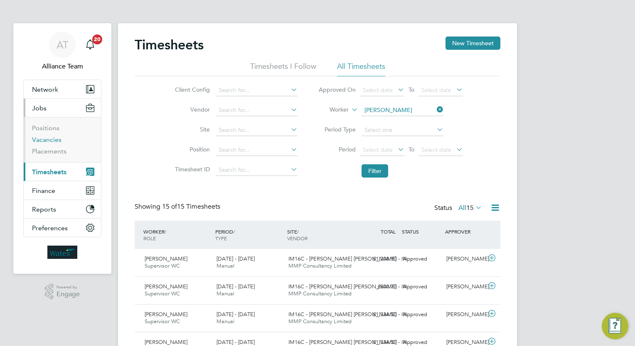
click at [51, 139] on link "Vacancies" at bounding box center [46, 140] width 29 height 8
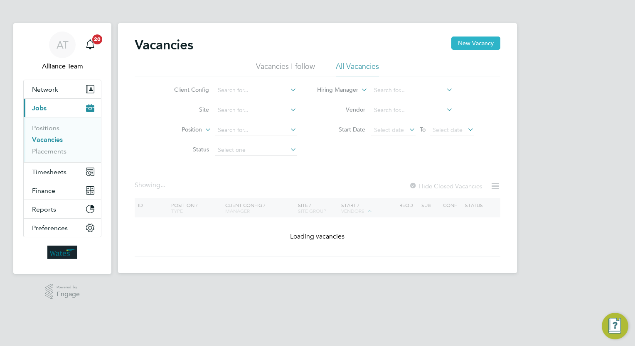
click at [477, 49] on button "New Vacancy" at bounding box center [475, 43] width 49 height 13
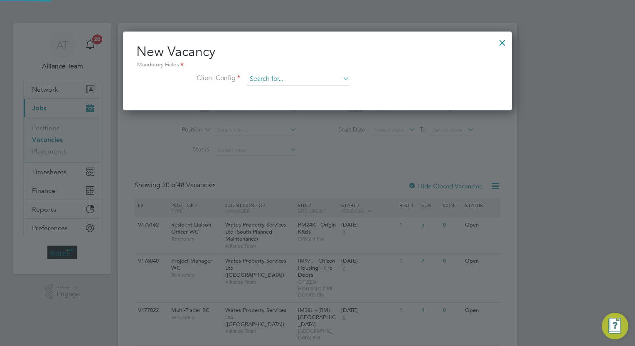
scroll to position [78, 389]
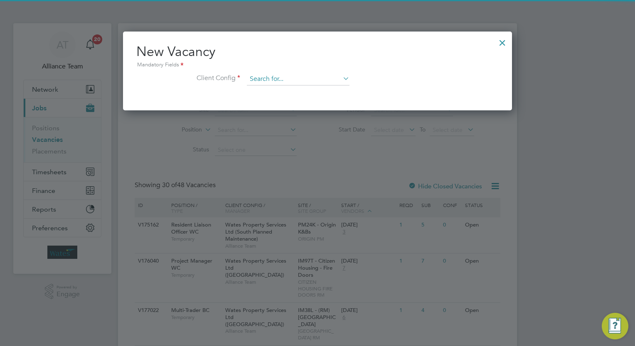
click at [299, 74] on input at bounding box center [298, 79] width 103 height 12
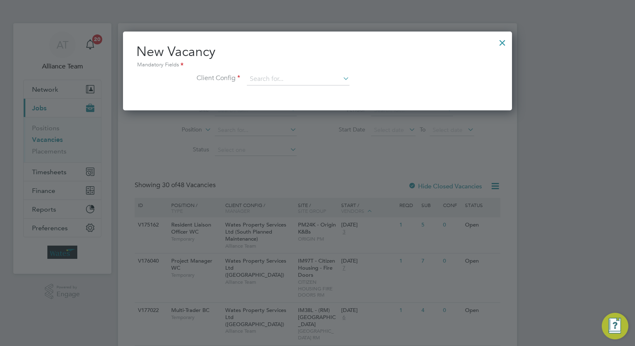
click at [367, 192] on li "Wates Property Services Ltd (South Responsive Maintenance)" at bounding box center [331, 191] width 169 height 11
type input "Wates Property Services Ltd (South Responsive Maintenance)"
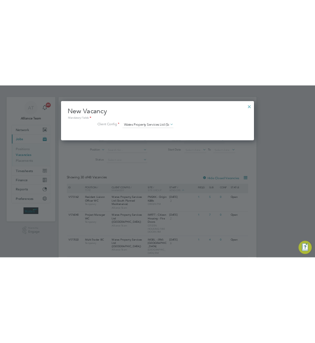
scroll to position [140, 389]
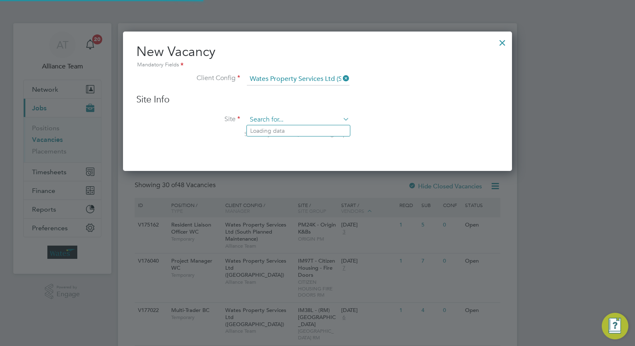
click at [285, 123] on input at bounding box center [298, 120] width 103 height 12
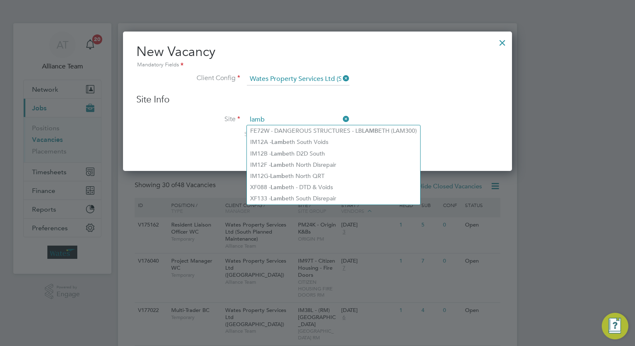
type input "lamb"
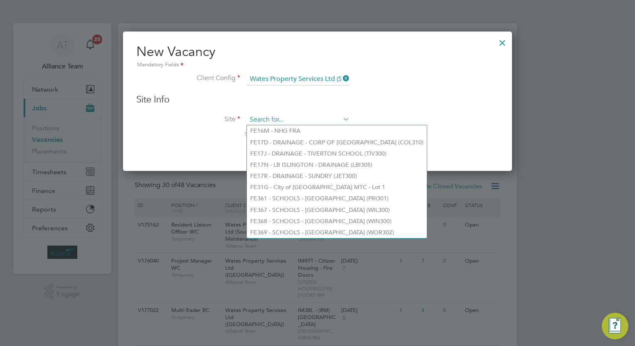
click at [312, 121] on input at bounding box center [298, 120] width 103 height 12
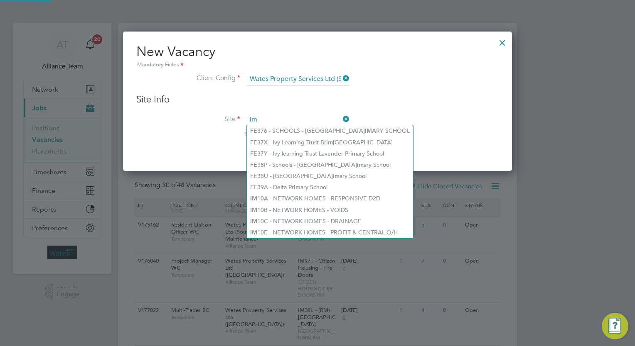
type input "i"
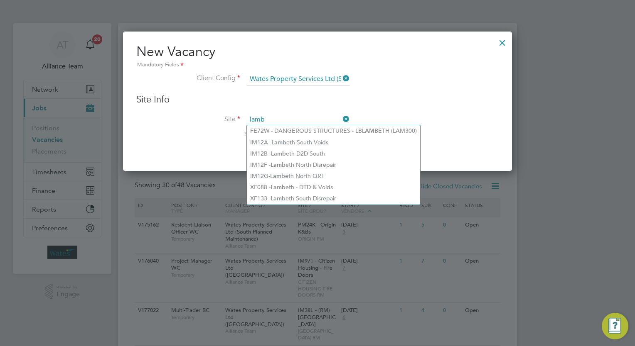
type input "lamb"
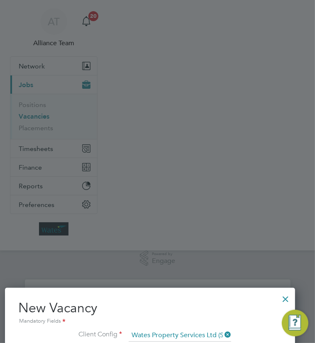
scroll to position [140, 291]
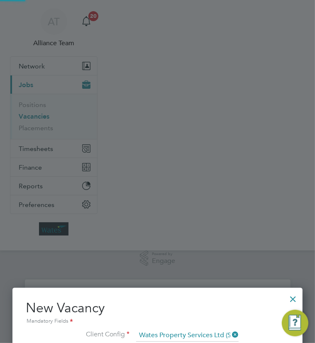
click at [171, 163] on div at bounding box center [157, 171] width 315 height 343
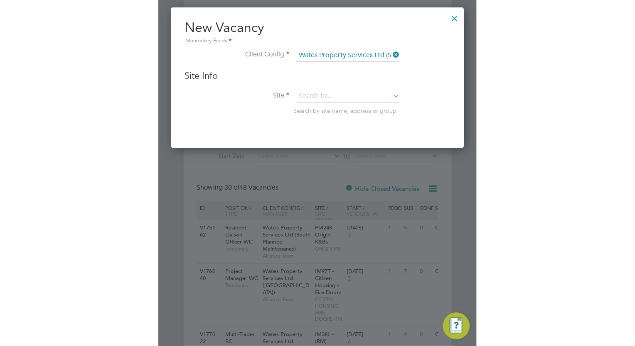
scroll to position [282, 0]
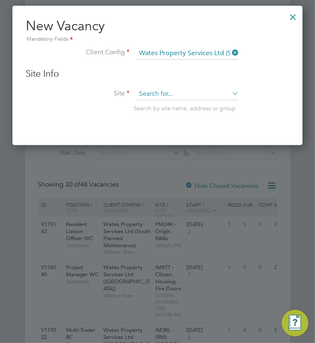
click at [161, 93] on input at bounding box center [187, 94] width 103 height 12
type input "i"
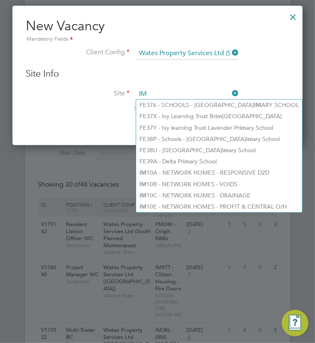
type input "I"
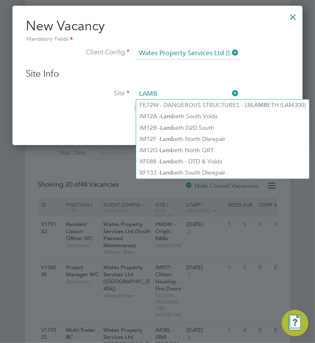
type input "LAMB"
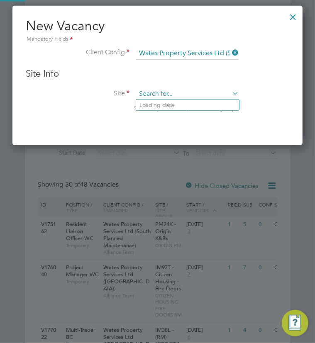
click at [165, 91] on input at bounding box center [187, 94] width 103 height 12
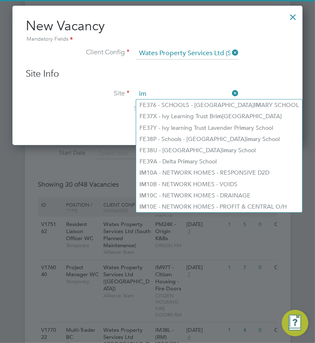
type input "i"
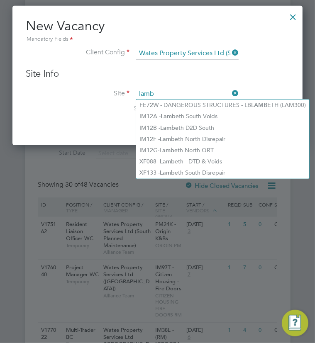
type input "lamb"
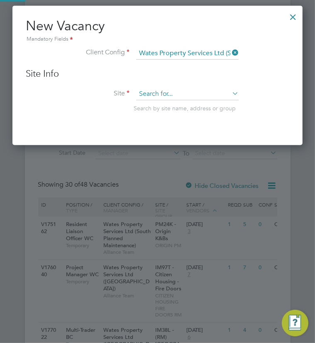
click at [159, 91] on input at bounding box center [187, 94] width 103 height 12
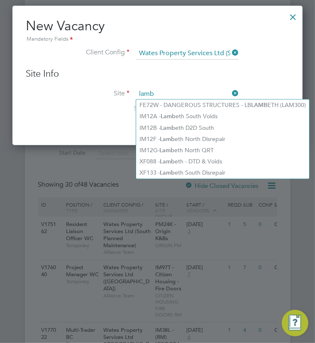
type input "lamb"
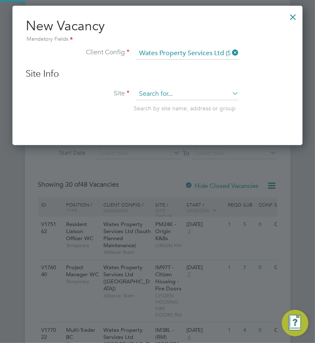
click at [177, 94] on input at bounding box center [187, 94] width 103 height 12
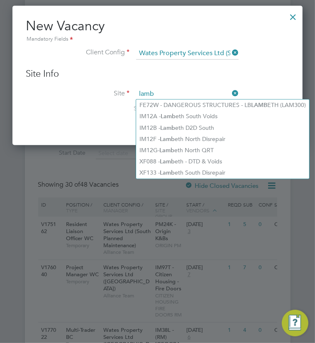
type input "lamb"
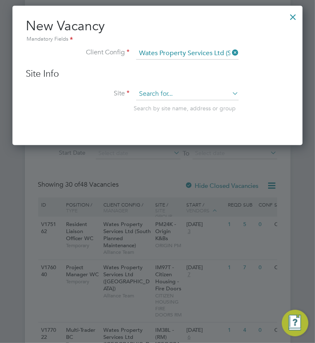
click at [182, 91] on input at bounding box center [187, 94] width 103 height 12
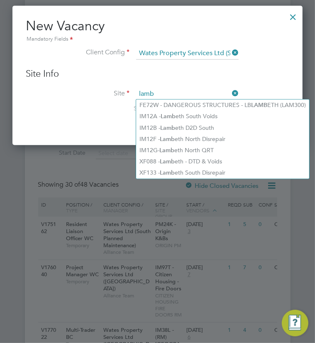
type input "lamb"
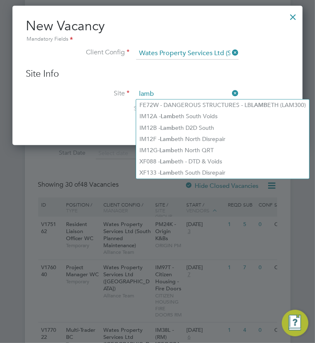
type input "lamb"
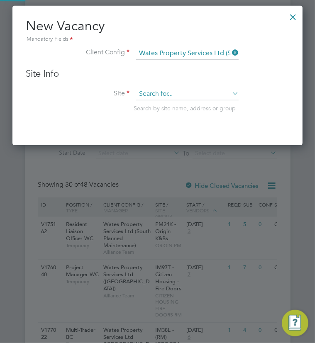
click at [181, 89] on input at bounding box center [187, 94] width 103 height 12
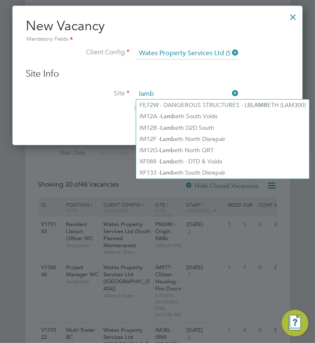
type input "lamb"
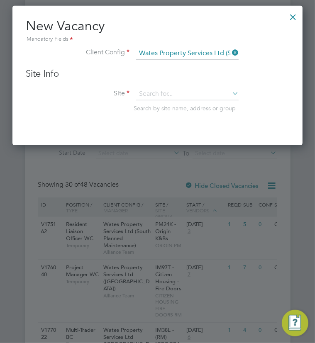
click at [71, 113] on li "Site Search by site name, address or group" at bounding box center [207, 108] width 362 height 41
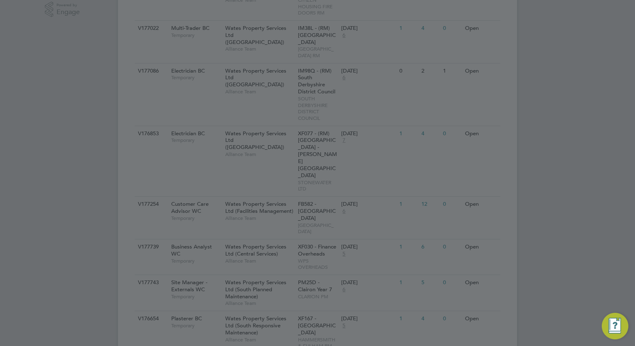
scroll to position [140, 389]
click at [524, 56] on div at bounding box center [317, 173] width 635 height 346
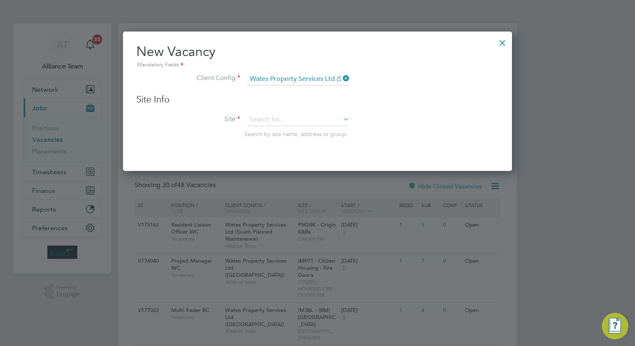
scroll to position [0, 0]
click at [501, 39] on div at bounding box center [502, 40] width 15 height 15
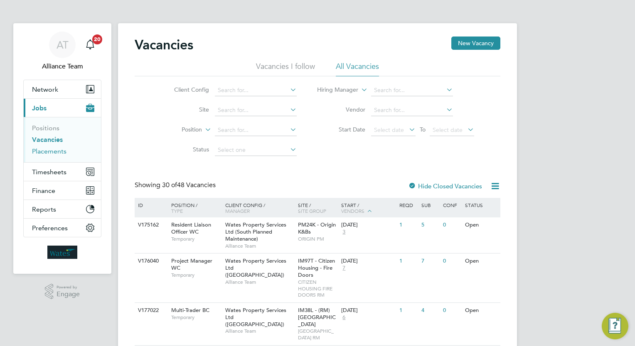
click at [57, 152] on link "Placements" at bounding box center [49, 151] width 34 height 8
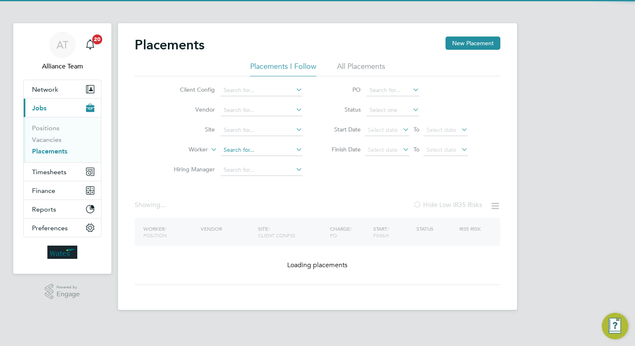
click at [241, 148] on input at bounding box center [262, 151] width 82 height 12
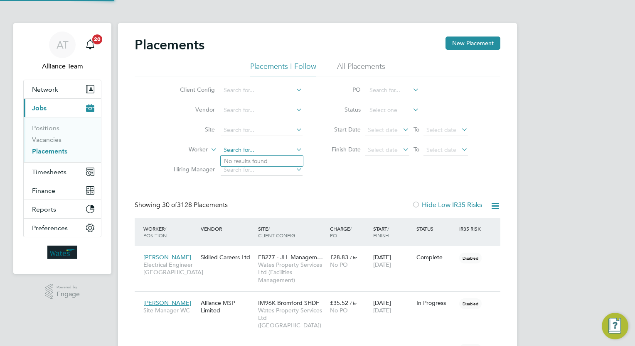
scroll to position [31, 58]
click at [261, 164] on li "Nev ille Fe lix" at bounding box center [262, 161] width 82 height 11
type input "[PERSON_NAME]"
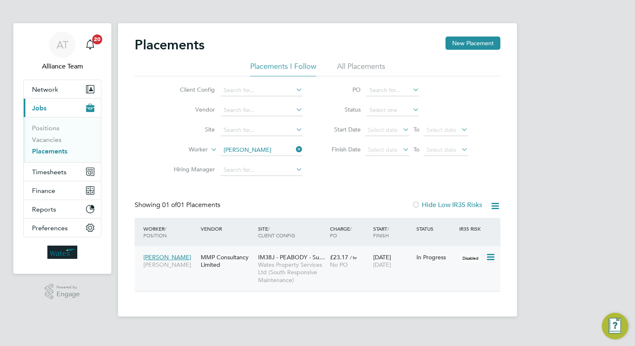
click at [364, 258] on div "£23.17 / hr No PO" at bounding box center [349, 261] width 43 height 23
click at [177, 258] on div "Neville Felix Carpenter BC" at bounding box center [169, 261] width 57 height 23
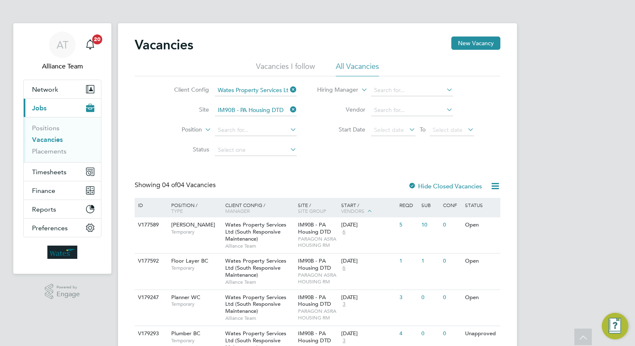
scroll to position [46, 0]
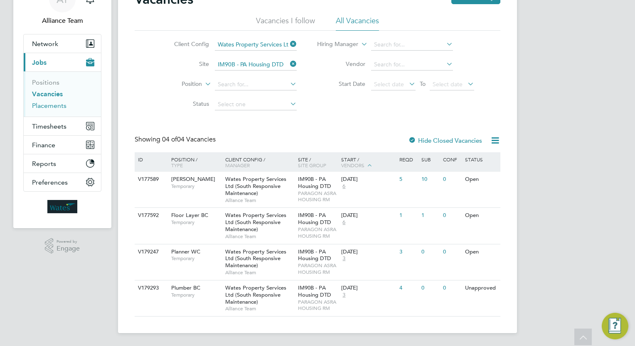
click at [44, 107] on link "Placements" at bounding box center [49, 106] width 34 height 8
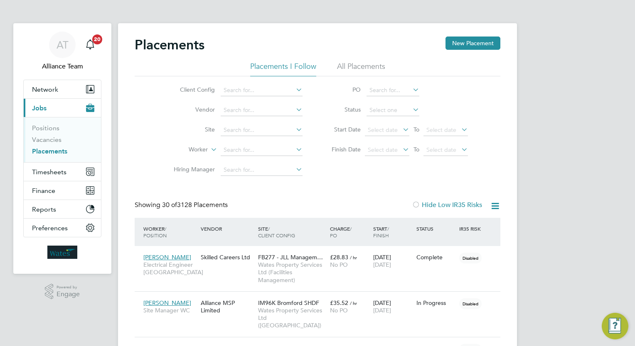
click at [255, 150] on input at bounding box center [262, 151] width 82 height 12
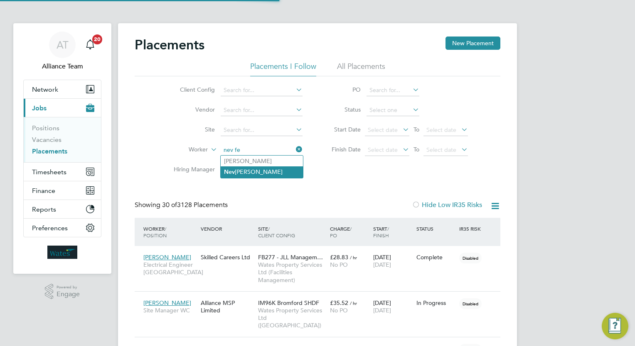
click at [270, 170] on li "Nev [PERSON_NAME]" at bounding box center [262, 172] width 82 height 11
type input "[PERSON_NAME]"
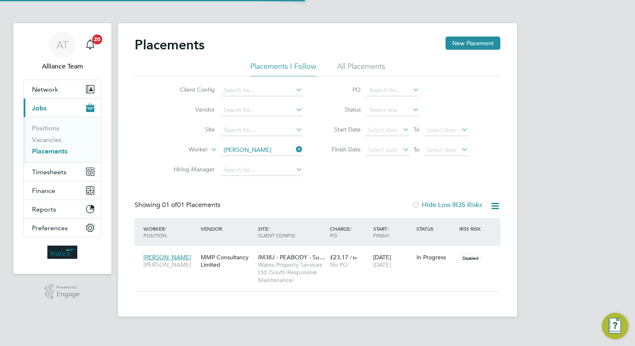
scroll to position [39, 72]
click at [308, 267] on span "Wates Property Services Ltd (South Responsive Maintenance)" at bounding box center [292, 272] width 68 height 23
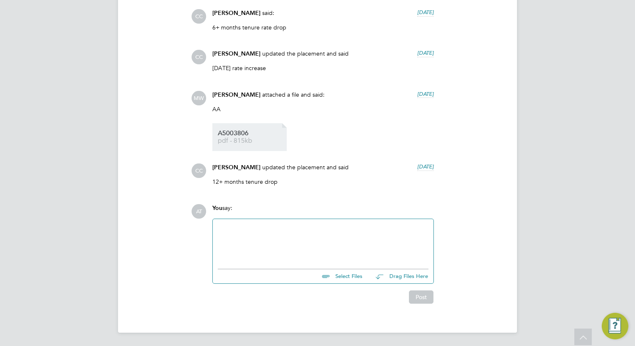
click at [237, 137] on link "A5003806 pdf - 815kb" at bounding box center [251, 137] width 66 height 14
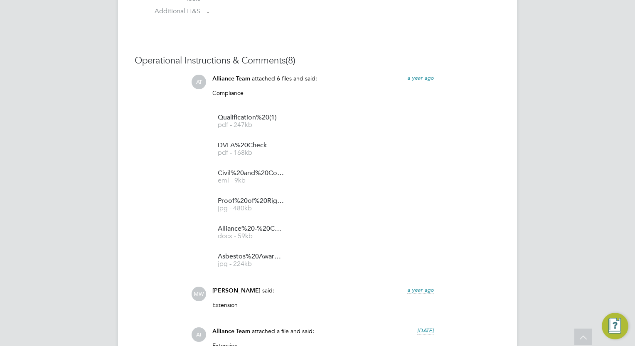
scroll to position [1199, 0]
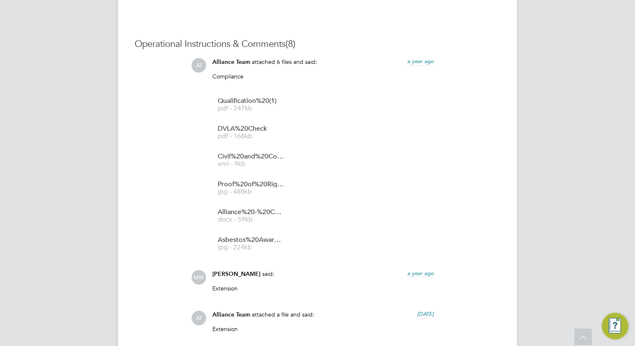
click at [417, 218] on ul "Qualification%20(1) pdf - 247kb DVLA%20Check pdf - 168kb Civil%20and%20Corporat…" at bounding box center [322, 174] width 221 height 167
click at [247, 214] on span "Alliance%20-%20Certificate%20of%20Compliance" at bounding box center [251, 212] width 66 height 6
click at [268, 165] on span "eml - 9kb" at bounding box center [251, 164] width 66 height 6
click at [487, 218] on div "AT Alliance Team attached 6 files and said: a year ago Compliance Show more Qua…" at bounding box center [345, 157] width 309 height 199
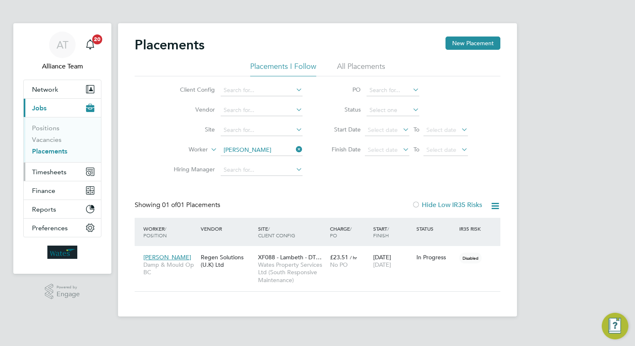
scroll to position [39, 72]
click at [60, 172] on span "Timesheets" at bounding box center [49, 172] width 34 height 8
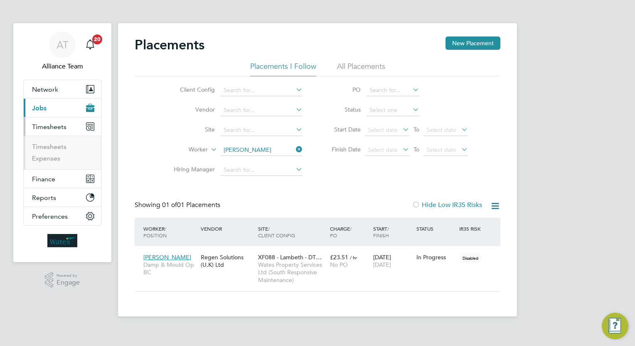
click at [54, 150] on li "Timesheets" at bounding box center [63, 149] width 62 height 12
click at [56, 139] on ul "Timesheets Expenses" at bounding box center [62, 153] width 77 height 34
click at [56, 143] on link "Timesheets" at bounding box center [49, 147] width 34 height 8
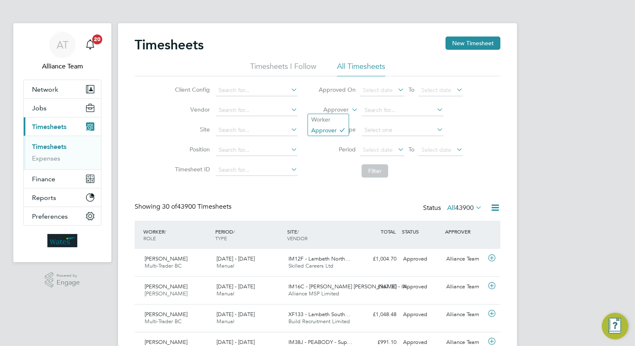
click at [341, 110] on label "Approver" at bounding box center [329, 110] width 37 height 8
click at [337, 114] on li "Worker" at bounding box center [328, 119] width 41 height 11
click at [382, 113] on input at bounding box center [402, 111] width 82 height 12
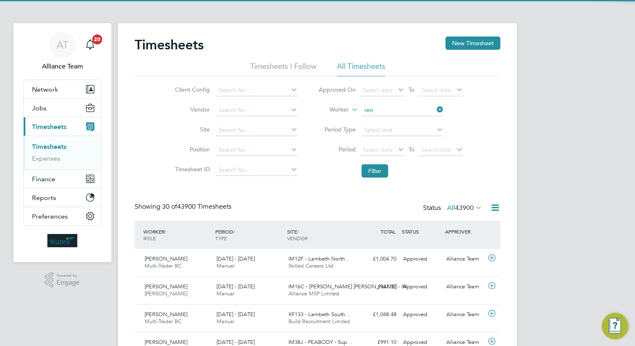
click at [403, 118] on li "Ren zo Colaizzo" at bounding box center [402, 121] width 82 height 11
type input "[PERSON_NAME]"
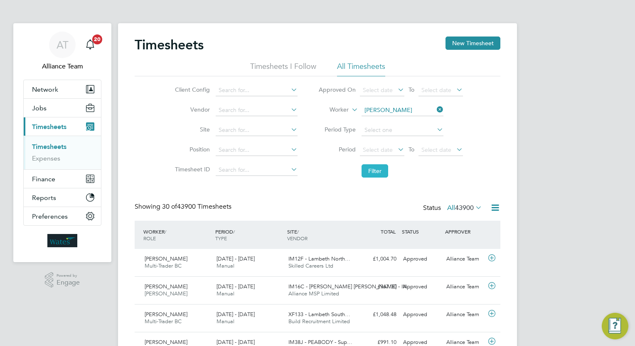
click at [380, 172] on button "Filter" at bounding box center [374, 170] width 27 height 13
click at [48, 106] on button "Jobs" at bounding box center [62, 108] width 77 height 18
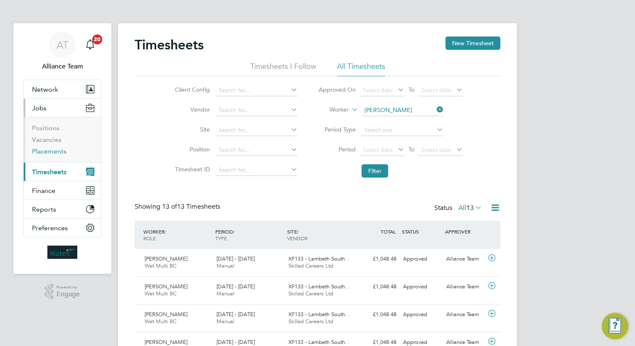
click at [59, 148] on link "Placements" at bounding box center [49, 151] width 34 height 8
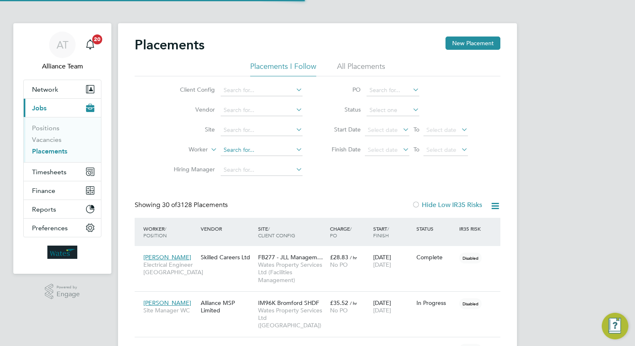
click at [253, 149] on input at bounding box center [262, 151] width 82 height 12
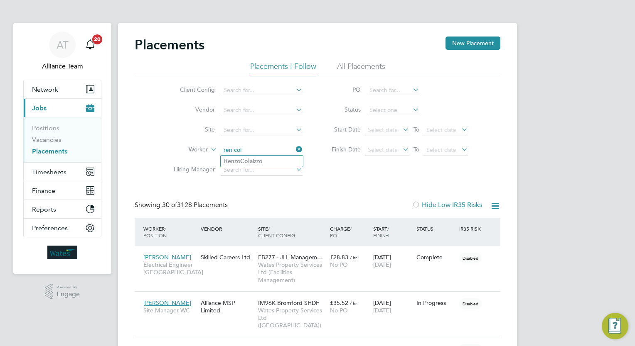
click at [268, 162] on li "Ren zo Col aizzo" at bounding box center [262, 161] width 82 height 11
type input "Renzo Colaizzo"
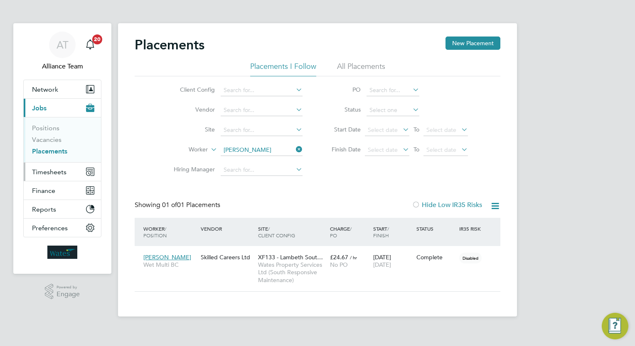
click at [51, 169] on span "Timesheets" at bounding box center [49, 172] width 34 height 8
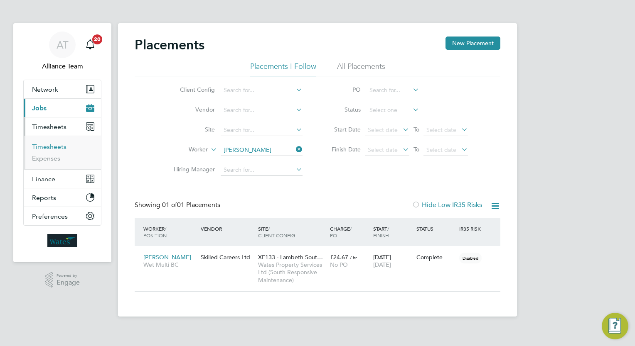
click at [59, 147] on link "Timesheets" at bounding box center [49, 147] width 34 height 8
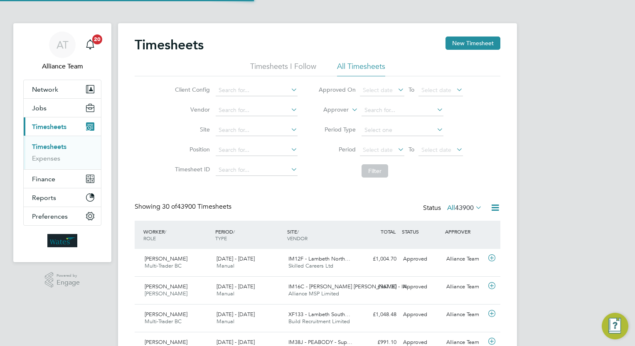
scroll to position [21, 72]
click at [338, 115] on li "Approver" at bounding box center [390, 111] width 165 height 20
click at [336, 111] on label "Approver" at bounding box center [329, 110] width 37 height 8
click at [338, 118] on li "Worker" at bounding box center [328, 119] width 41 height 11
click at [404, 103] on li "Worker" at bounding box center [390, 111] width 165 height 20
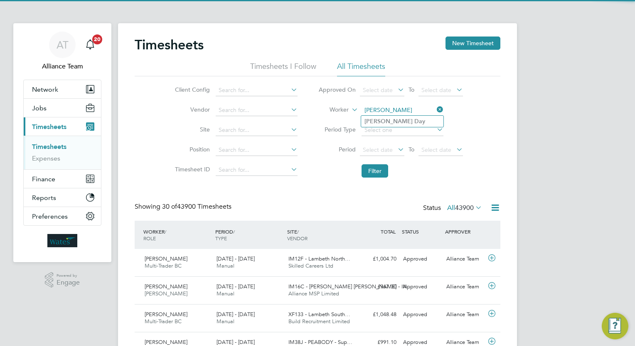
click at [403, 116] on li "Nigel Day" at bounding box center [402, 121] width 82 height 11
type input "Nigel Day"
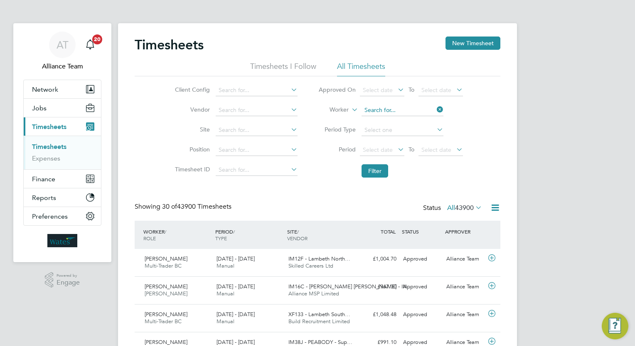
click at [402, 108] on input at bounding box center [402, 111] width 82 height 12
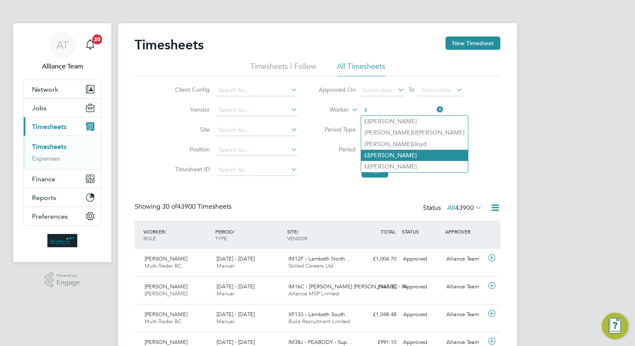
click at [409, 155] on li "Ll oyd Mccook" at bounding box center [414, 155] width 107 height 11
type input "Lloyd Mccook"
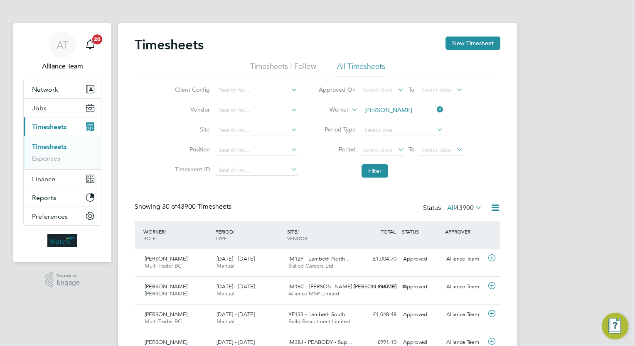
click at [382, 179] on li "Filter" at bounding box center [390, 171] width 165 height 22
click at [374, 172] on button "Filter" at bounding box center [374, 170] width 27 height 13
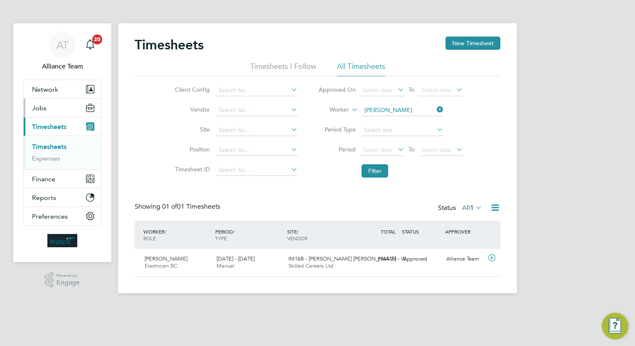
click at [47, 104] on button "Jobs" at bounding box center [62, 108] width 77 height 18
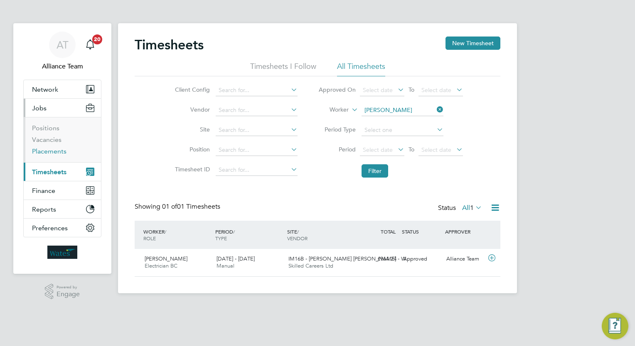
click at [64, 149] on link "Placements" at bounding box center [49, 151] width 34 height 8
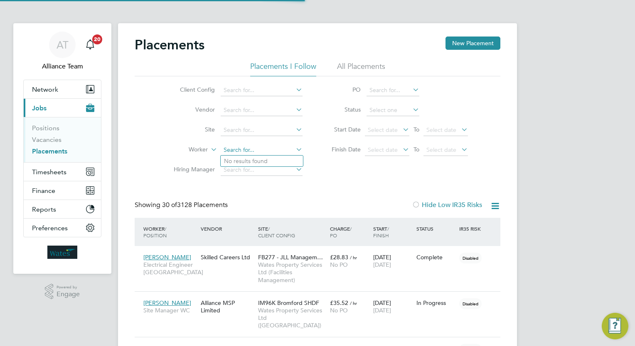
click at [268, 146] on input at bounding box center [262, 151] width 82 height 12
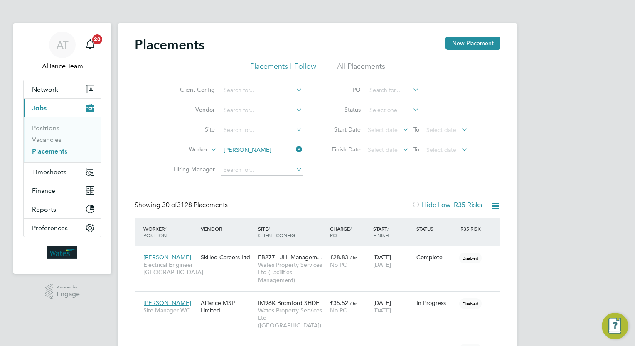
click at [253, 162] on li "Lloyd M ccook" at bounding box center [262, 161] width 82 height 11
type input "Lloyd Mccook"
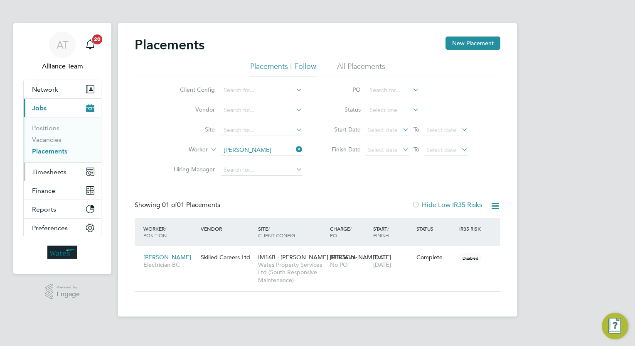
click at [67, 171] on button "Timesheets" at bounding box center [62, 172] width 77 height 18
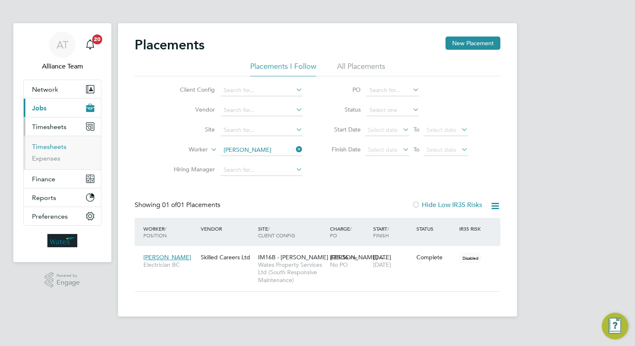
click at [58, 149] on link "Timesheets" at bounding box center [49, 147] width 34 height 8
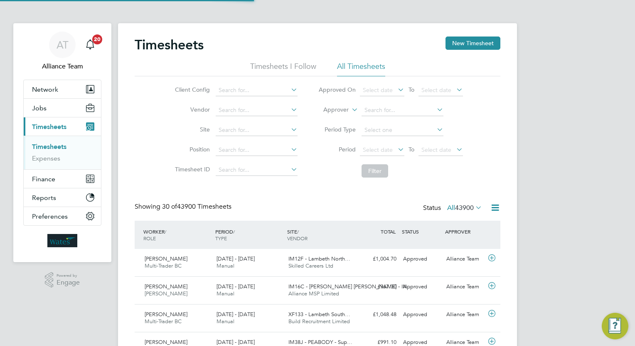
click at [337, 105] on li "Approver" at bounding box center [390, 111] width 165 height 20
click at [337, 108] on label "Approver" at bounding box center [329, 110] width 37 height 8
click at [334, 119] on li "Worker" at bounding box center [328, 119] width 41 height 11
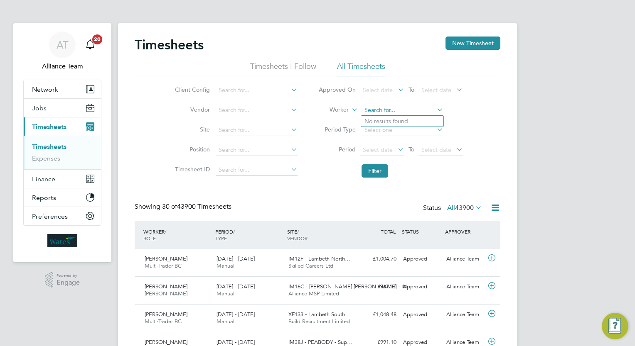
click at [385, 114] on input at bounding box center [402, 111] width 82 height 12
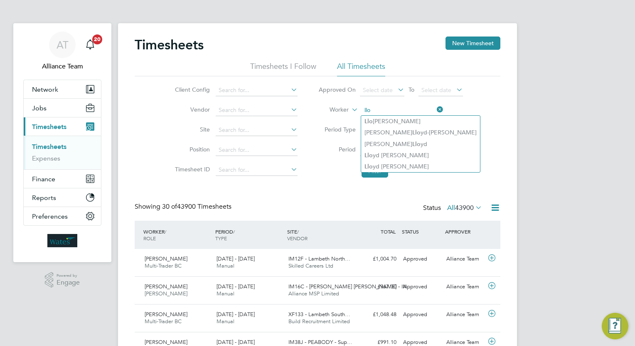
type input "llo"
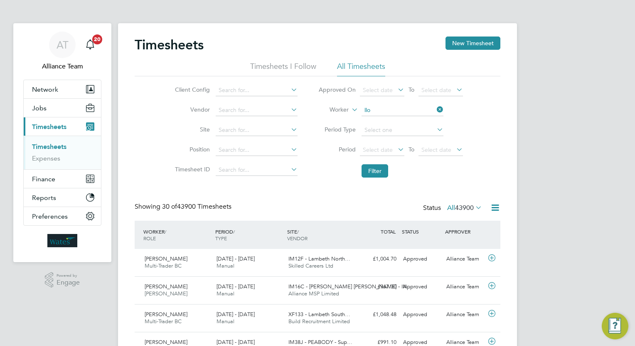
click at [434, 203] on div "Status All 43900" at bounding box center [453, 209] width 61 height 12
click at [390, 110] on input at bounding box center [402, 111] width 82 height 12
click at [392, 118] on li "Nigel Da y" at bounding box center [402, 121] width 82 height 11
type input "Nigel Day"
click at [380, 174] on button "Filter" at bounding box center [374, 170] width 27 height 13
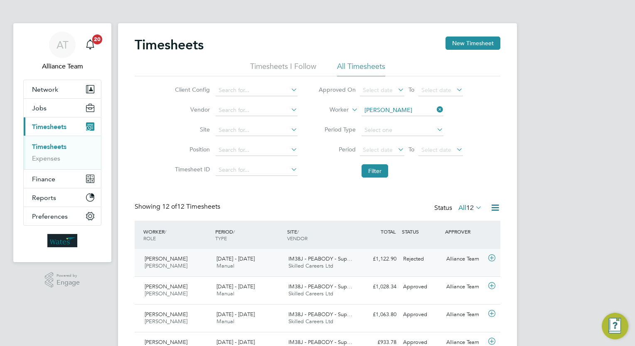
click at [407, 272] on div "Nigel Day Carpenter BC 14 - 20 Jun 2025 14 - 20 Jun 2025 Manual IM38J - PEABODY…" at bounding box center [317, 262] width 365 height 27
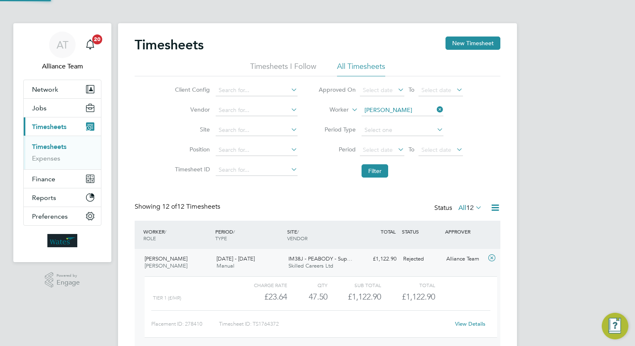
click at [585, 204] on div "AT Alliance Team Notifications 20 Applications: Network Team Members Businesses…" at bounding box center [317, 344] width 635 height 689
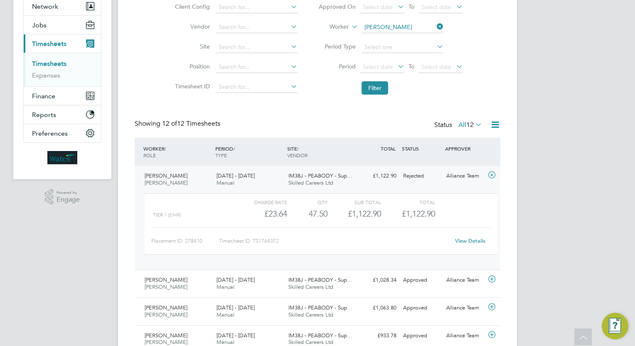
click at [560, 197] on div "AT Alliance Team Notifications 20 Applications: Network Team Members Businesses…" at bounding box center [317, 261] width 635 height 689
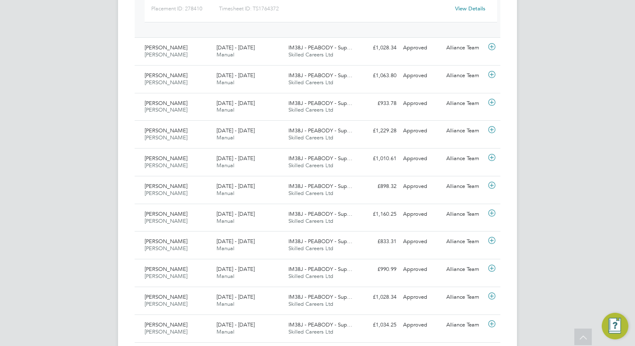
drag, startPoint x: 571, startPoint y: 293, endPoint x: 572, endPoint y: 234, distance: 58.6
click at [572, 234] on div "AT Alliance Team Notifications 20 Applications: Network Team Members Businesses…" at bounding box center [317, 28] width 635 height 689
drag, startPoint x: 572, startPoint y: 234, endPoint x: 566, endPoint y: 147, distance: 87.8
click at [566, 147] on div "AT Alliance Team Notifications 20 Applications: Network Team Members Businesses…" at bounding box center [317, 28] width 635 height 689
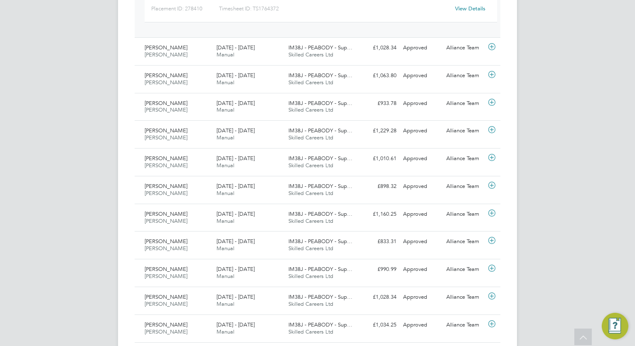
drag, startPoint x: 566, startPoint y: 147, endPoint x: 603, endPoint y: 189, distance: 55.9
click at [603, 189] on div "AT Alliance Team Notifications 20 Applications: Network Team Members Businesses…" at bounding box center [317, 28] width 635 height 689
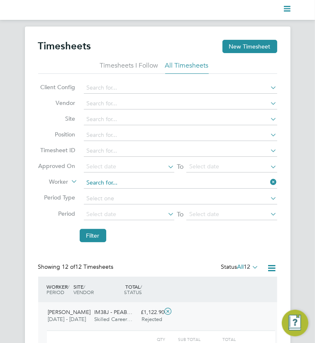
click at [142, 177] on input at bounding box center [181, 183] width 194 height 12
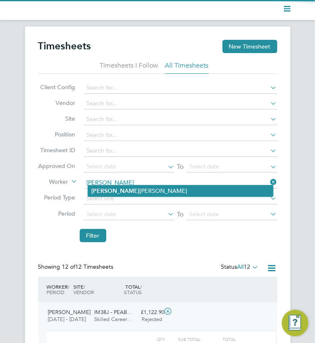
click at [142, 193] on li "Renz o Colaizzo" at bounding box center [181, 191] width 186 height 11
type input "[PERSON_NAME]"
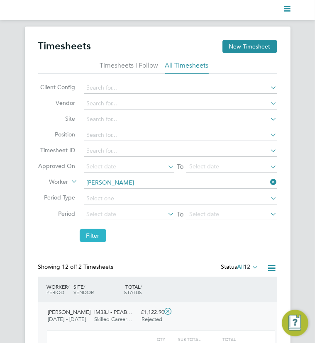
click at [90, 238] on button "Filter" at bounding box center [93, 235] width 27 height 13
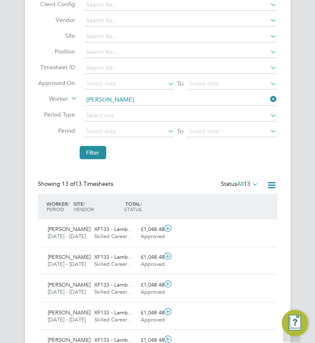
click at [19, 231] on div "Timesheets New Timesheet Timesheets I Follow All Timesheets Client Config Vendo…" at bounding box center [157, 271] width 315 height 654
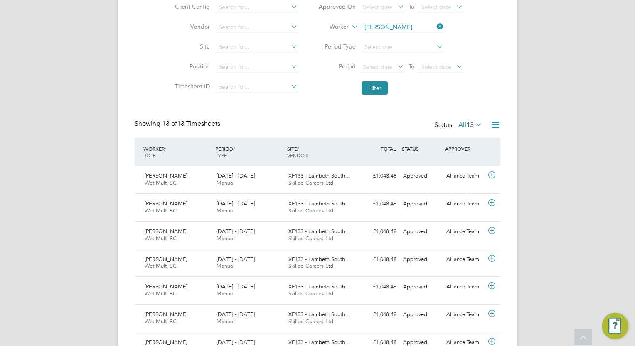
click at [569, 241] on div "Current page: Timesheets New Timesheet Timesheets I Follow All Timesheets Clien…" at bounding box center [317, 237] width 635 height 640
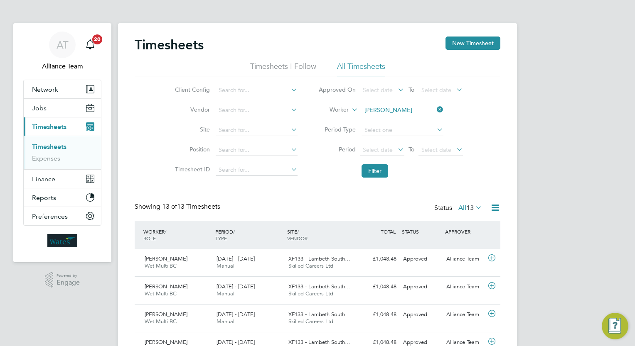
click at [317, 197] on div "Timesheets New Timesheet Timesheets I Follow All Timesheets Client Config Vendo…" at bounding box center [317, 323] width 365 height 573
click at [422, 110] on input at bounding box center [402, 111] width 82 height 12
click at [407, 124] on li "Rod Sp alding" at bounding box center [402, 121] width 82 height 11
type input "Rod Spalding"
click at [384, 164] on li "Filter" at bounding box center [390, 171] width 165 height 22
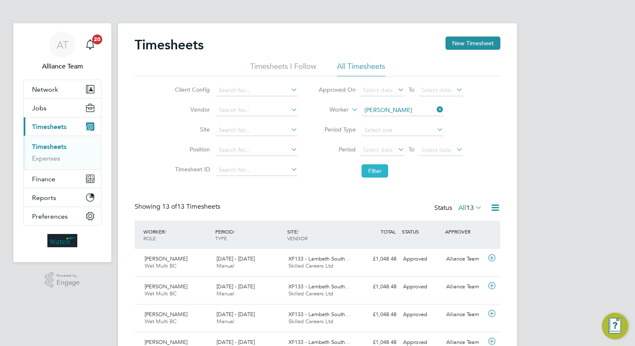
click at [381, 173] on button "Filter" at bounding box center [374, 170] width 27 height 13
click at [51, 103] on button "Jobs" at bounding box center [62, 108] width 77 height 18
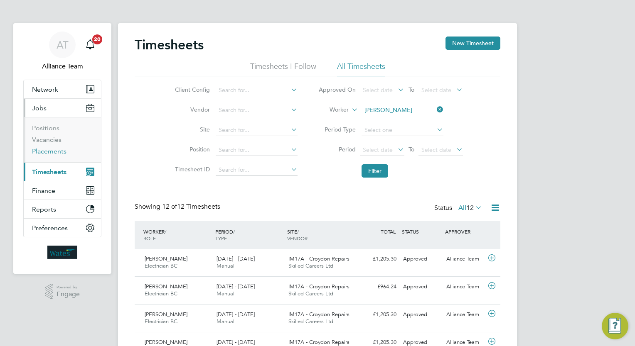
click at [59, 153] on link "Placements" at bounding box center [49, 151] width 34 height 8
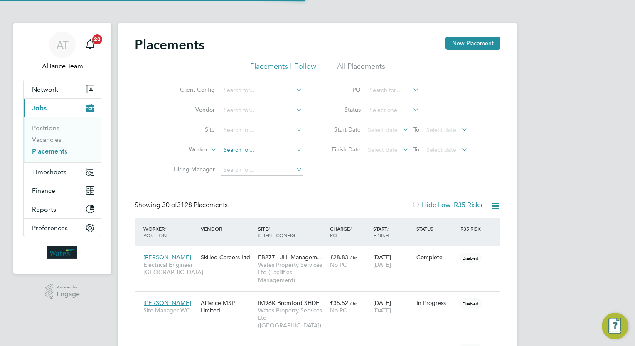
click at [256, 151] on input at bounding box center [262, 151] width 82 height 12
click at [271, 164] on li "Yu suluf Islam" at bounding box center [267, 161] width 92 height 11
type input "Yusuluf Islam"
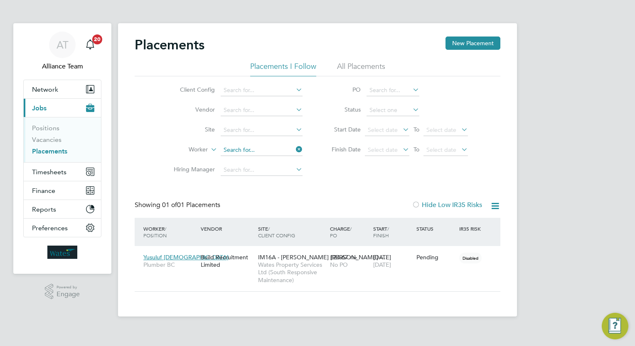
click at [266, 154] on input at bounding box center [262, 151] width 82 height 12
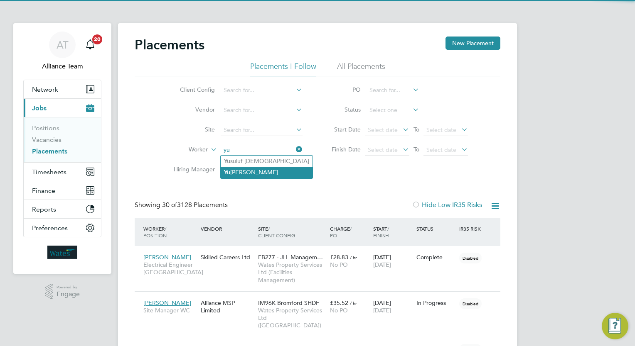
click at [270, 173] on li "Yu riy Ogorodnik" at bounding box center [267, 172] width 92 height 11
type input "Yuriy Ogorodnik"
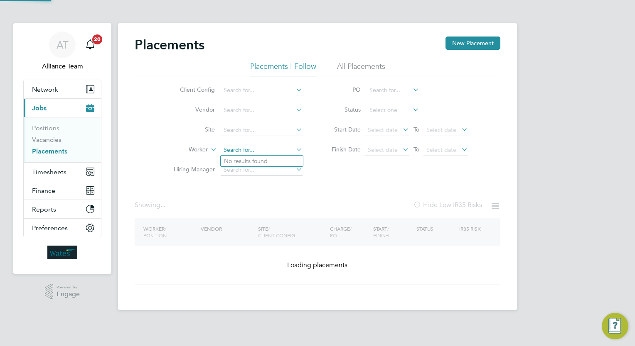
click at [276, 154] on input at bounding box center [262, 151] width 82 height 12
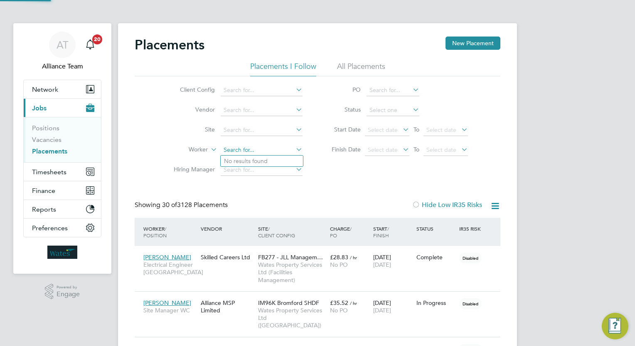
scroll to position [31, 58]
click at [253, 162] on li "Al rick Len non" at bounding box center [262, 161] width 82 height 11
type input "[PERSON_NAME]"
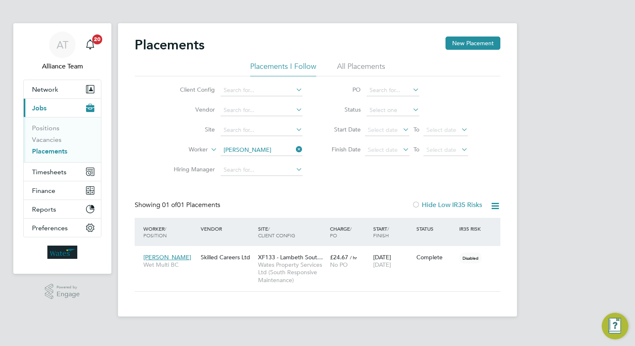
click at [380, 193] on div "Placements New Placement Placements I Follow All Placements Client Config Vendo…" at bounding box center [317, 164] width 365 height 255
click at [273, 147] on input at bounding box center [262, 151] width 82 height 12
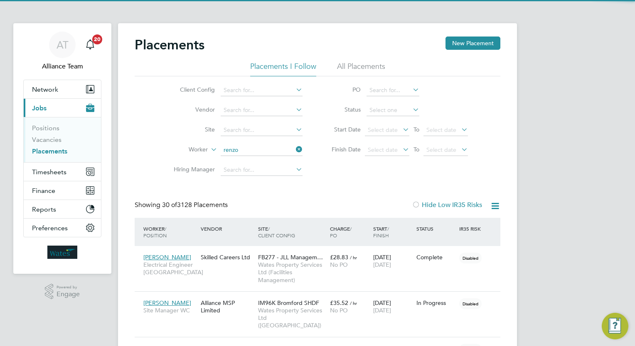
click at [267, 158] on li "Renzo Colaizzo" at bounding box center [262, 161] width 82 height 11
type input "Renzo Colaizzo"
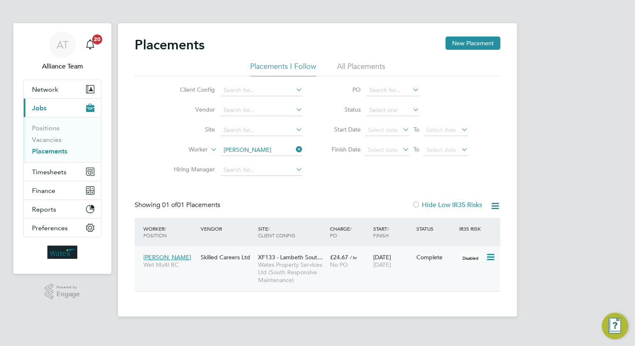
click at [424, 255] on div "Complete" at bounding box center [435, 257] width 39 height 7
click at [272, 150] on input at bounding box center [262, 151] width 82 height 12
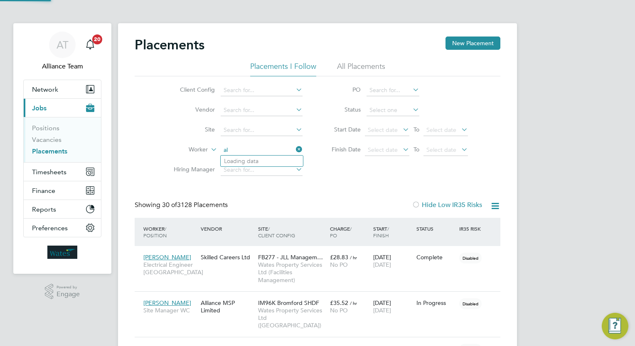
scroll to position [31, 58]
click at [260, 159] on li "Alr ick Lennon" at bounding box center [262, 161] width 82 height 11
type input "[PERSON_NAME]"
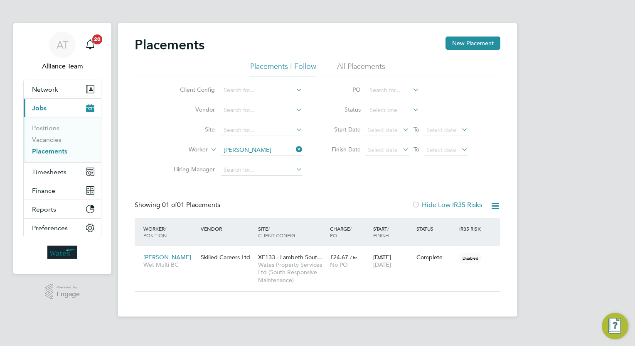
click at [58, 148] on link "Placements" at bounding box center [49, 151] width 35 height 8
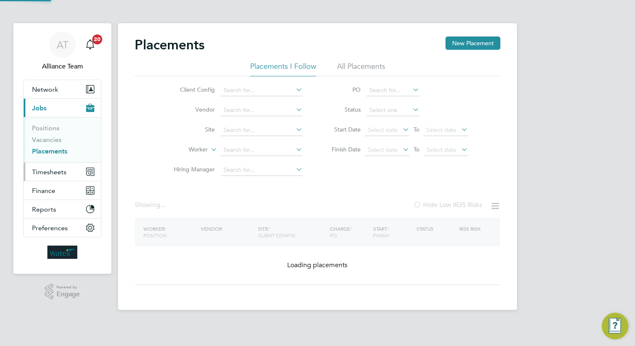
click at [60, 177] on button "Timesheets" at bounding box center [62, 172] width 77 height 18
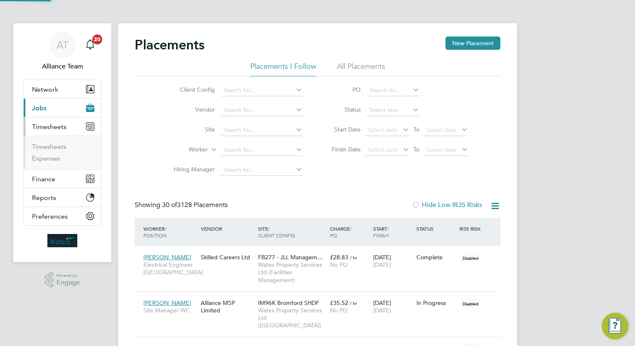
scroll to position [31, 58]
click at [63, 149] on link "Timesheets" at bounding box center [49, 147] width 34 height 8
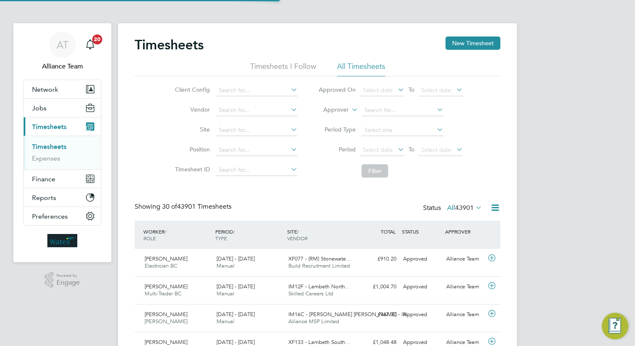
click at [338, 109] on label "Approver" at bounding box center [329, 110] width 37 height 8
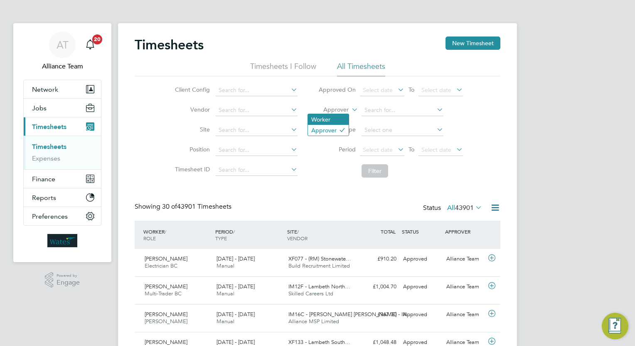
click at [336, 115] on li "Worker" at bounding box center [328, 119] width 41 height 11
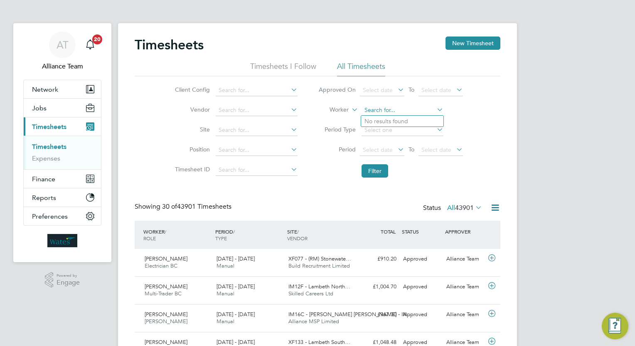
click at [379, 113] on input at bounding box center [402, 111] width 82 height 12
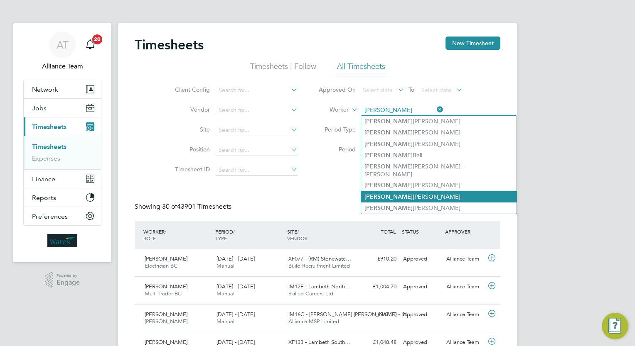
click at [403, 191] on li "Oliver Foster" at bounding box center [438, 196] width 155 height 11
type input "Oliver Foster"
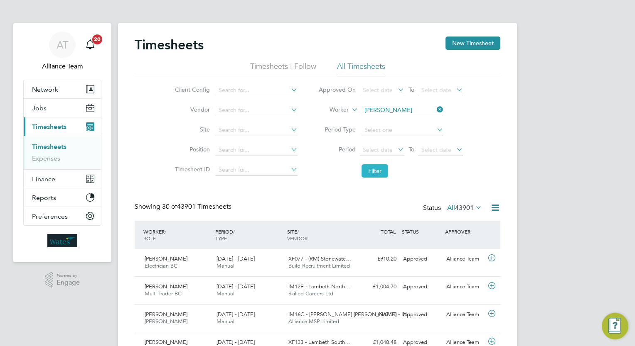
click at [384, 169] on button "Filter" at bounding box center [374, 170] width 27 height 13
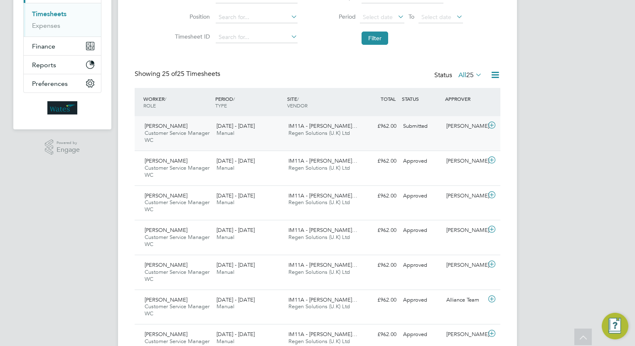
click at [366, 141] on div "Oliver Foster Customer Service Manager WC 16 - 22 Aug 2025 16 - 22 Aug 2025 Man…" at bounding box center [317, 133] width 365 height 34
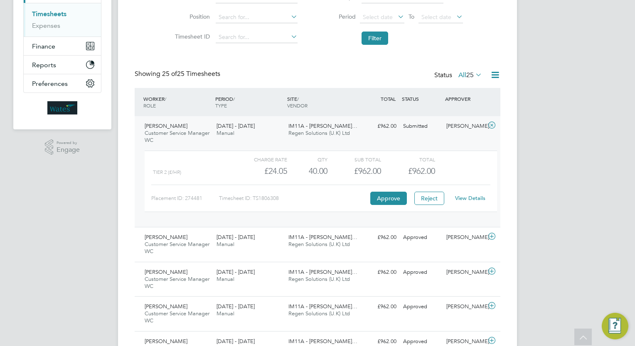
click at [392, 197] on button "Approve" at bounding box center [388, 198] width 37 height 13
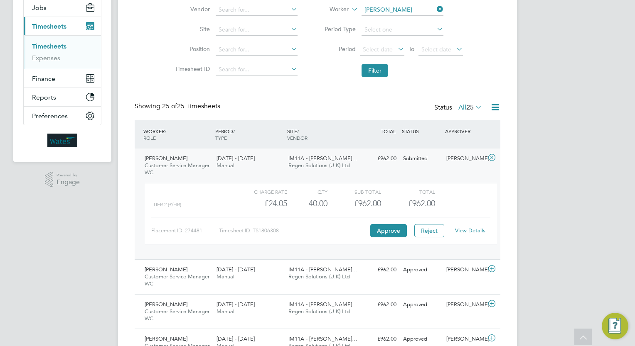
scroll to position [100, 0]
click at [403, 12] on input at bounding box center [402, 11] width 82 height 12
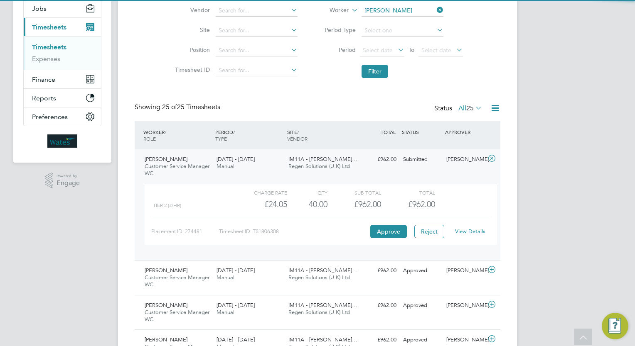
click at [412, 27] on li "Cameron Ma rtin" at bounding box center [402, 21] width 82 height 11
type input "Cameron Martin"
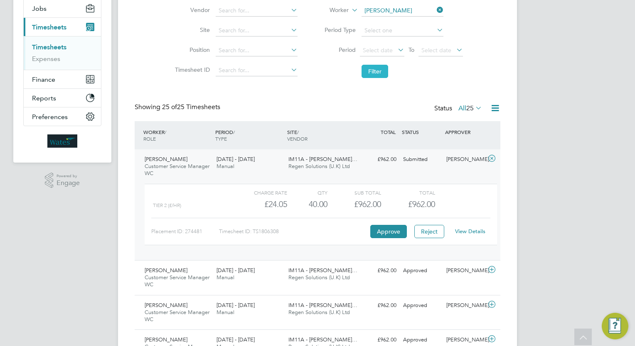
click at [374, 67] on button "Filter" at bounding box center [374, 71] width 27 height 13
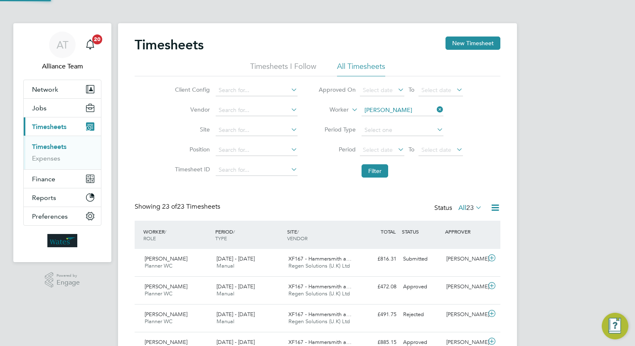
scroll to position [4, 4]
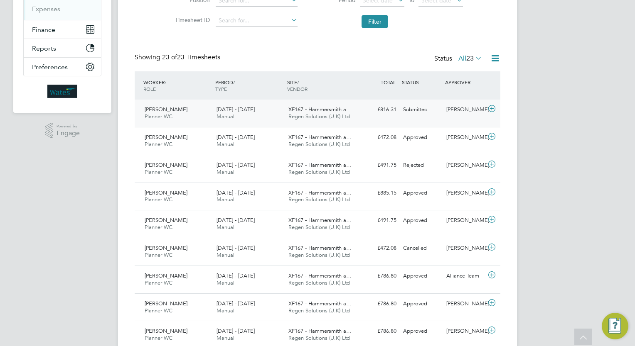
click at [439, 117] on div "Cameron Martin Planner WC 16 - 22 Aug 2025 16 - 22 Aug 2025 Manual XF167 - Hamm…" at bounding box center [317, 113] width 365 height 27
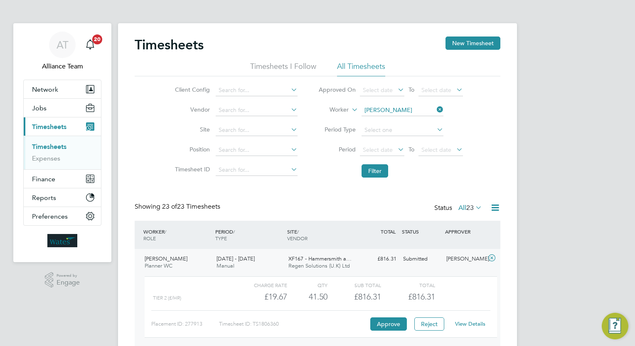
click at [157, 154] on div "Client Config Vendor Site Position Timesheet ID Approved On Select date To Sele…" at bounding box center [317, 128] width 365 height 105
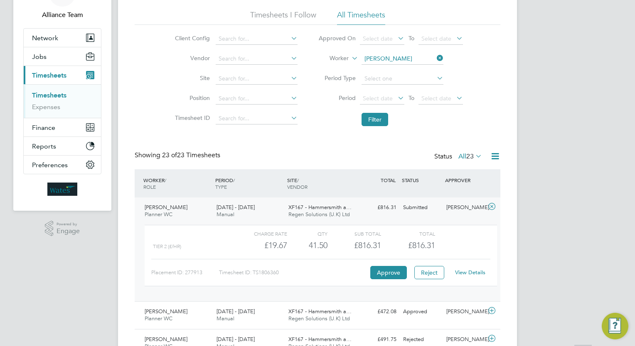
scroll to position [133, 0]
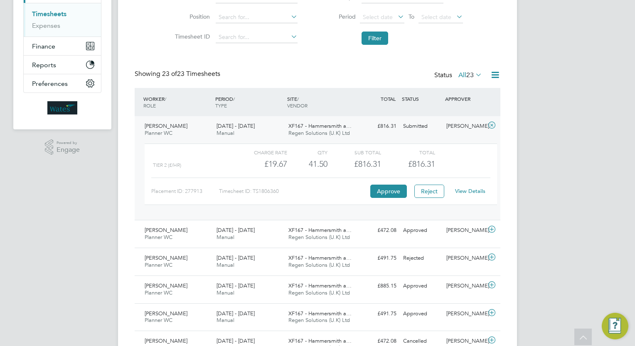
click at [473, 194] on link "View Details" at bounding box center [470, 191] width 30 height 7
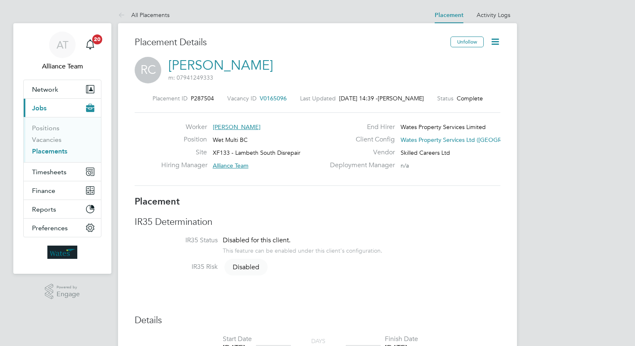
click at [497, 42] on icon at bounding box center [495, 42] width 10 height 10
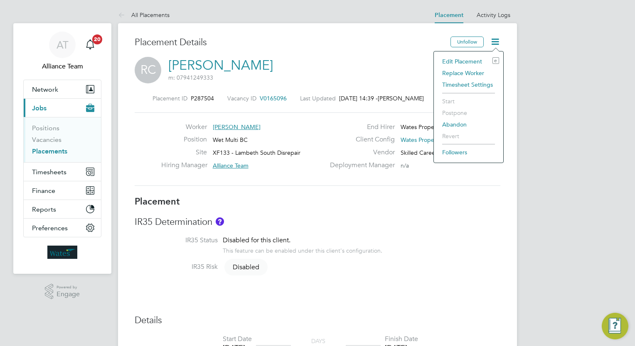
click at [455, 63] on li "Edit Placement e" at bounding box center [468, 62] width 61 height 12
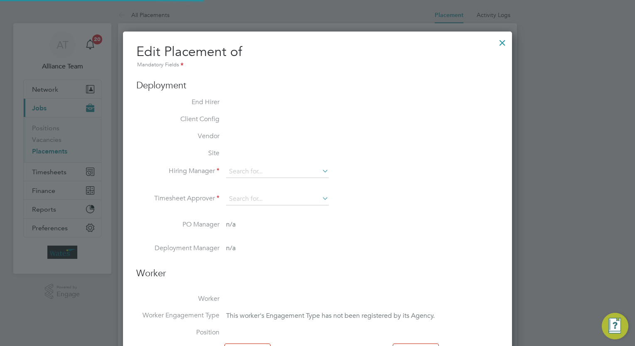
type input "Alliance Team"
type input "[DATE]"
type input "08:00"
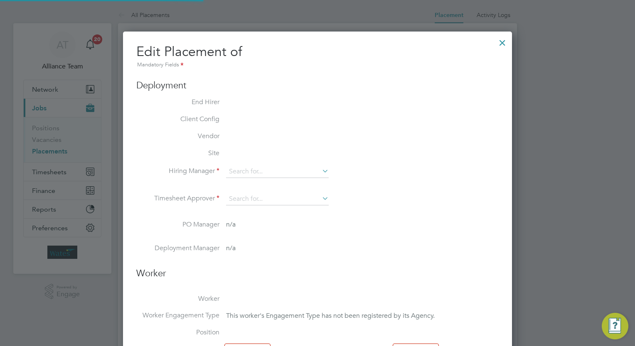
type input "17:00"
type input "07761"
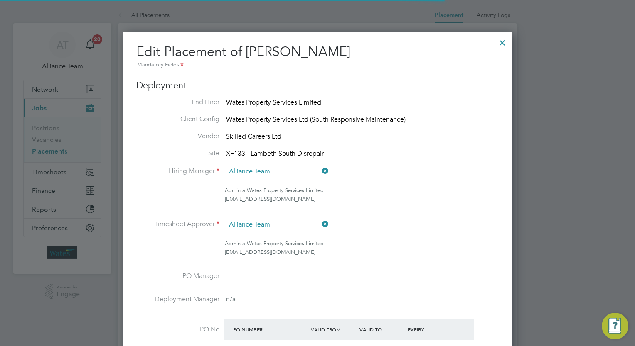
click at [447, 157] on li "Site XF133 - Lambeth South Disrepair" at bounding box center [317, 154] width 362 height 10
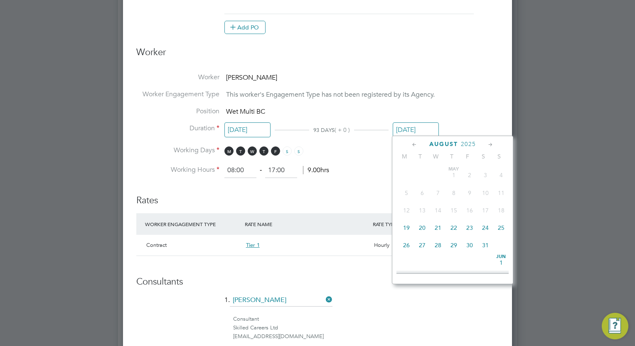
click at [420, 123] on input "19 Aug 2025" at bounding box center [415, 130] width 46 height 15
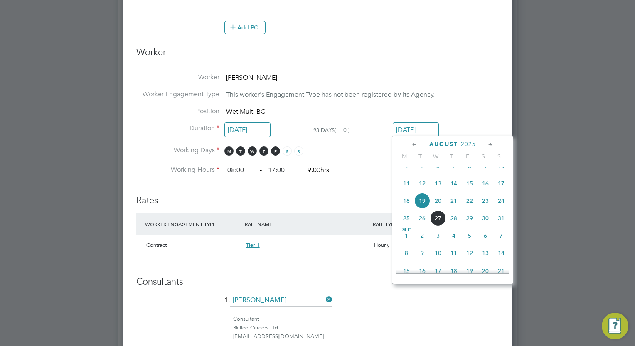
click at [490, 145] on icon at bounding box center [490, 144] width 8 height 9
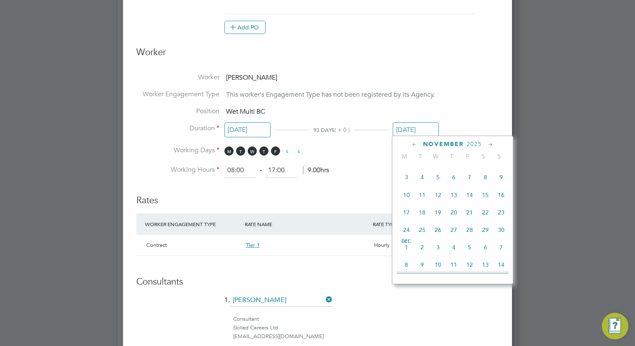
click at [437, 221] on span "19" at bounding box center [438, 213] width 16 height 16
type input "19 Nov 2025"
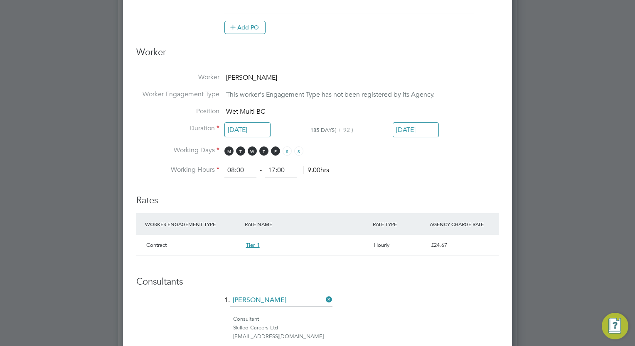
click at [427, 304] on li "1. Holly Hammatt" at bounding box center [317, 304] width 362 height 21
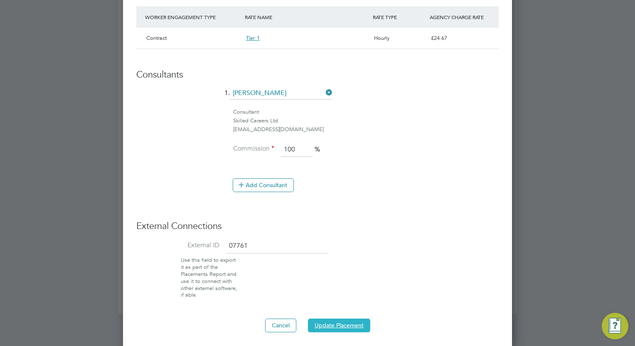
click at [340, 321] on button "Update Placement" at bounding box center [339, 325] width 62 height 13
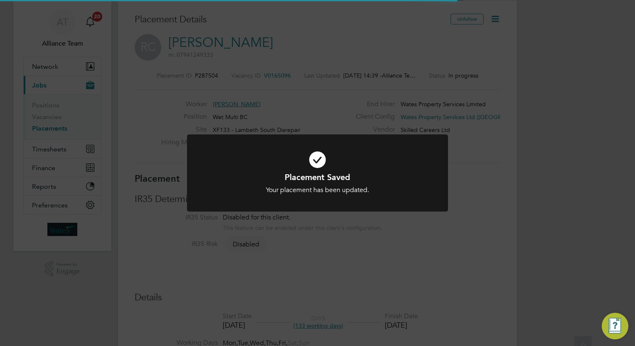
click at [552, 217] on div "Placement Saved Your placement has been updated. Cancel Okay" at bounding box center [317, 173] width 635 height 346
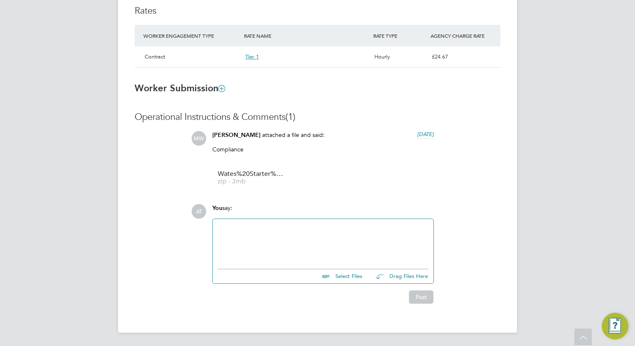
click at [352, 276] on input "file" at bounding box center [366, 276] width 125 height 12
type input "C:\fakepath\RE_ Renzo Colaizoo timesheet W_E 22_08_25.eml"
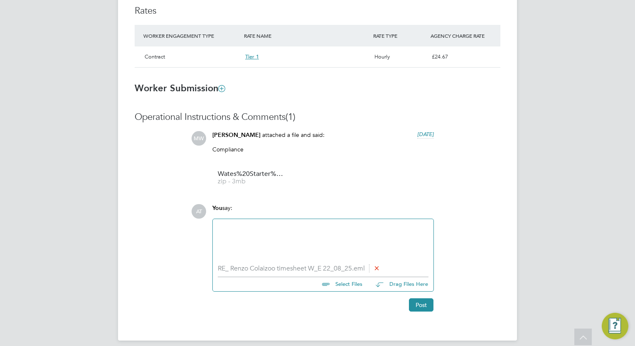
click at [258, 230] on div at bounding box center [323, 242] width 211 height 36
click at [419, 306] on button "Post" at bounding box center [421, 305] width 25 height 13
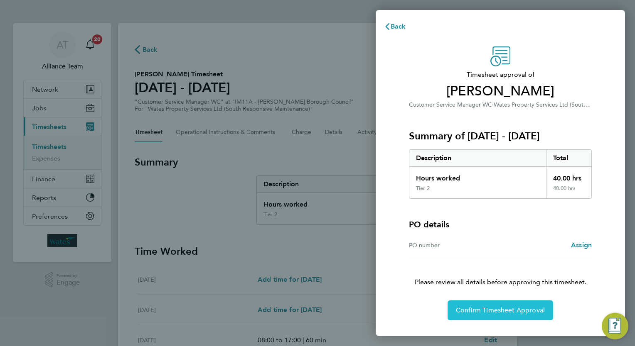
click at [485, 313] on span "Confirm Timesheet Approval" at bounding box center [500, 311] width 89 height 8
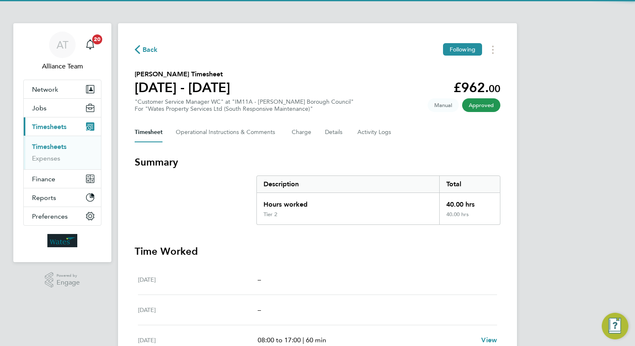
click at [302, 54] on div "Back Following" at bounding box center [317, 49] width 365 height 13
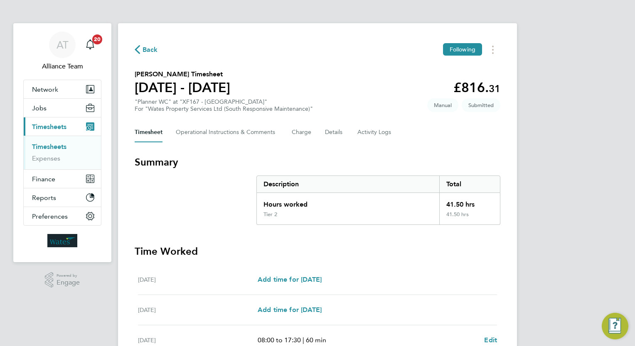
click at [560, 217] on div "AT Alliance Team Notifications 20 Applications: Network Team Members Businesses…" at bounding box center [317, 300] width 635 height 600
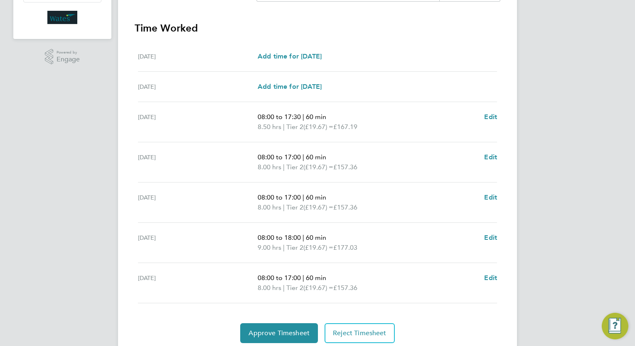
scroll to position [216, 0]
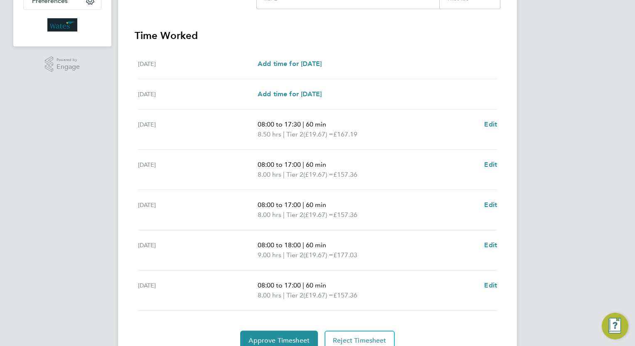
click at [52, 217] on div "AT Alliance Team Notifications 20 Applications: Network Team Members Businesses…" at bounding box center [317, 84] width 635 height 600
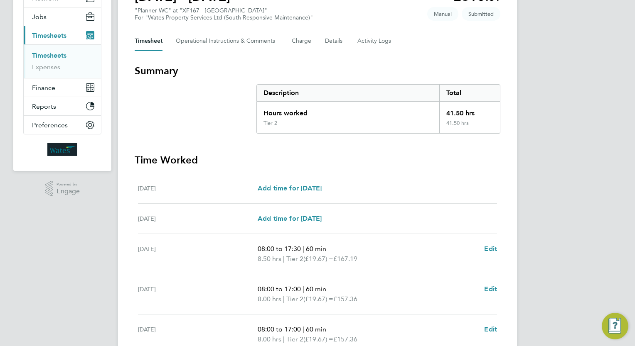
scroll to position [0, 0]
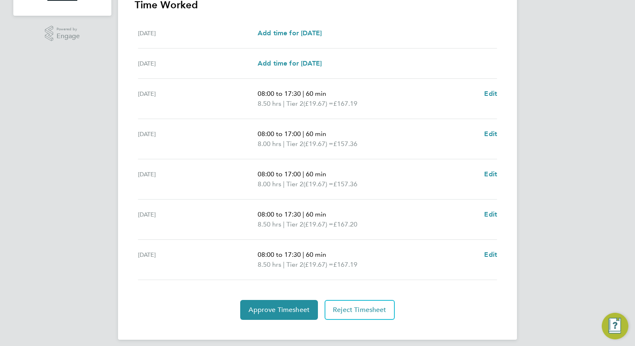
scroll to position [253, 0]
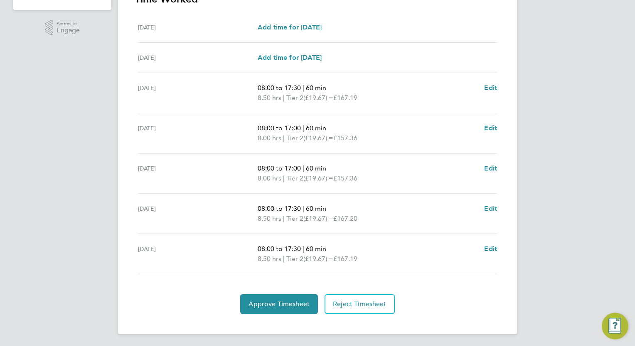
click at [608, 245] on div "AT Alliance Team Notifications 20 Applications: Network Team Members Businesses…" at bounding box center [317, 47] width 635 height 600
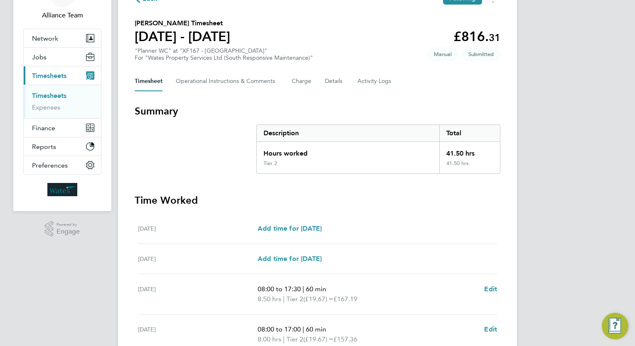
scroll to position [0, 0]
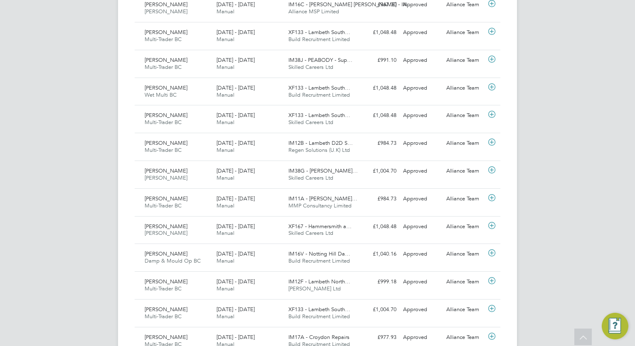
click at [61, 229] on div "AT Alliance Team Notifications 20 Applications: Network Team Members Businesses…" at bounding box center [317, 210] width 635 height 1150
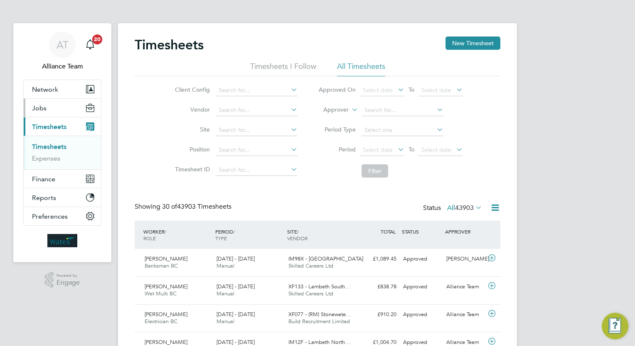
click at [47, 111] on button "Jobs" at bounding box center [62, 108] width 77 height 18
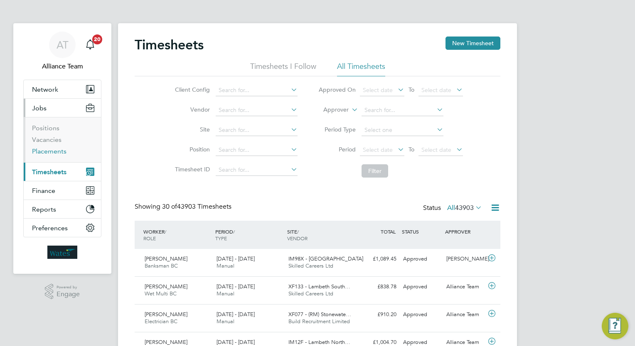
click at [49, 154] on link "Placements" at bounding box center [49, 151] width 34 height 8
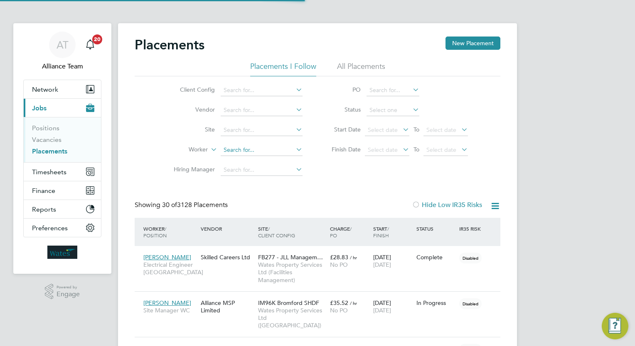
scroll to position [31, 58]
click at [232, 153] on input at bounding box center [262, 151] width 82 height 12
click at [260, 160] on li "Junior Sh arp" at bounding box center [262, 161] width 82 height 11
type input "Junior Sharp"
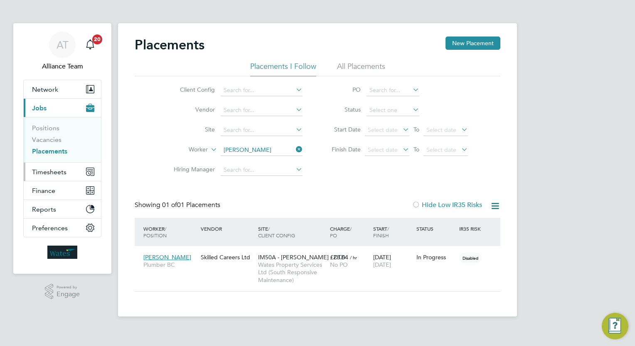
click at [53, 169] on span "Timesheets" at bounding box center [49, 172] width 34 height 8
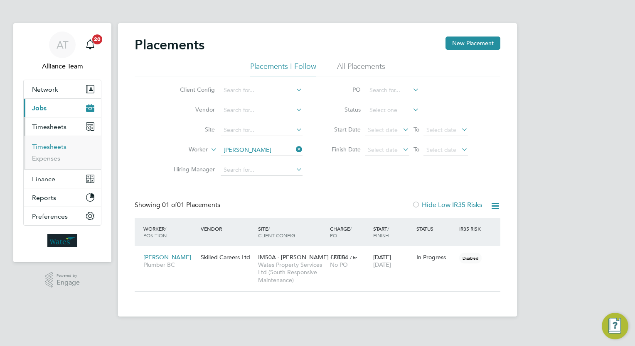
click at [52, 145] on link "Timesheets" at bounding box center [49, 147] width 34 height 8
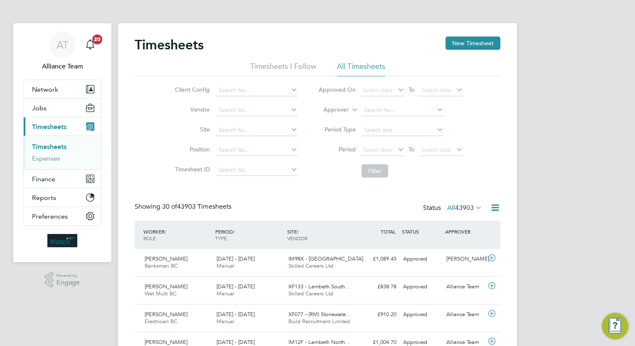
click at [342, 112] on label "Approver" at bounding box center [329, 110] width 37 height 8
click at [340, 118] on li "Worker" at bounding box center [328, 119] width 41 height 11
click at [377, 112] on input at bounding box center [402, 111] width 82 height 12
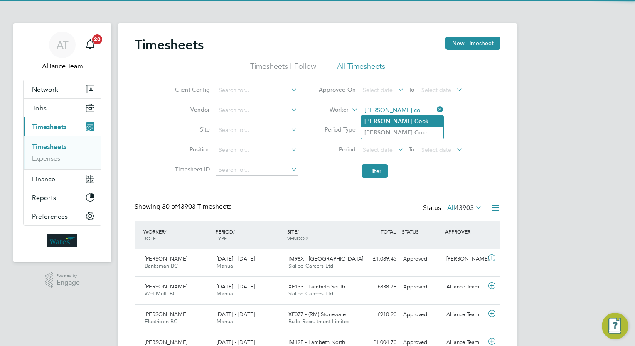
click at [414, 124] on b "Co" at bounding box center [418, 121] width 8 height 7
type input "[PERSON_NAME]"
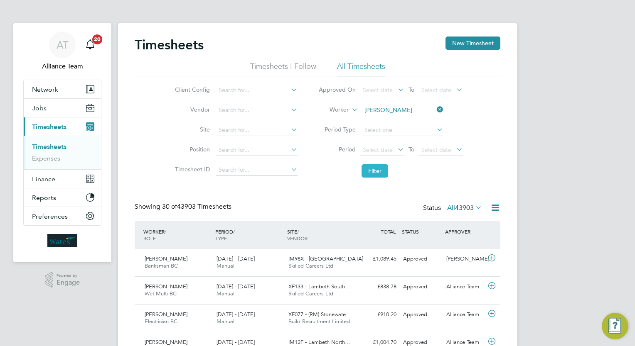
click at [374, 175] on button "Filter" at bounding box center [374, 170] width 27 height 13
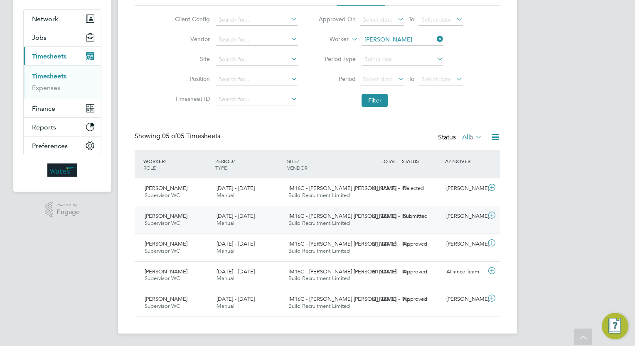
click at [470, 216] on div "[PERSON_NAME]" at bounding box center [464, 217] width 43 height 14
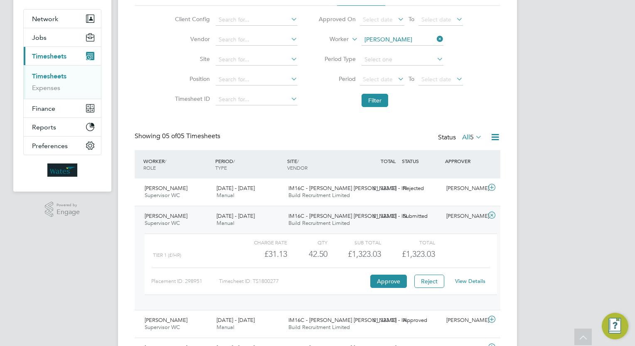
click at [468, 279] on link "View Details" at bounding box center [470, 281] width 30 height 7
click at [579, 161] on div "AT Alliance Team Notifications 20 Applications: Network Team Members Businesses…" at bounding box center [317, 176] width 635 height 494
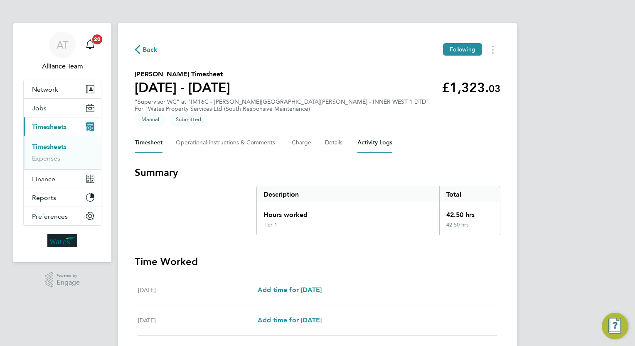
click at [368, 133] on Logs-tab "Activity Logs" at bounding box center [374, 143] width 35 height 20
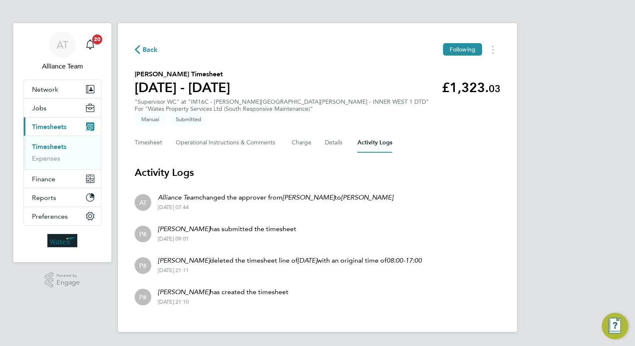
click at [392, 257] on em "08:00-17:00" at bounding box center [403, 261] width 35 height 8
click at [146, 133] on button "Timesheet" at bounding box center [149, 143] width 28 height 20
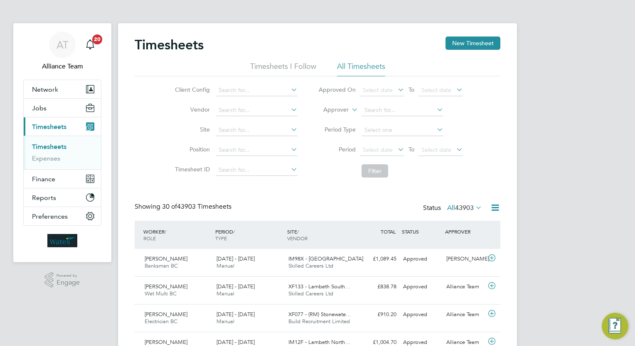
click at [335, 110] on label "Approver" at bounding box center [329, 110] width 37 height 8
click at [335, 114] on li "Worker" at bounding box center [328, 119] width 41 height 11
click at [389, 108] on input at bounding box center [402, 111] width 82 height 12
click at [395, 120] on li "[PERSON_NAME] Co ok" at bounding box center [402, 121] width 82 height 11
type input "[PERSON_NAME]"
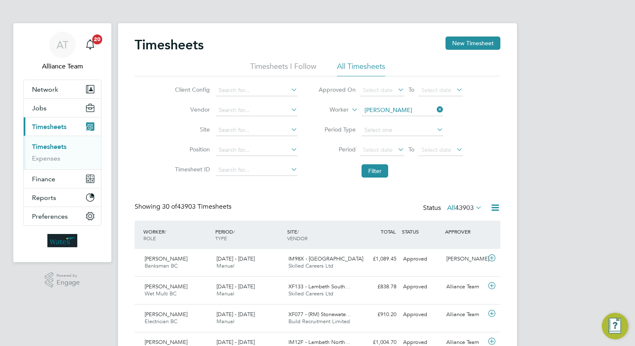
click at [371, 179] on li "Filter" at bounding box center [390, 171] width 165 height 22
click at [374, 176] on button "Filter" at bounding box center [374, 170] width 27 height 13
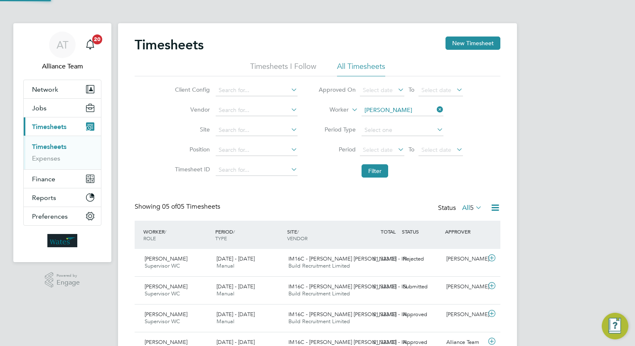
scroll to position [21, 72]
click at [564, 170] on div "AT Alliance Team Notifications 20 Applications: Network Team Members Businesses…" at bounding box center [317, 209] width 635 height 418
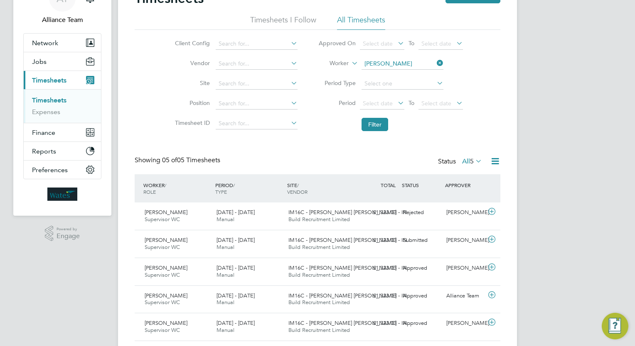
scroll to position [71, 0]
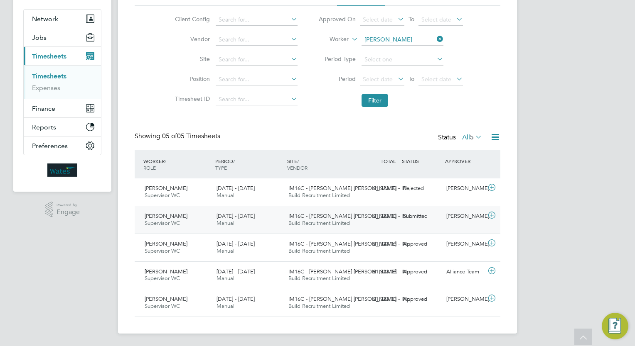
click at [454, 217] on div "[PERSON_NAME]" at bounding box center [464, 217] width 43 height 14
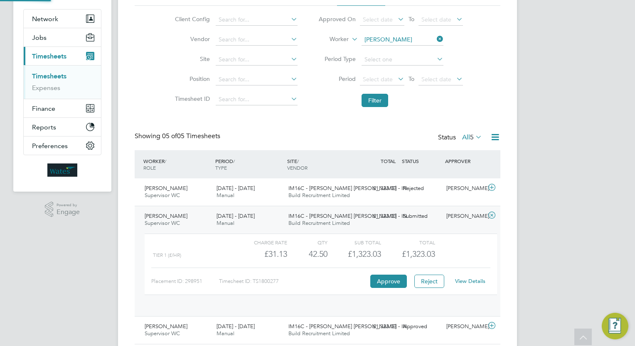
scroll to position [14, 81]
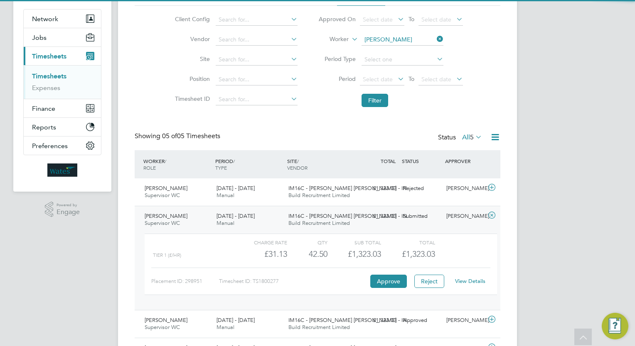
click at [535, 206] on div "AT Alliance Team Notifications 20 Applications: Network Team Members Businesses…" at bounding box center [317, 176] width 635 height 494
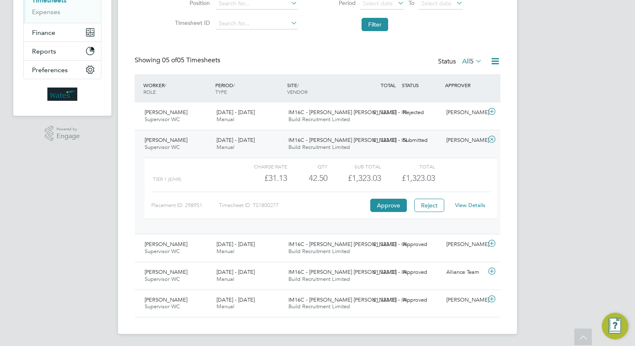
scroll to position [0, 0]
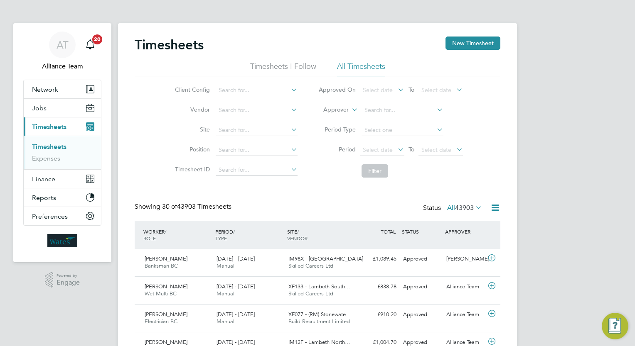
click at [341, 111] on label "Approver" at bounding box center [329, 110] width 37 height 8
click at [334, 118] on li "Worker" at bounding box center [328, 119] width 41 height 11
click at [389, 109] on input at bounding box center [402, 111] width 82 height 12
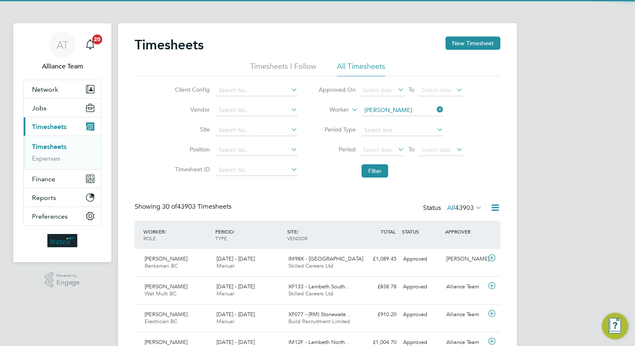
click at [397, 124] on li "Nathan Coo k" at bounding box center [402, 121] width 82 height 11
type input "Nathan Cook"
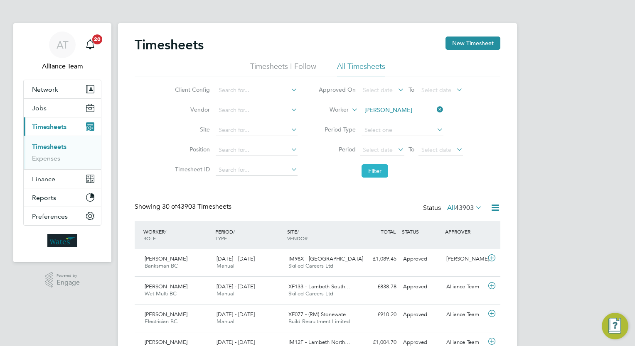
click at [377, 174] on button "Filter" at bounding box center [374, 170] width 27 height 13
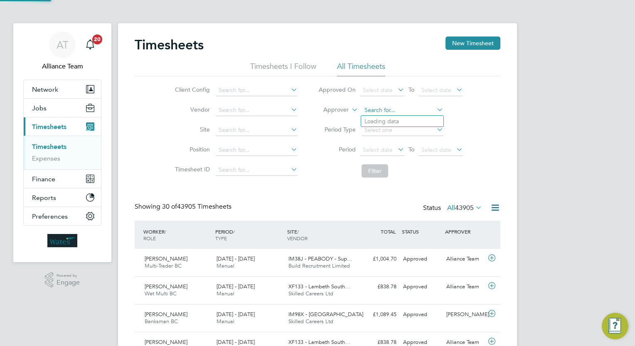
click at [385, 109] on input at bounding box center [402, 111] width 82 height 12
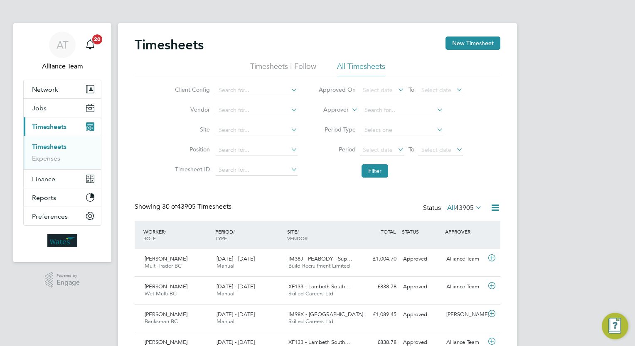
click at [344, 109] on label "Approver" at bounding box center [329, 110] width 37 height 8
click at [334, 120] on li "Worker" at bounding box center [328, 119] width 41 height 11
click at [377, 114] on input at bounding box center [402, 111] width 82 height 12
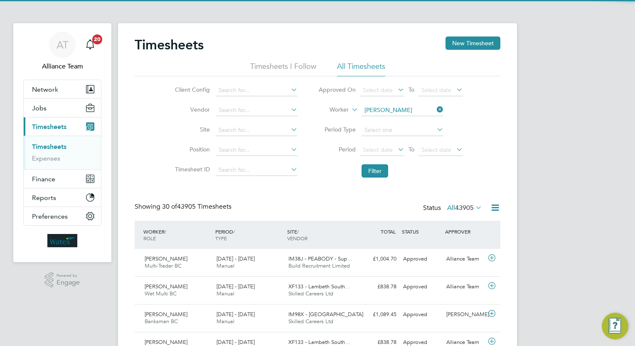
click at [383, 122] on b "[PERSON_NAME]" at bounding box center [388, 121] width 48 height 7
type input "[PERSON_NAME]"
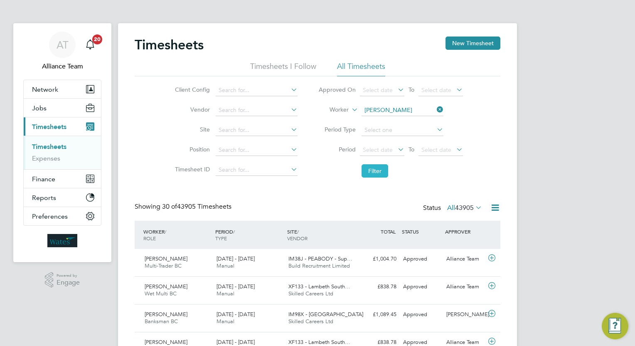
click at [369, 172] on button "Filter" at bounding box center [374, 170] width 27 height 13
click at [337, 108] on label "Approver" at bounding box center [329, 110] width 37 height 8
click at [334, 117] on li "Worker" at bounding box center [328, 119] width 41 height 11
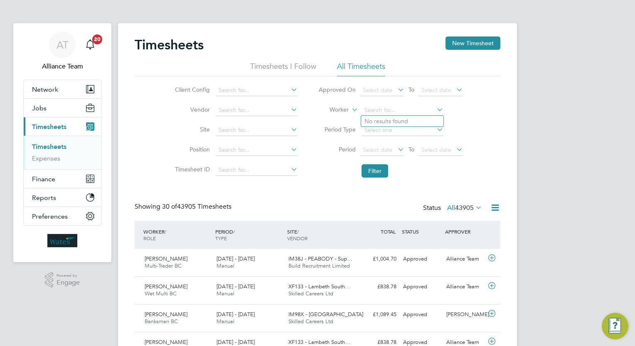
click at [421, 106] on input at bounding box center [402, 111] width 82 height 12
type input "nathan cook"
click at [493, 131] on div "Client Config Vendor Site Position Timesheet ID Approved On Select date To Sele…" at bounding box center [317, 128] width 365 height 105
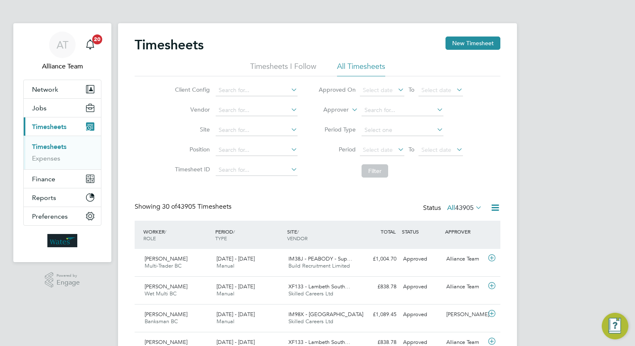
click at [344, 108] on label "Approver" at bounding box center [329, 110] width 37 height 8
click at [341, 116] on li "Worker" at bounding box center [328, 119] width 41 height 11
click at [375, 113] on input at bounding box center [402, 111] width 82 height 12
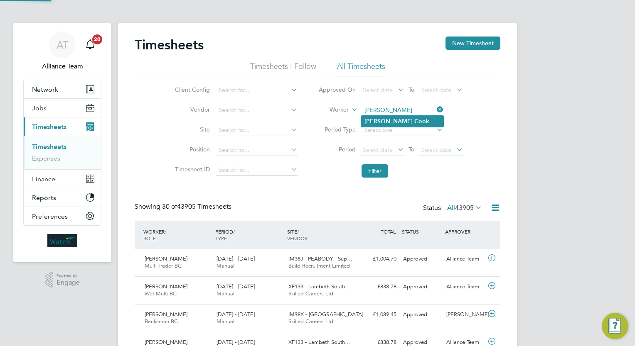
click at [414, 121] on b "Cook" at bounding box center [421, 121] width 15 height 7
type input "[PERSON_NAME]"
click at [375, 176] on button "Filter" at bounding box center [374, 170] width 27 height 13
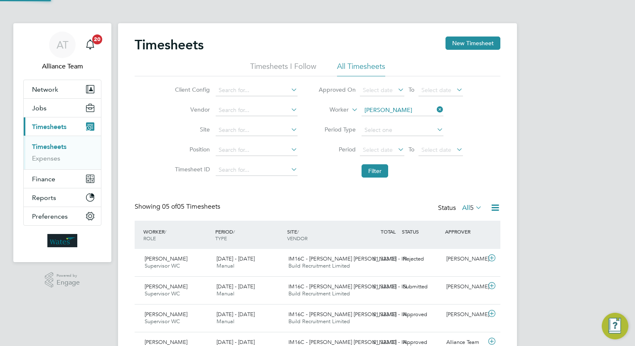
scroll to position [21, 72]
click at [508, 162] on div "Timesheets New Timesheet Timesheets I Follow All Timesheets Client Config Vendo…" at bounding box center [317, 213] width 399 height 381
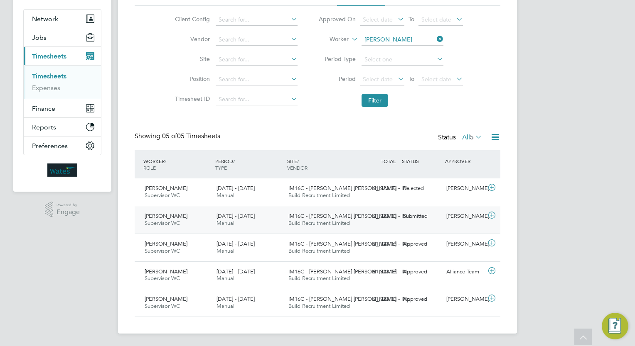
click at [459, 208] on div "Nathan Cook Supervisor WC 9 - 15 Aug 2025 9 - 15 Aug 2025 Manual IM16C - NOTT H…" at bounding box center [317, 220] width 365 height 28
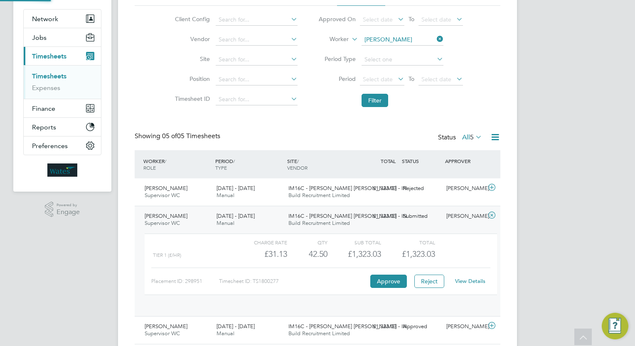
scroll to position [14, 81]
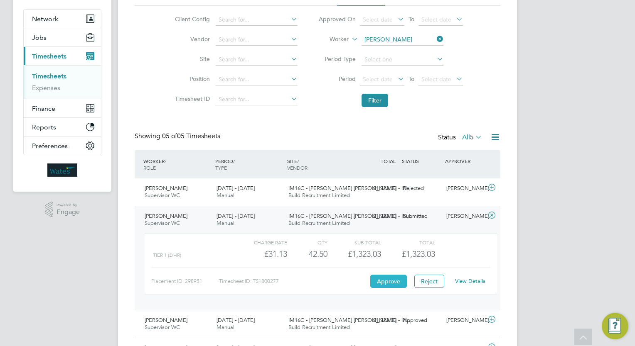
click at [379, 282] on button "Approve" at bounding box center [388, 281] width 37 height 13
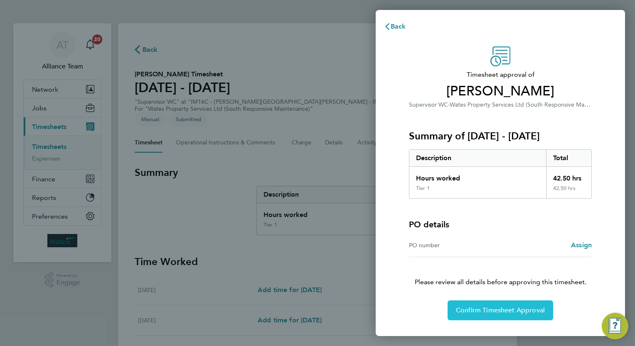
click at [495, 315] on button "Confirm Timesheet Approval" at bounding box center [499, 311] width 105 height 20
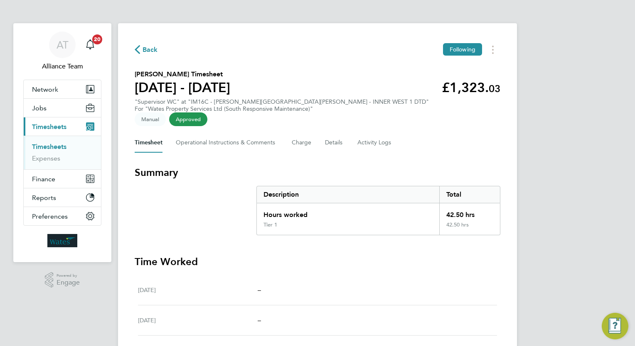
click at [324, 67] on div "Back Following [PERSON_NAME] Timesheet [DATE] - [DATE] £1,323. 03 "Supervisor W…" at bounding box center [317, 310] width 399 height 574
click at [442, 275] on div "[DATE] –" at bounding box center [317, 290] width 359 height 30
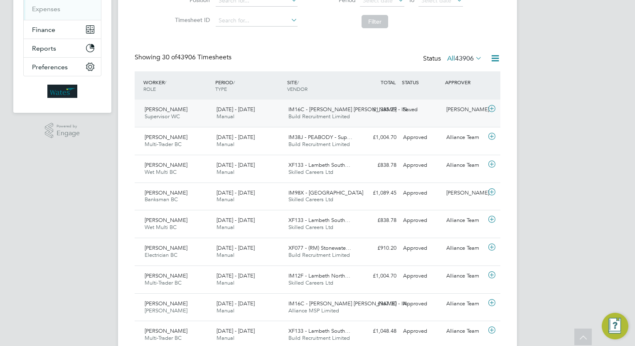
click at [452, 113] on div "[PERSON_NAME]" at bounding box center [464, 110] width 43 height 14
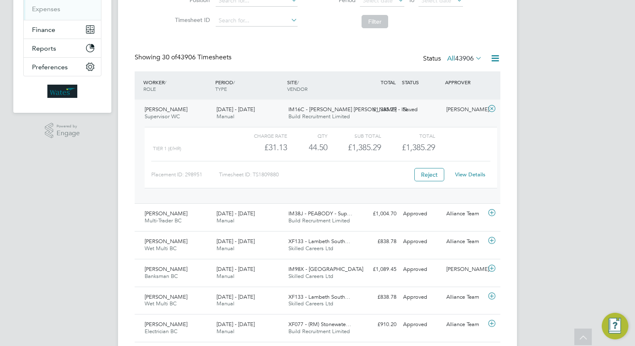
click at [470, 175] on link "View Details" at bounding box center [470, 174] width 30 height 7
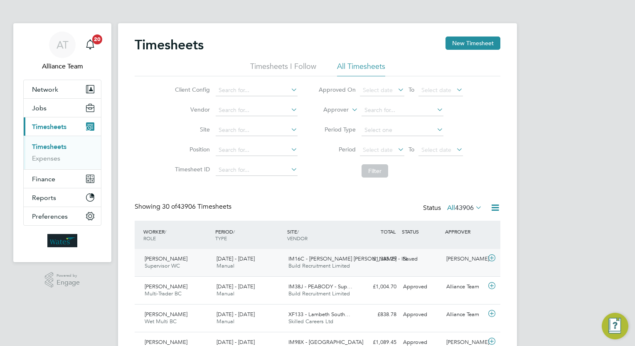
click at [326, 267] on span "Build Recruitment Limited" at bounding box center [318, 265] width 61 height 7
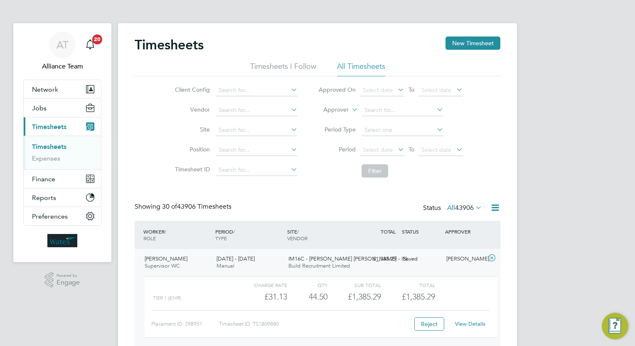
click at [326, 267] on span "Build Recruitment Limited" at bounding box center [318, 265] width 61 height 7
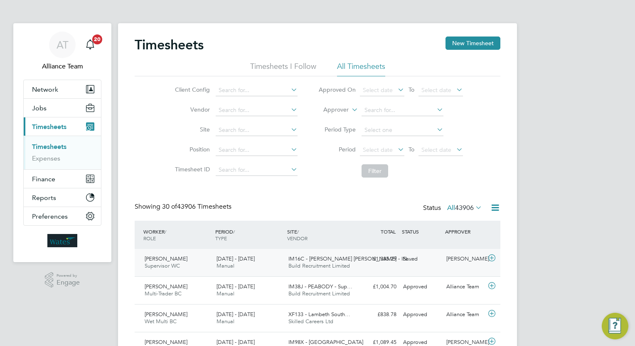
click at [399, 260] on div "£1,385.29 Saved" at bounding box center [377, 260] width 43 height 14
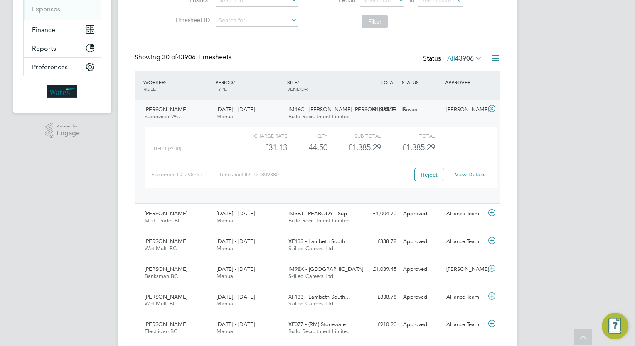
click at [474, 177] on link "View Details" at bounding box center [470, 174] width 30 height 7
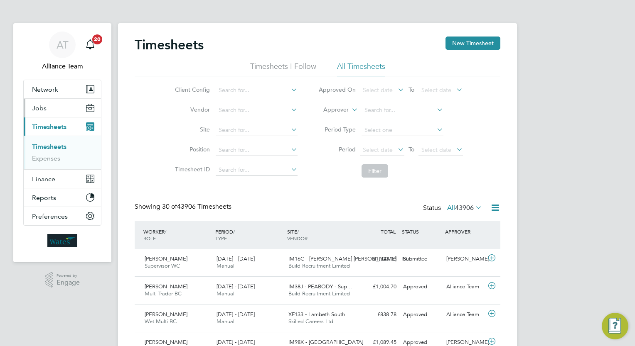
click at [54, 110] on button "Jobs" at bounding box center [62, 108] width 77 height 18
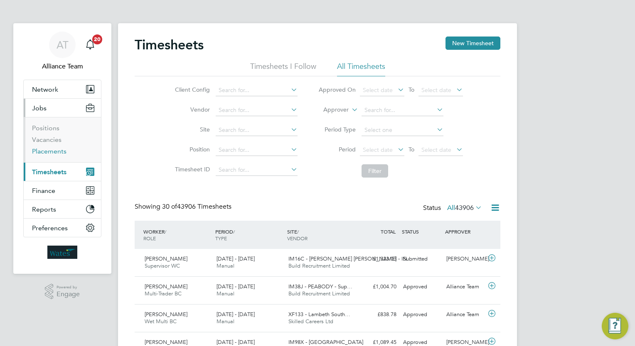
click at [60, 150] on link "Placements" at bounding box center [49, 151] width 34 height 8
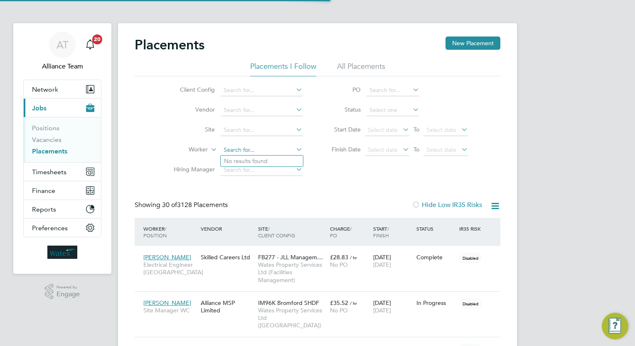
click at [231, 152] on input at bounding box center [262, 151] width 82 height 12
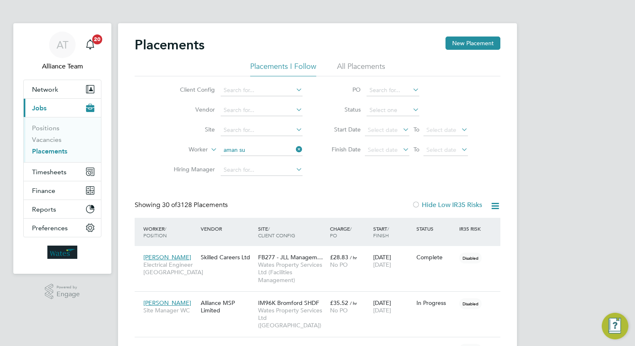
click at [268, 164] on li "Aman Su man" at bounding box center [262, 161] width 82 height 11
type input "Aman Suman"
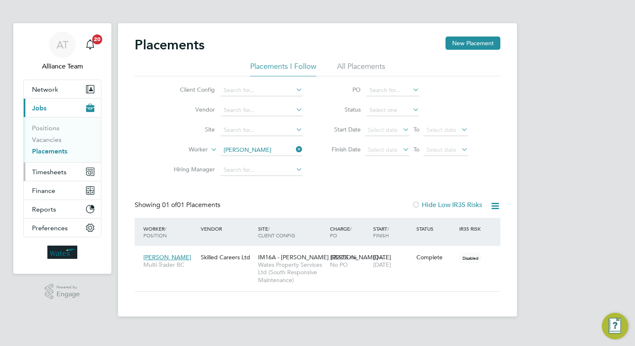
click at [57, 168] on span "Timesheets" at bounding box center [49, 172] width 34 height 8
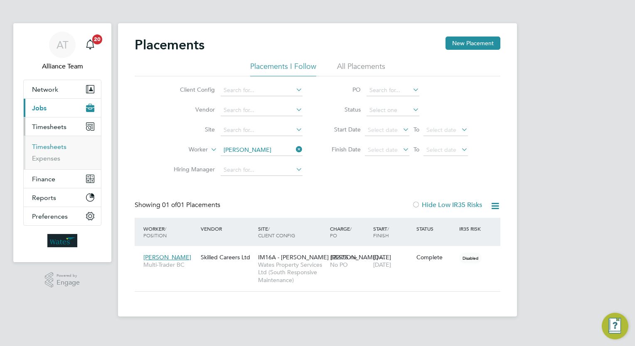
click at [54, 148] on link "Timesheets" at bounding box center [49, 147] width 34 height 8
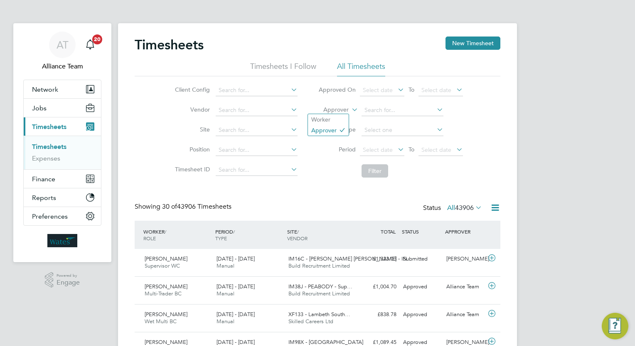
click at [334, 108] on label "Approver" at bounding box center [329, 110] width 37 height 8
click at [333, 119] on li "Worker" at bounding box center [328, 119] width 41 height 11
click at [387, 114] on input at bounding box center [402, 111] width 82 height 12
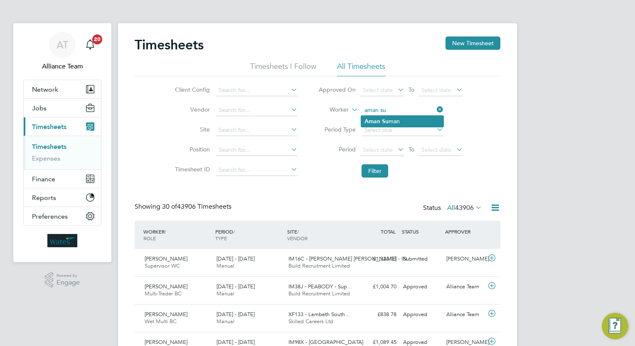
click at [395, 120] on li "Aman Su man" at bounding box center [402, 121] width 82 height 11
type input "Aman Suman"
click at [370, 171] on button "Filter" at bounding box center [374, 170] width 27 height 13
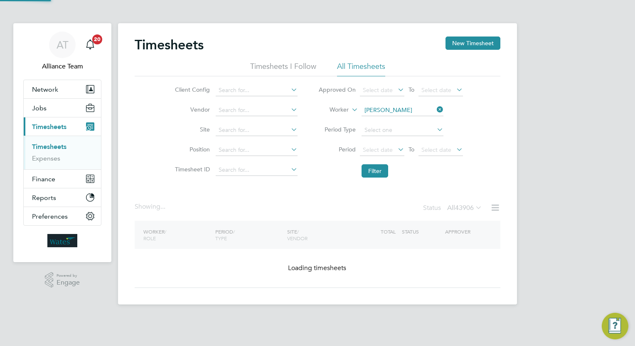
click at [532, 167] on div "AT Alliance Team Notifications 20 Applications: Network Team Members Businesses…" at bounding box center [317, 159] width 635 height 318
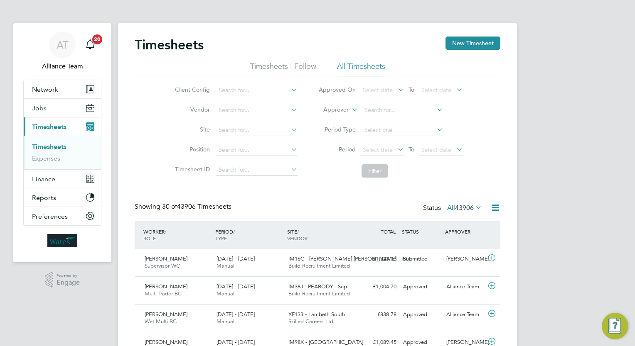
click at [43, 111] on span "Jobs" at bounding box center [39, 108] width 15 height 8
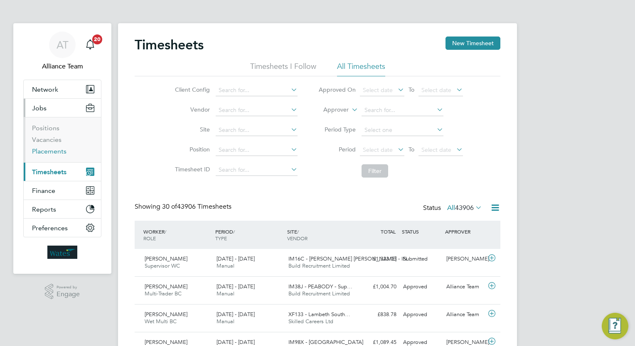
click at [56, 147] on link "Placements" at bounding box center [49, 151] width 34 height 8
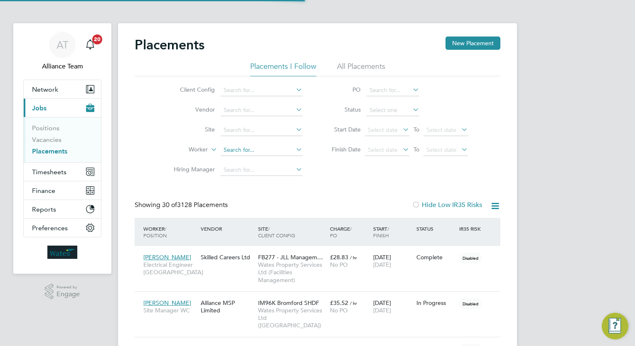
scroll to position [31, 58]
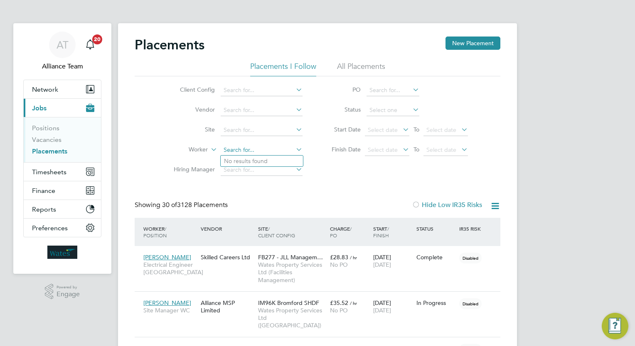
click at [257, 147] on input at bounding box center [262, 151] width 82 height 12
click at [271, 166] on li "Simb a Mayembe" at bounding box center [262, 161] width 82 height 11
type input "Simba Mayembe"
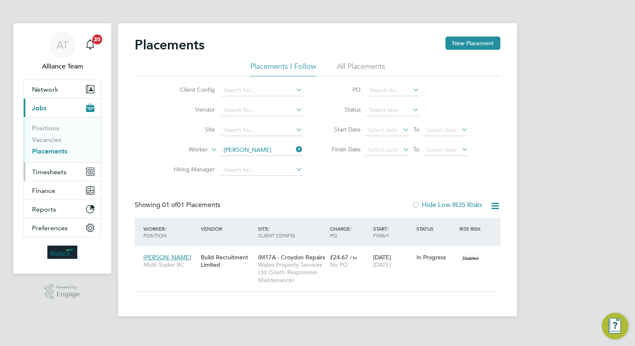
click at [60, 169] on span "Timesheets" at bounding box center [49, 172] width 34 height 8
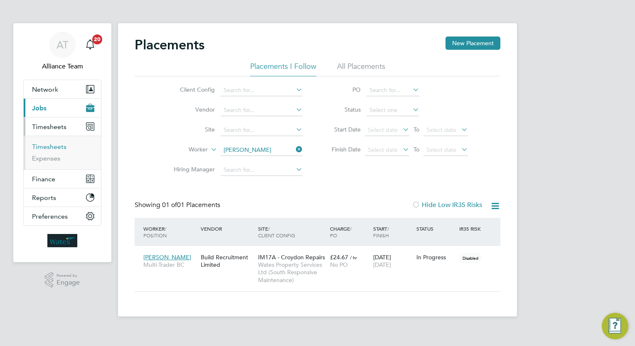
click at [51, 147] on link "Timesheets" at bounding box center [49, 147] width 34 height 8
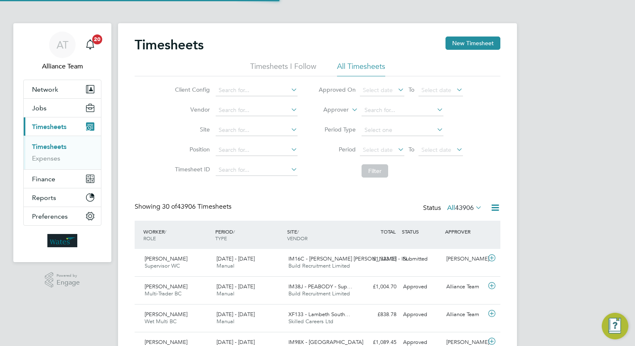
scroll to position [21, 72]
click at [337, 110] on label "Approver" at bounding box center [329, 110] width 37 height 8
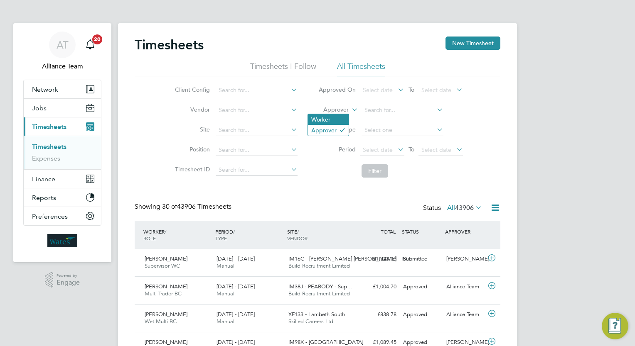
click at [338, 118] on li "Worker" at bounding box center [328, 119] width 41 height 11
click at [408, 113] on input at bounding box center [402, 111] width 82 height 12
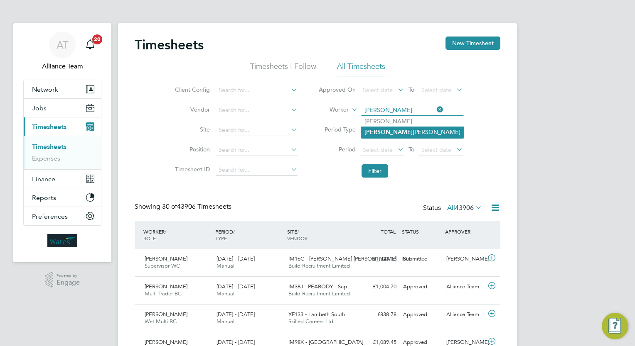
click at [409, 132] on li "Jacob Dacres-Kamm" at bounding box center [412, 132] width 103 height 11
type input "Jacob Dacres-Kamm"
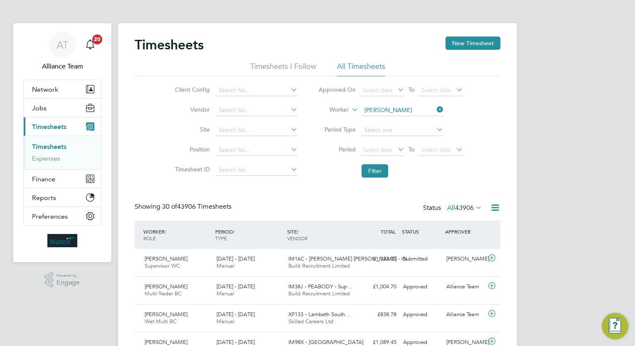
click at [370, 180] on li "Filter" at bounding box center [390, 171] width 165 height 22
click at [379, 171] on button "Filter" at bounding box center [374, 170] width 27 height 13
click at [422, 108] on input at bounding box center [402, 111] width 82 height 12
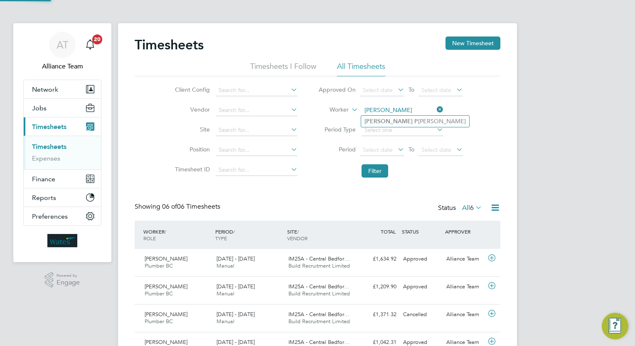
click at [405, 117] on li "Jamie P ryce" at bounding box center [415, 121] width 108 height 11
type input "Jamie Pryce"
click at [369, 177] on button "Filter" at bounding box center [374, 170] width 27 height 13
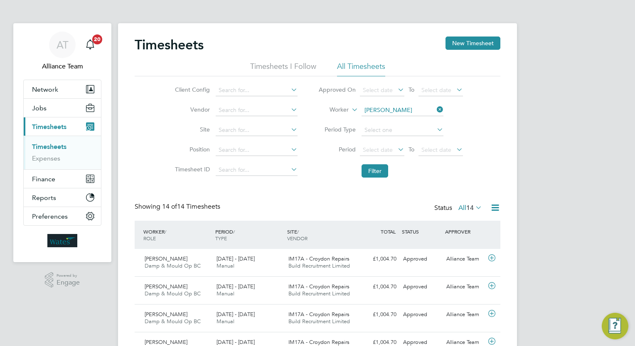
click at [58, 145] on link "Timesheets" at bounding box center [49, 147] width 34 height 8
click at [410, 109] on input at bounding box center [402, 111] width 82 height 12
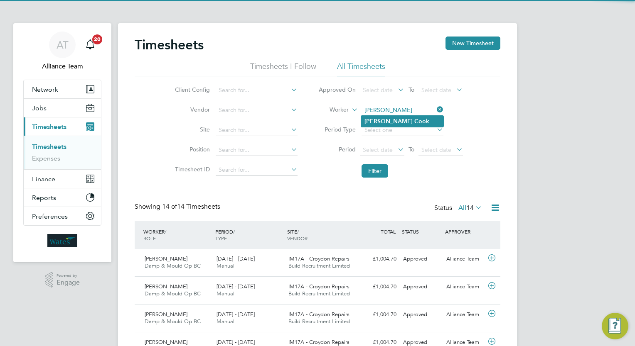
click at [402, 124] on li "Nathan Cook" at bounding box center [402, 121] width 82 height 11
type input "[PERSON_NAME]"
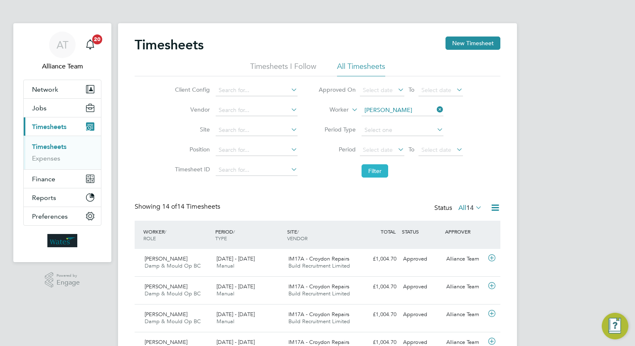
click at [368, 172] on button "Filter" at bounding box center [374, 170] width 27 height 13
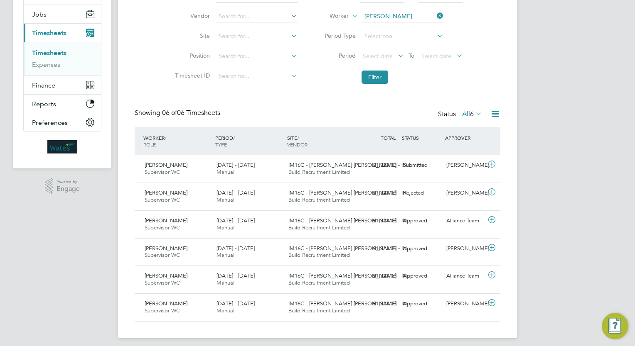
scroll to position [98, 0]
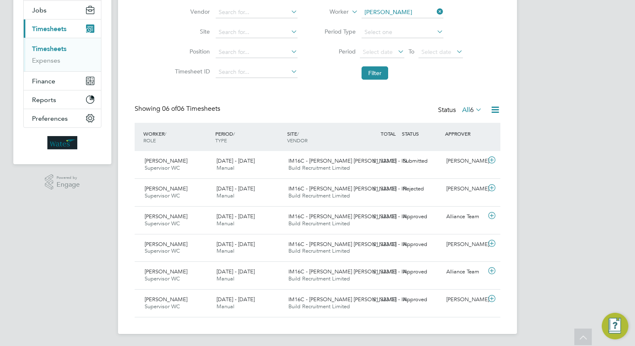
click at [62, 49] on link "Timesheets" at bounding box center [49, 49] width 34 height 8
